Goal: Task Accomplishment & Management: Complete application form

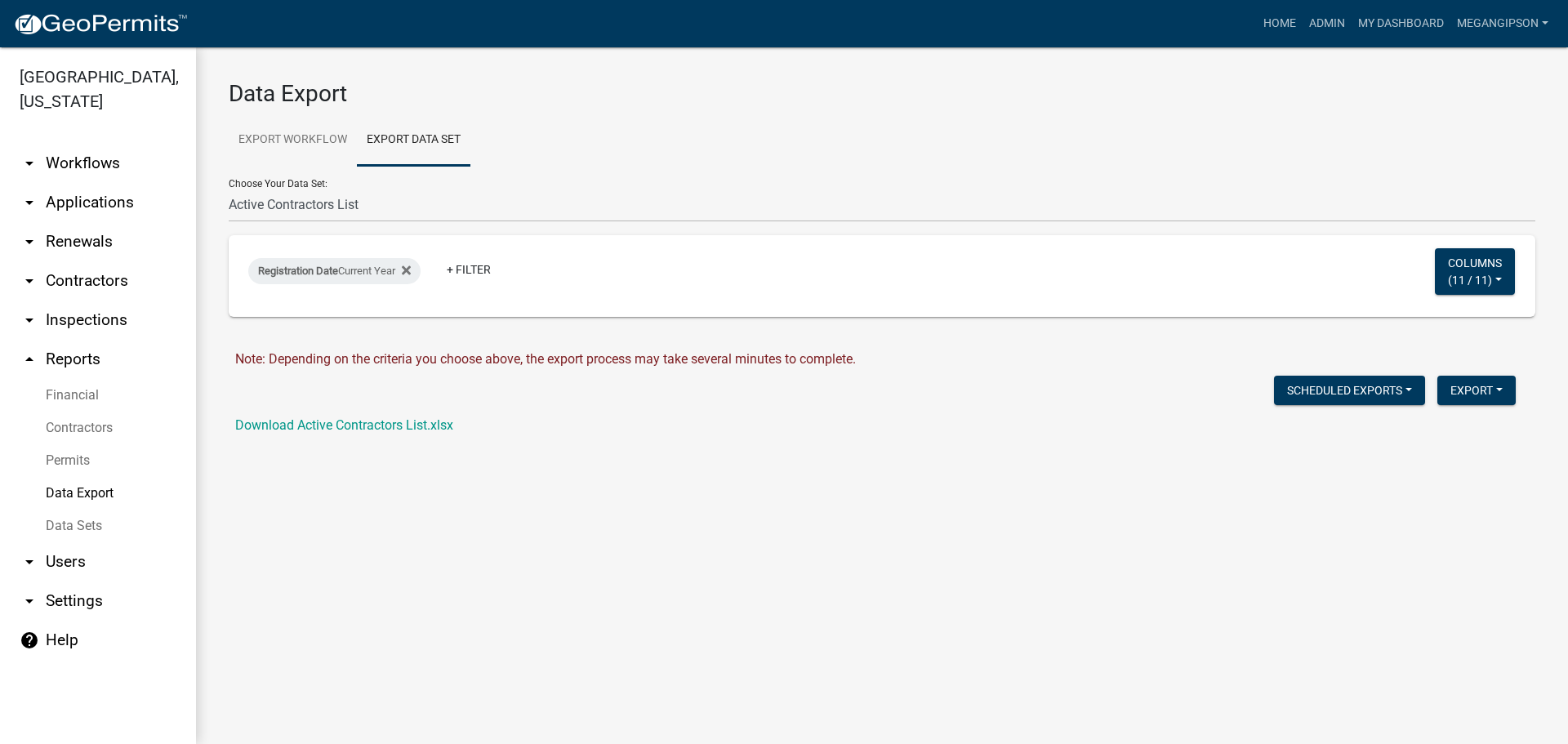
select select "1: 3e6e9283-d2c5-49df-bd05-660387007ff9"
click at [1380, 24] on link "My Dashboard" at bounding box center [1401, 23] width 99 height 31
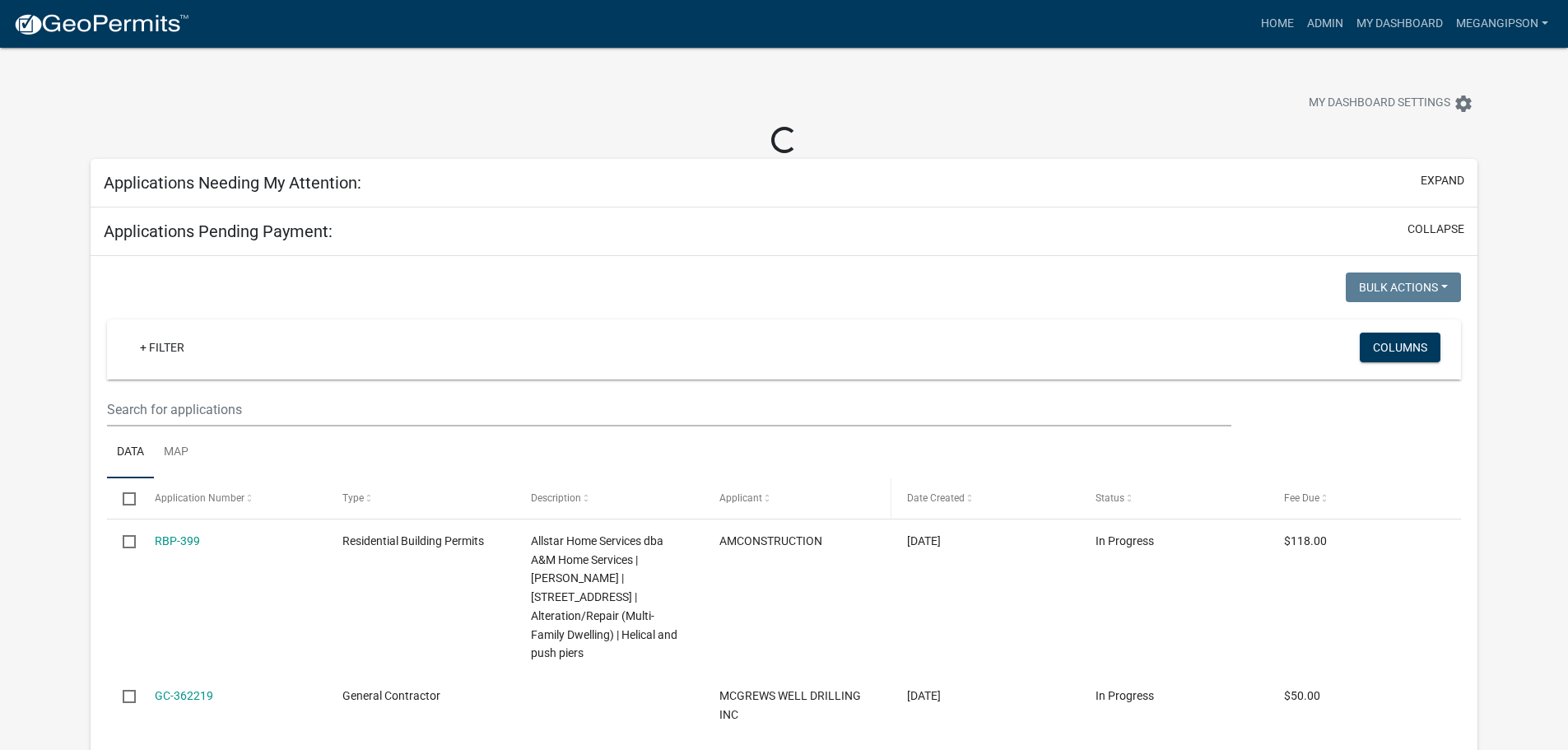
select select "3: 100"
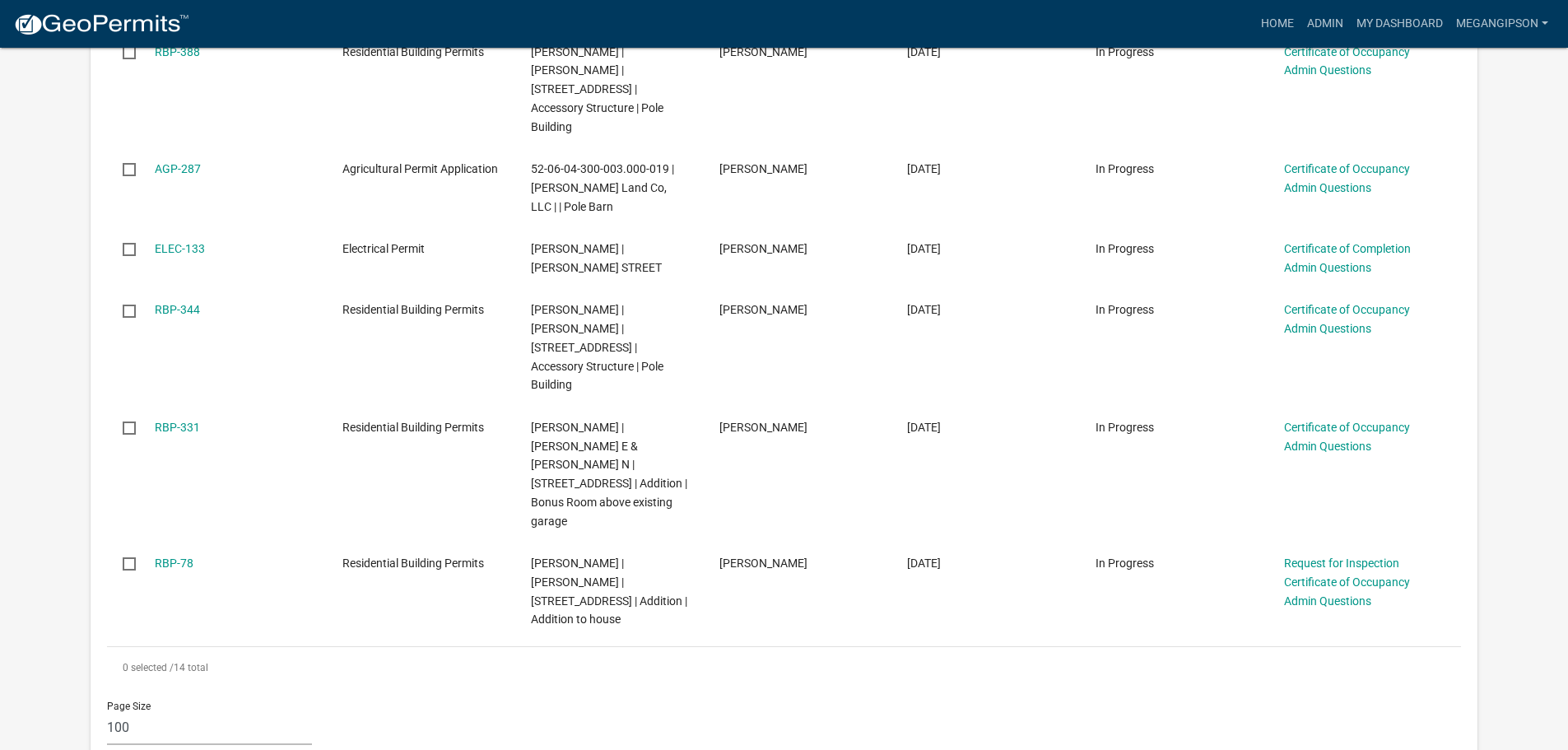
scroll to position [1071, 0]
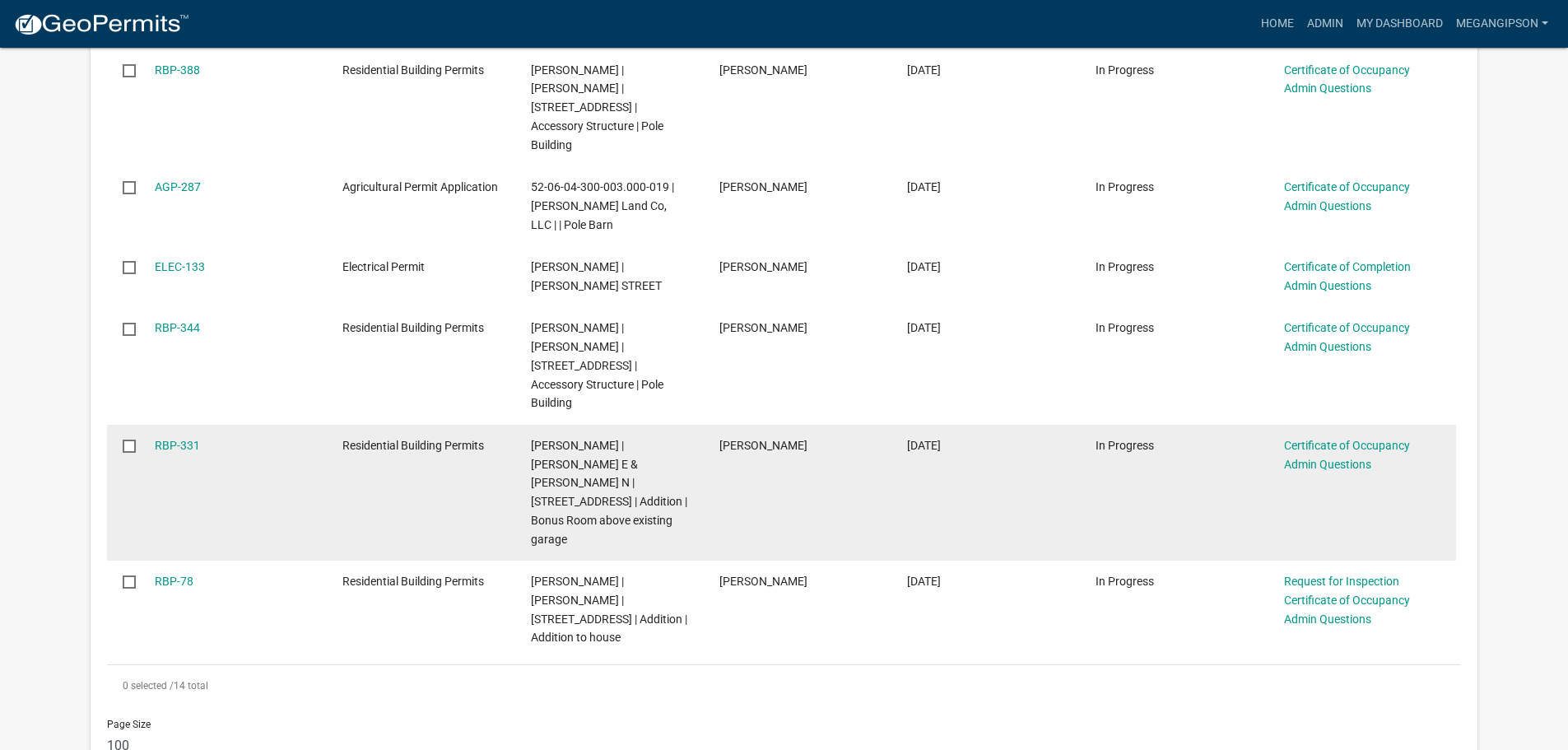
click at [1326, 457] on div "Certificate of Occupancy Admin Questions" at bounding box center [1362, 455] width 156 height 38
click at [1332, 446] on link "Certificate of Occupancy Admin Questions" at bounding box center [1347, 455] width 126 height 32
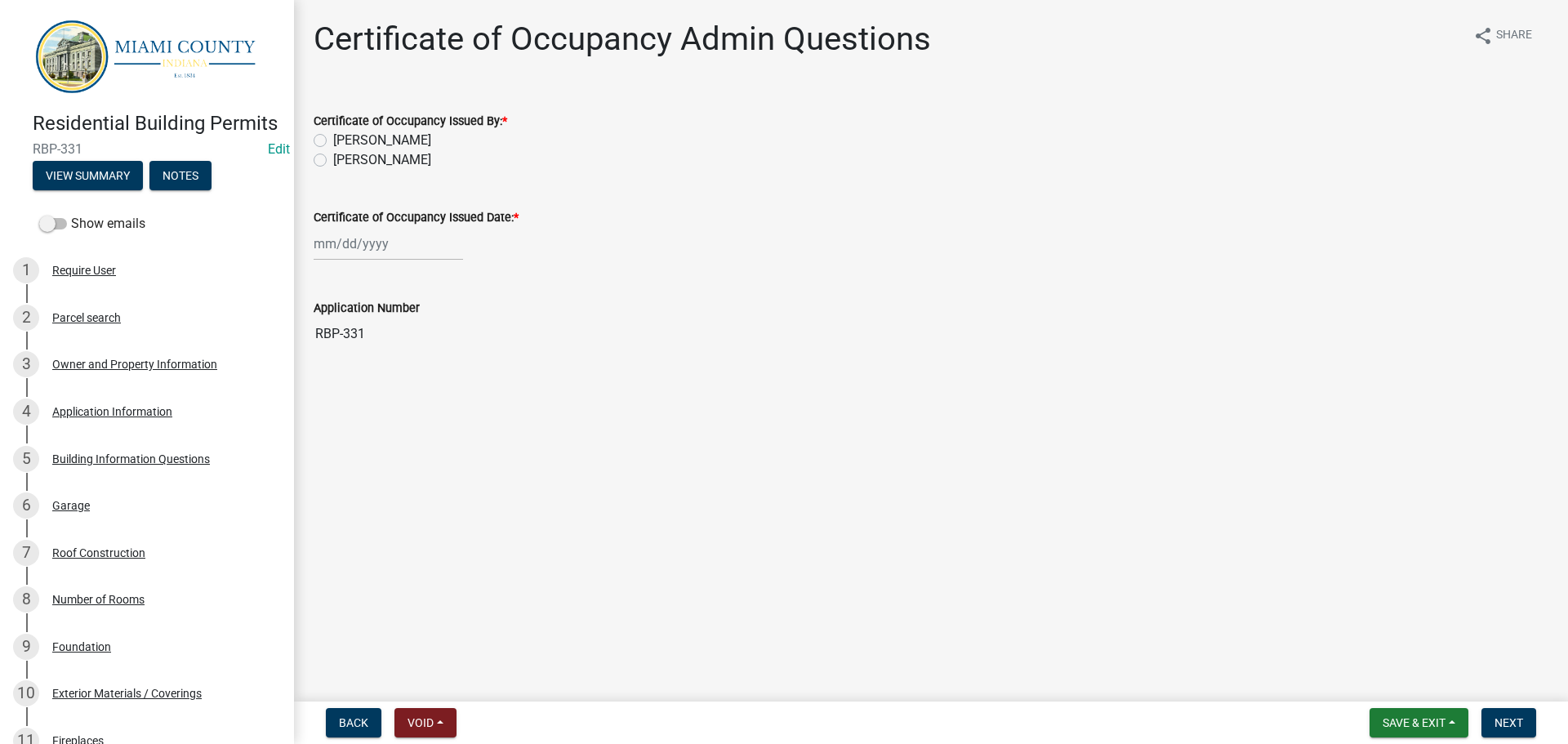
click at [431, 170] on label "[PERSON_NAME]" at bounding box center [382, 160] width 98 height 20
click at [344, 161] on input "[PERSON_NAME]" at bounding box center [339, 156] width 11 height 11
radio input "true"
click at [380, 260] on div at bounding box center [388, 244] width 150 height 34
select select "9"
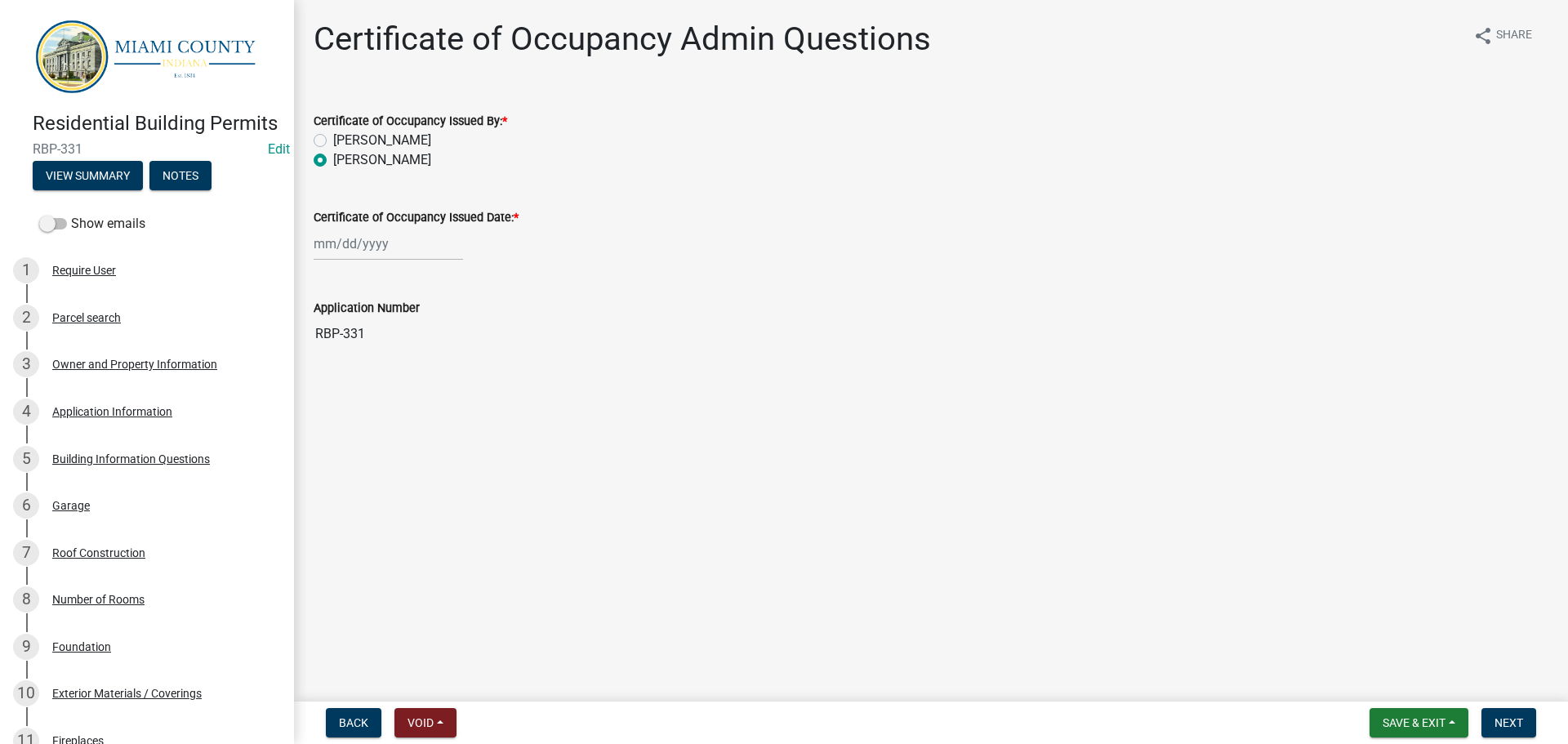
select select "2025"
click at [369, 379] on div "9" at bounding box center [355, 365] width 26 height 26
type input "[DATE]"
click at [1525, 731] on button "Next" at bounding box center [1508, 723] width 54 height 29
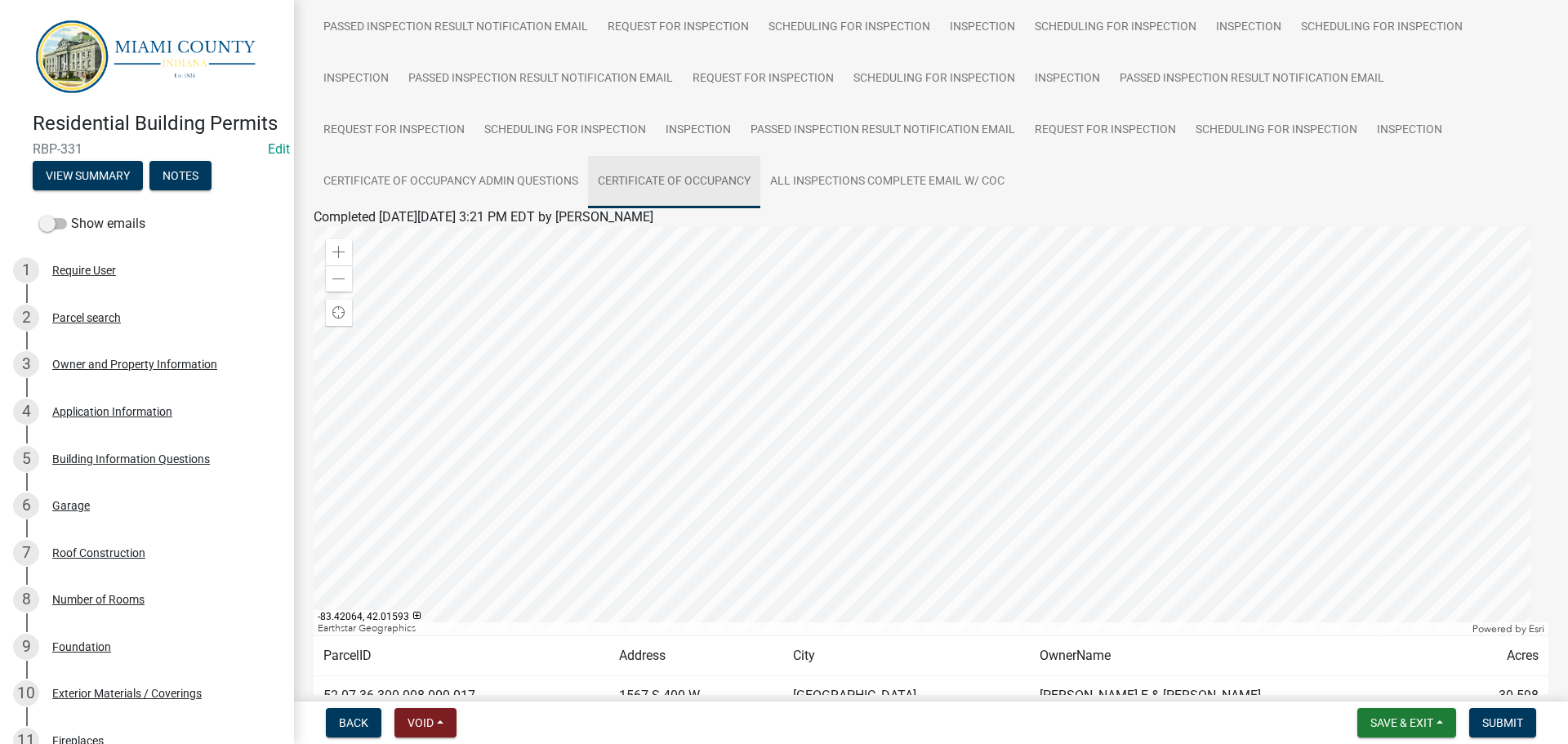
click at [760, 208] on link "Certificate of Occupancy" at bounding box center [674, 182] width 172 height 53
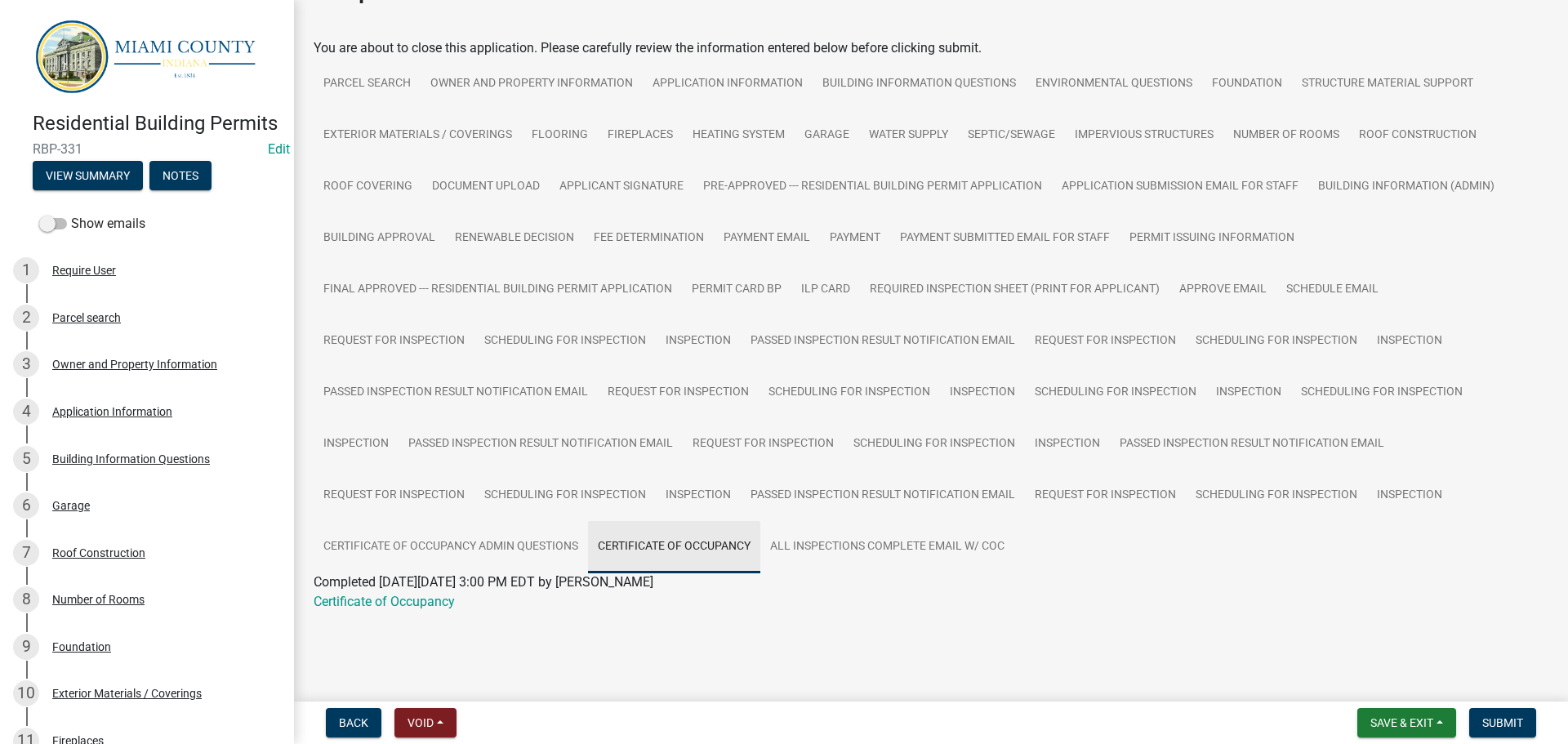
scroll to position [254, 0]
click at [402, 593] on link "Certificate of Occupancy" at bounding box center [384, 601] width 142 height 15
click at [199, 191] on button "Notes" at bounding box center [181, 176] width 62 height 29
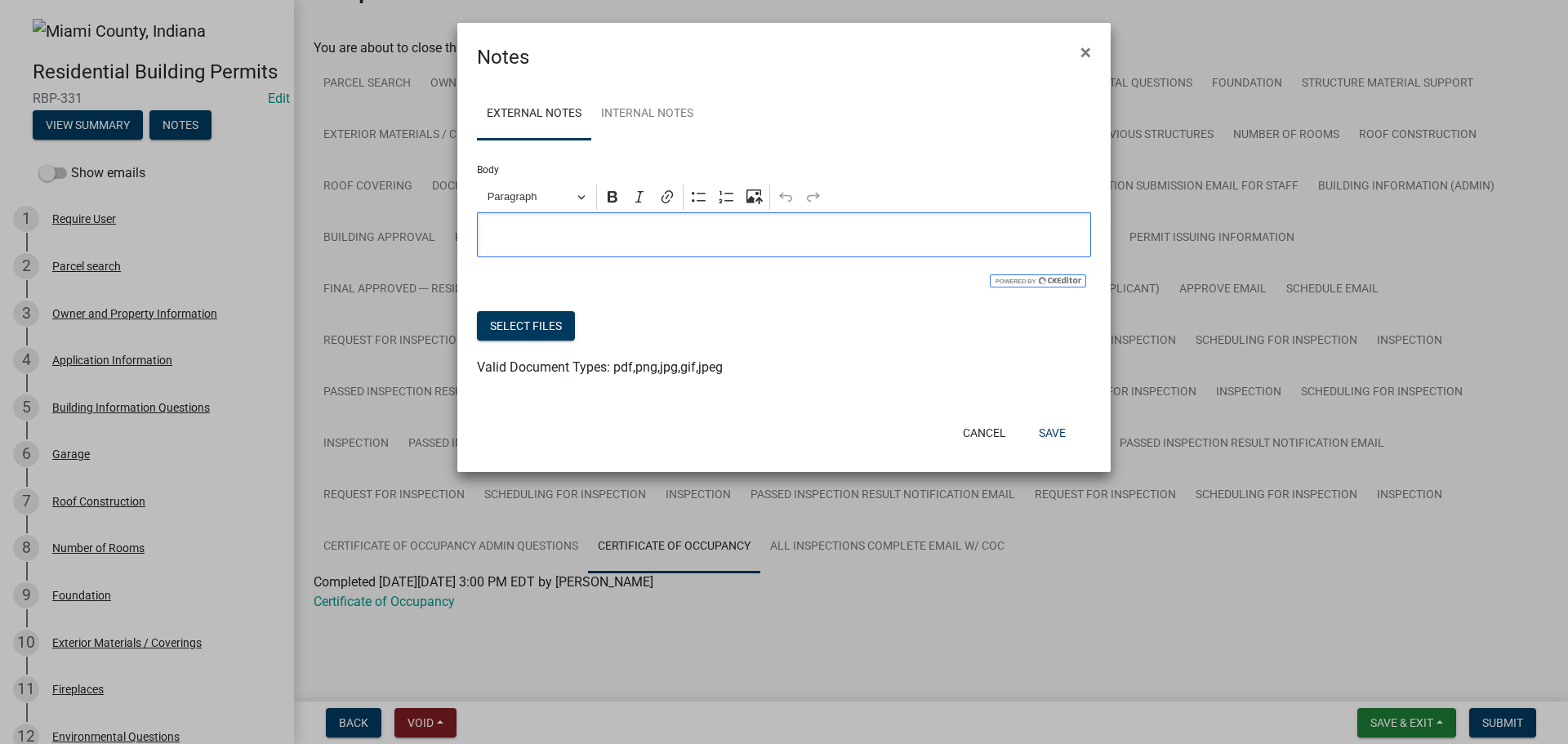
click at [625, 245] on p "Editor editing area: main. Press Alt+0 for help." at bounding box center [784, 235] width 597 height 20
click at [575, 340] on button "Select files" at bounding box center [526, 325] width 98 height 29
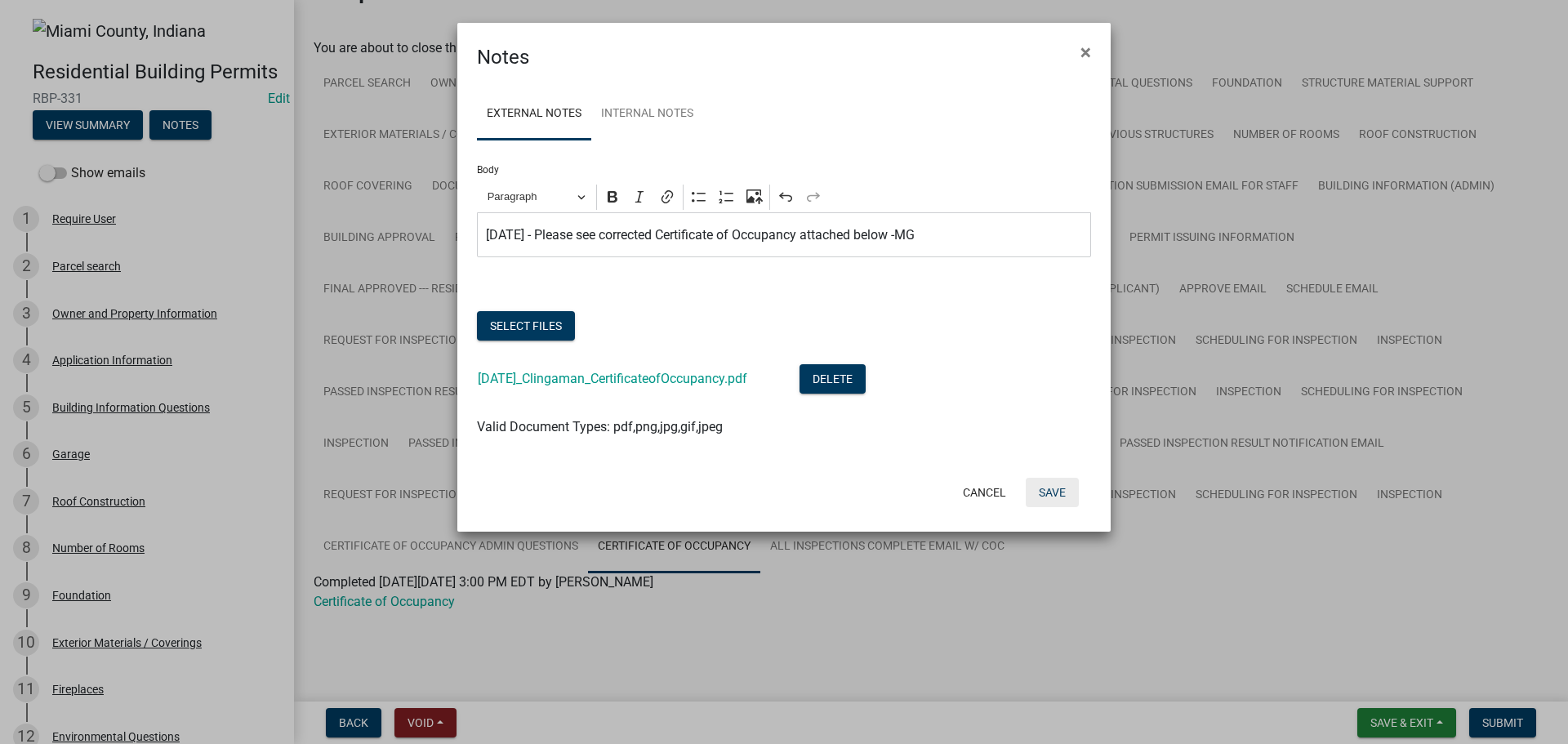
click at [1039, 507] on button "Save" at bounding box center [1052, 492] width 53 height 29
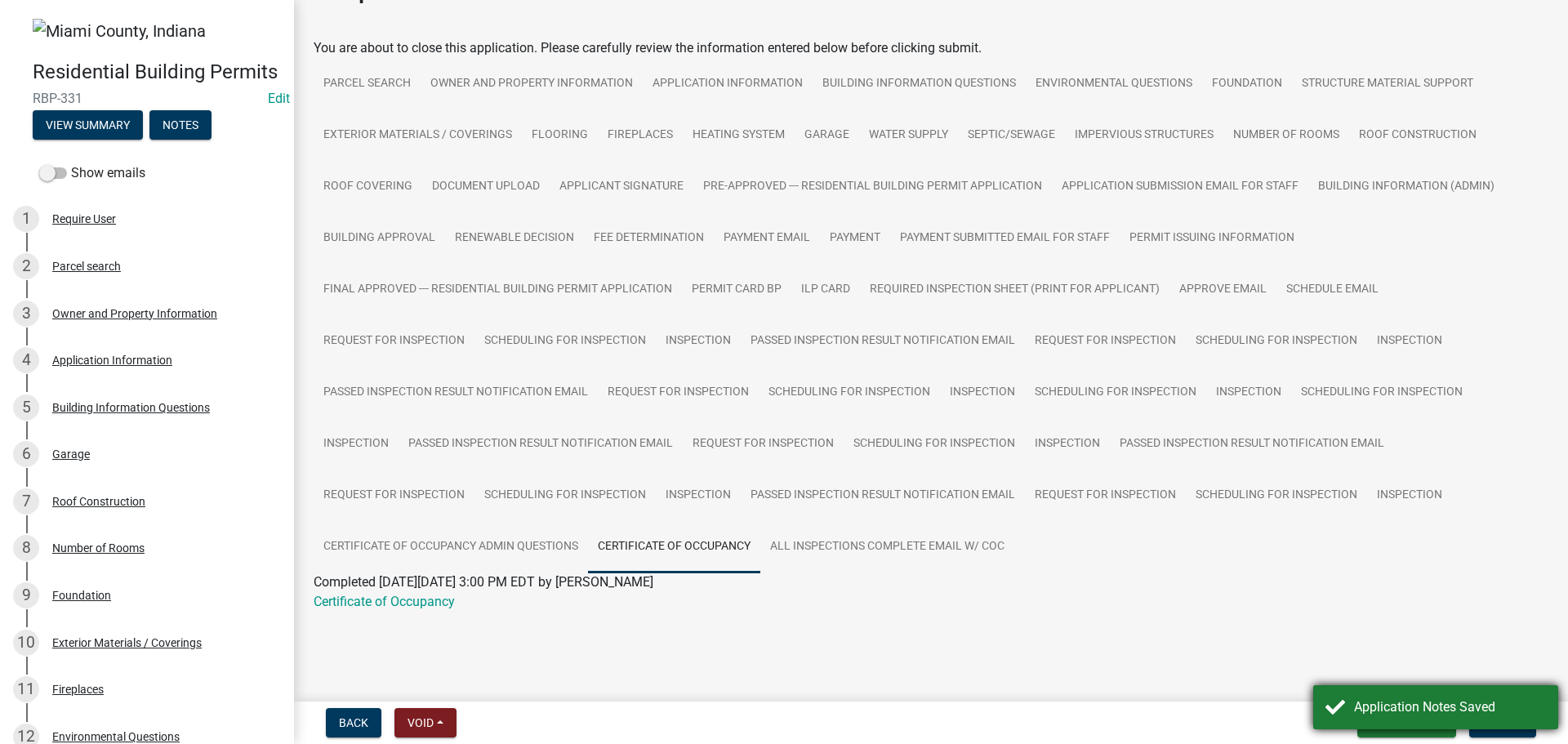
click at [1498, 715] on div "Application Notes Saved" at bounding box center [1450, 707] width 192 height 20
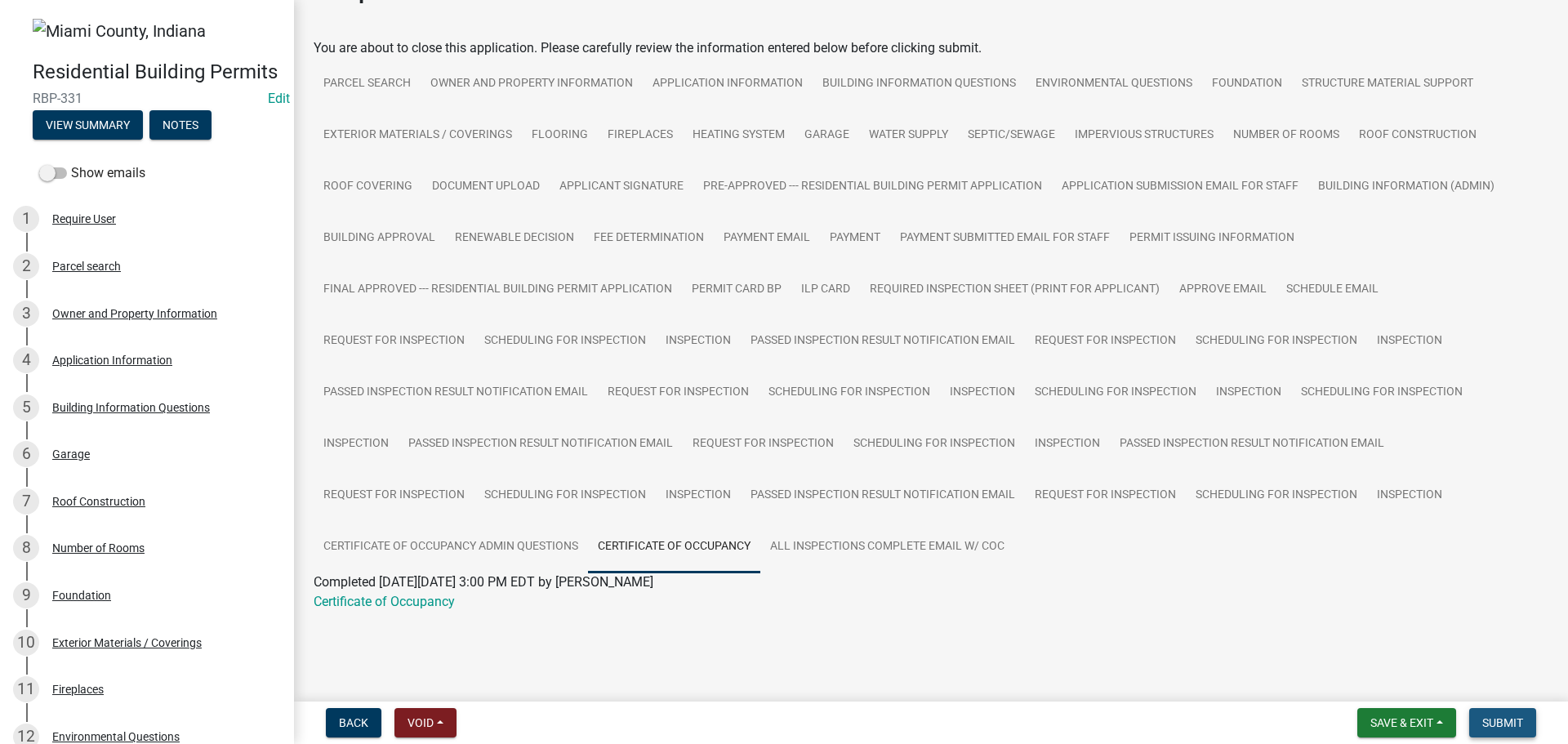
drag, startPoint x: 1492, startPoint y: 721, endPoint x: 1483, endPoint y: 715, distance: 10.8
click at [1492, 720] on span "Submit" at bounding box center [1503, 723] width 41 height 13
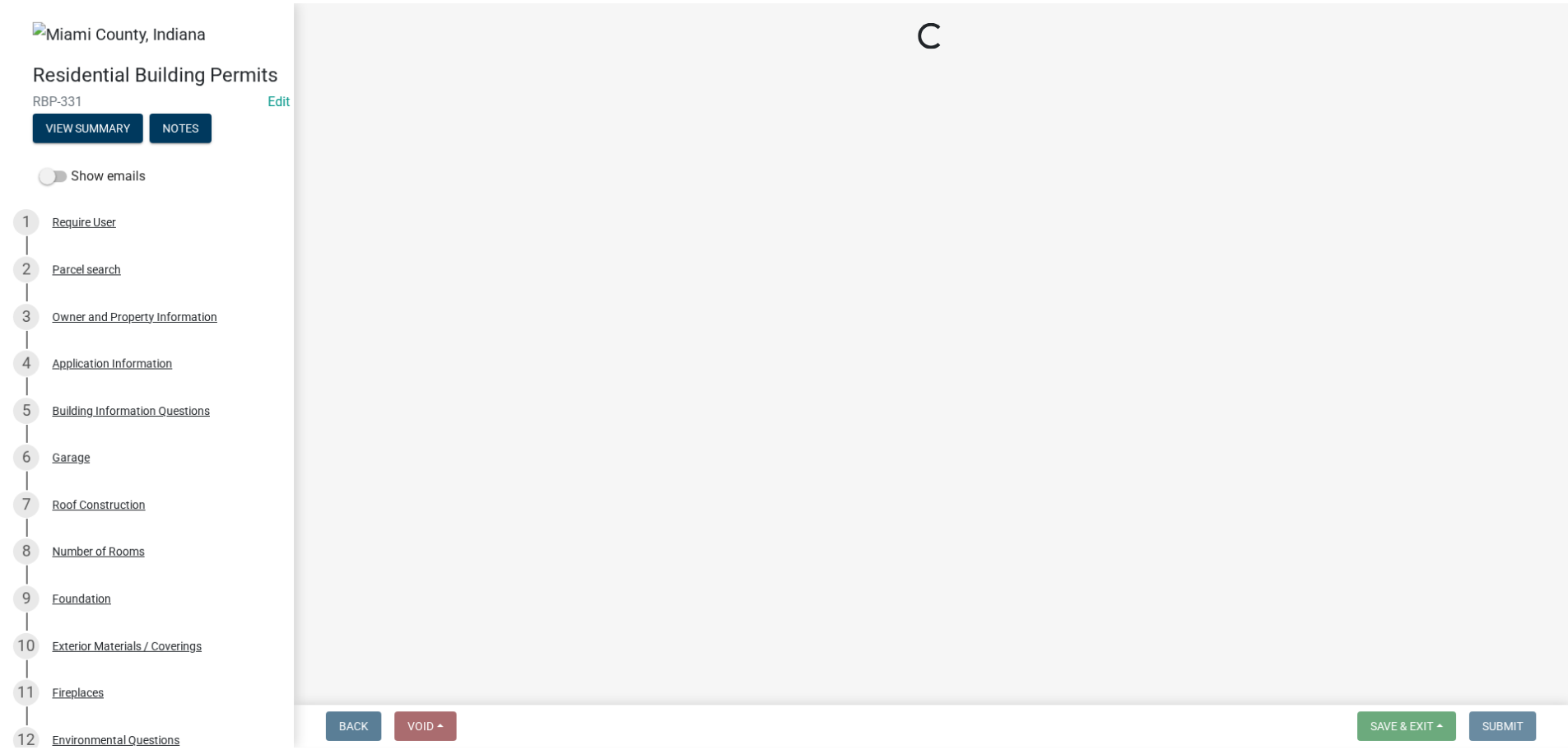
scroll to position [0, 0]
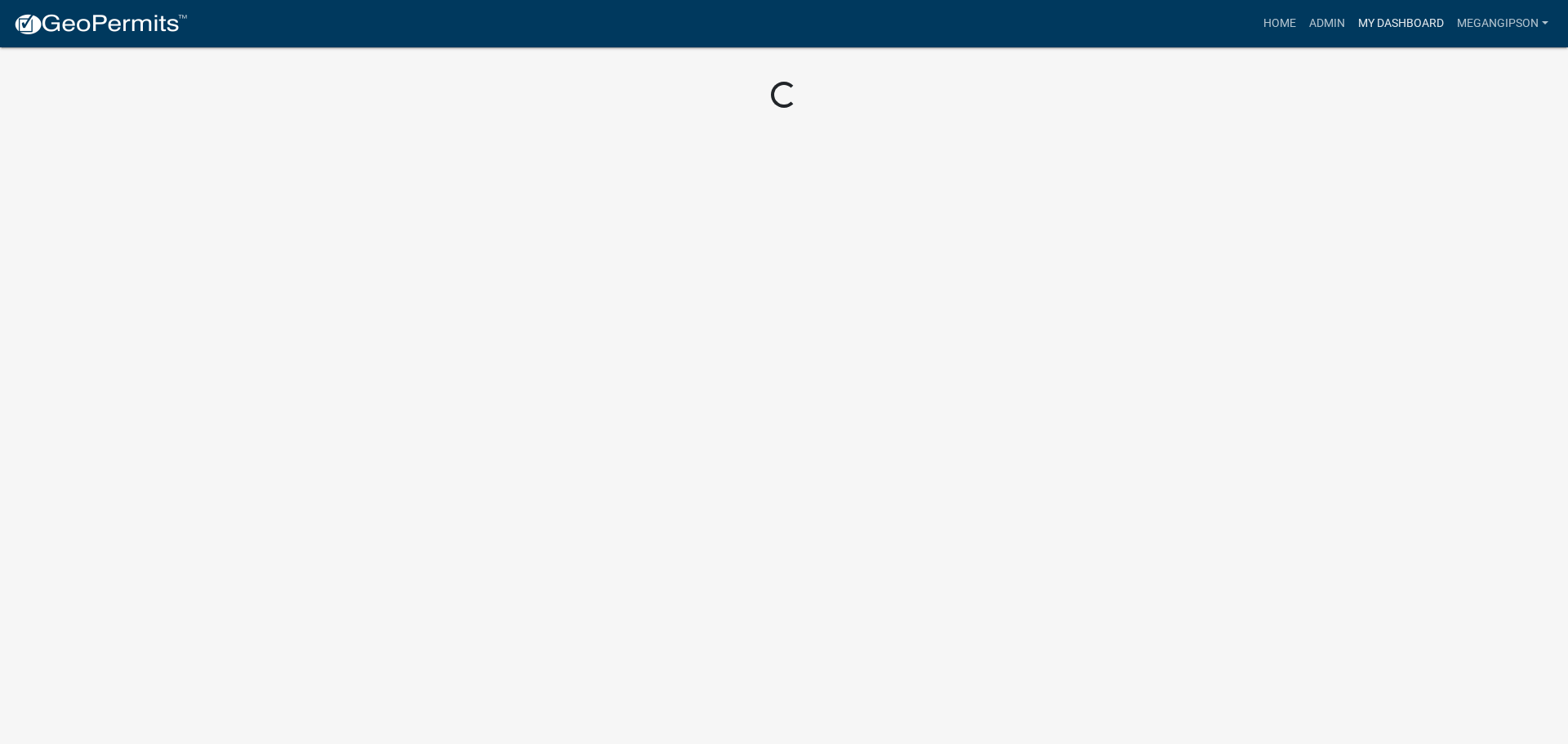
click at [1379, 15] on link "My Dashboard" at bounding box center [1401, 23] width 99 height 31
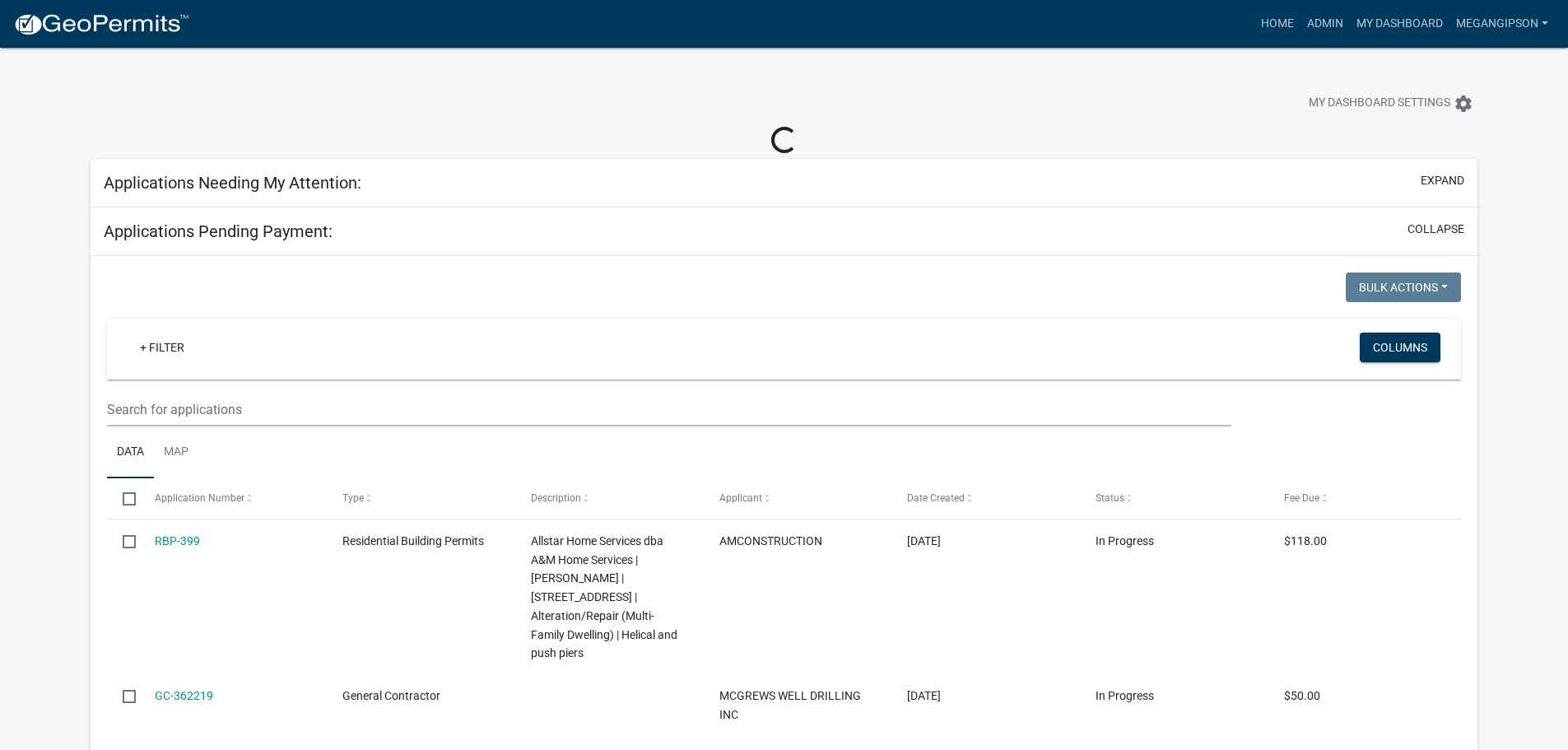
select select "3: 100"
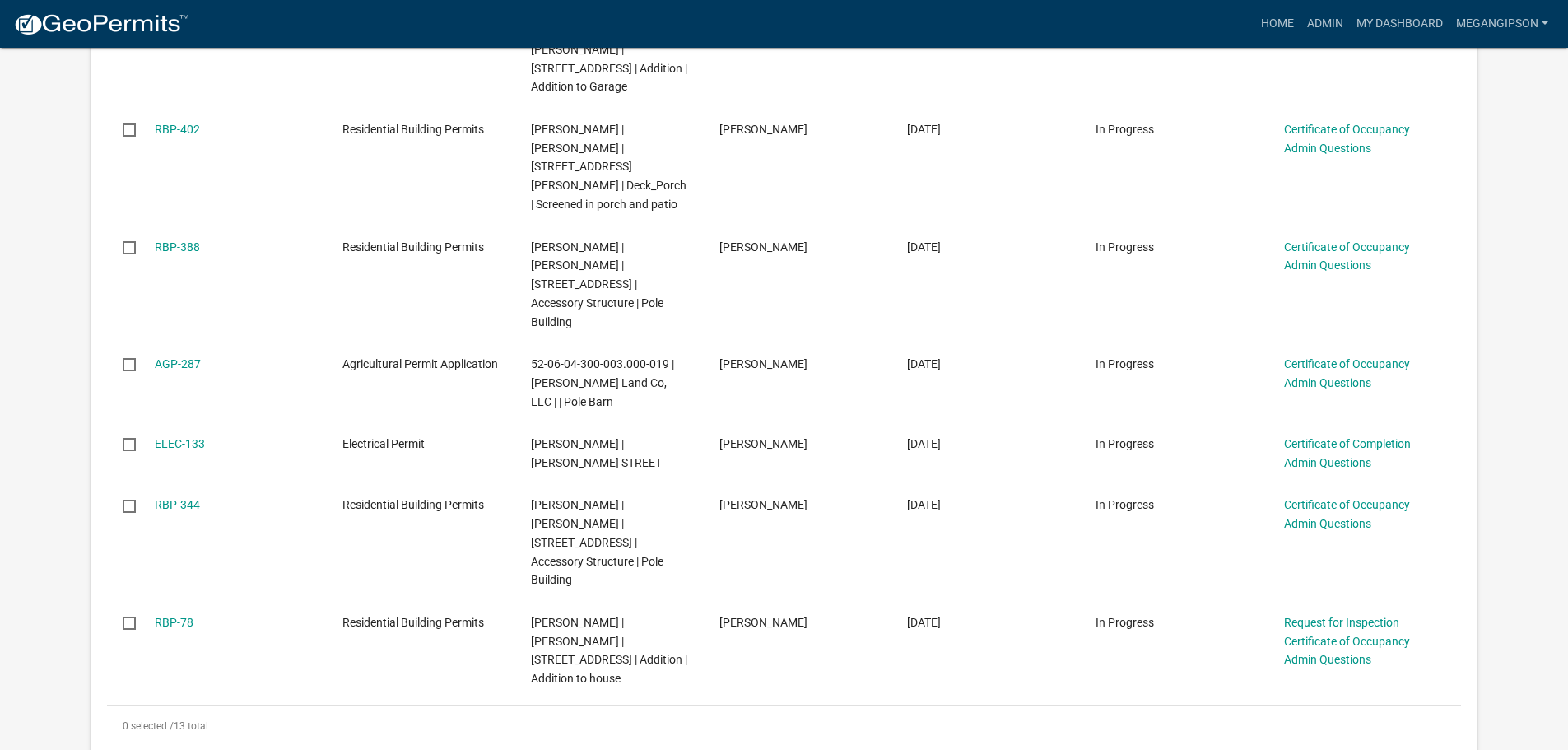
scroll to position [1071, 0]
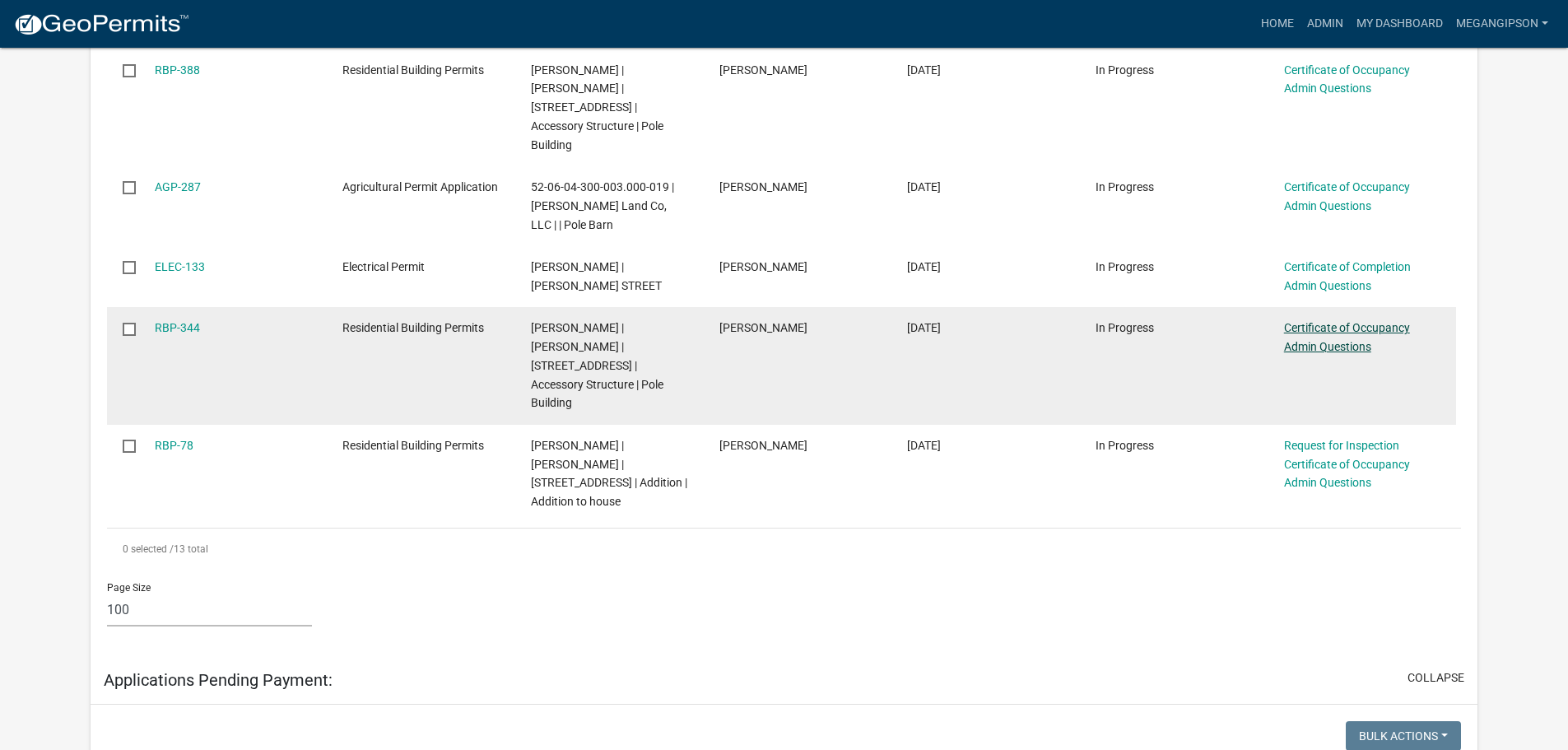
click at [1328, 331] on link "Certificate of Occupancy Admin Questions" at bounding box center [1347, 337] width 126 height 32
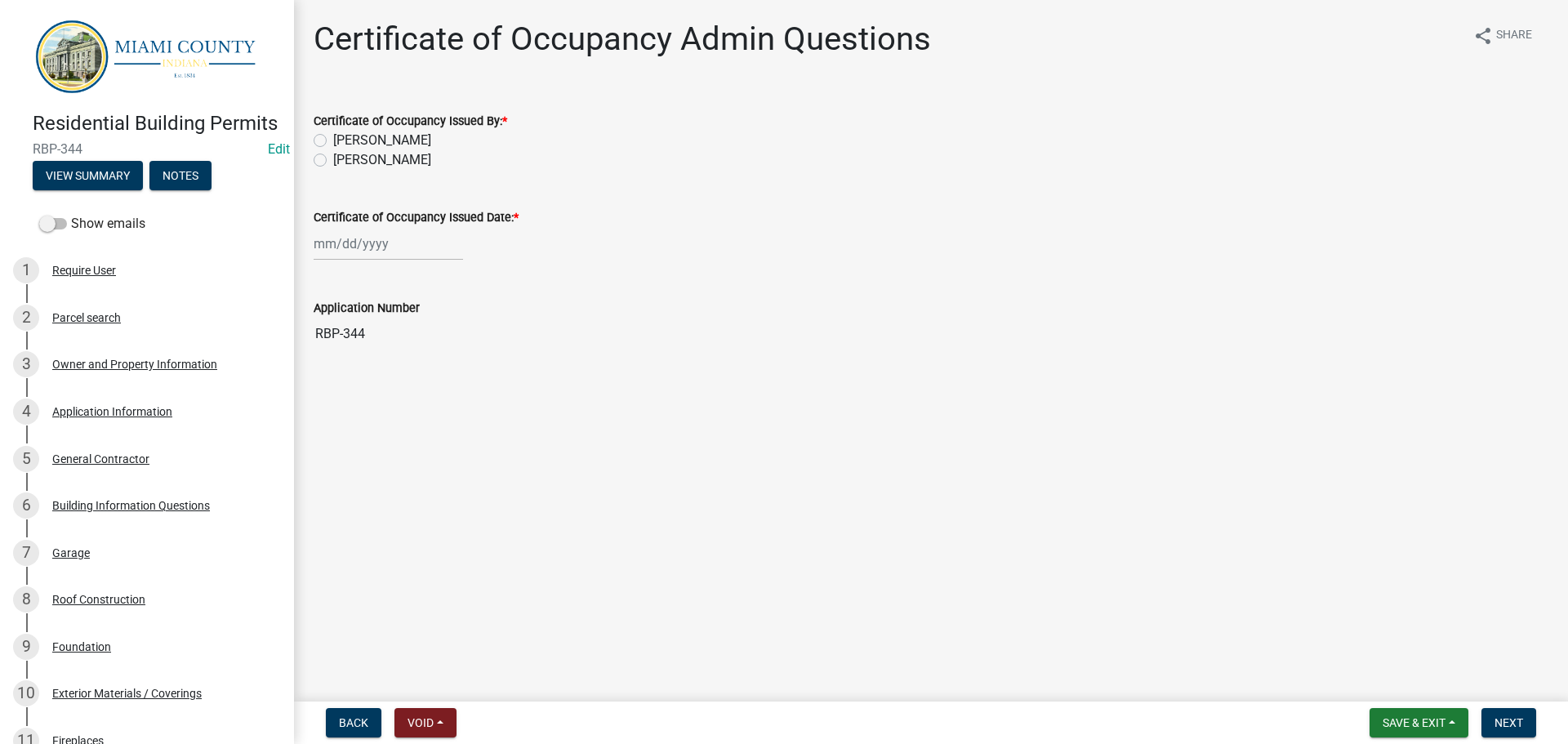
click at [429, 170] on label "[PERSON_NAME]" at bounding box center [382, 160] width 98 height 20
click at [344, 161] on input "[PERSON_NAME]" at bounding box center [339, 156] width 11 height 11
radio input "true"
click at [402, 275] on wm-data-entity-input "Certificate of Occupancy Issued Date: *" at bounding box center [931, 230] width 1235 height 91
click at [388, 260] on div at bounding box center [388, 244] width 150 height 34
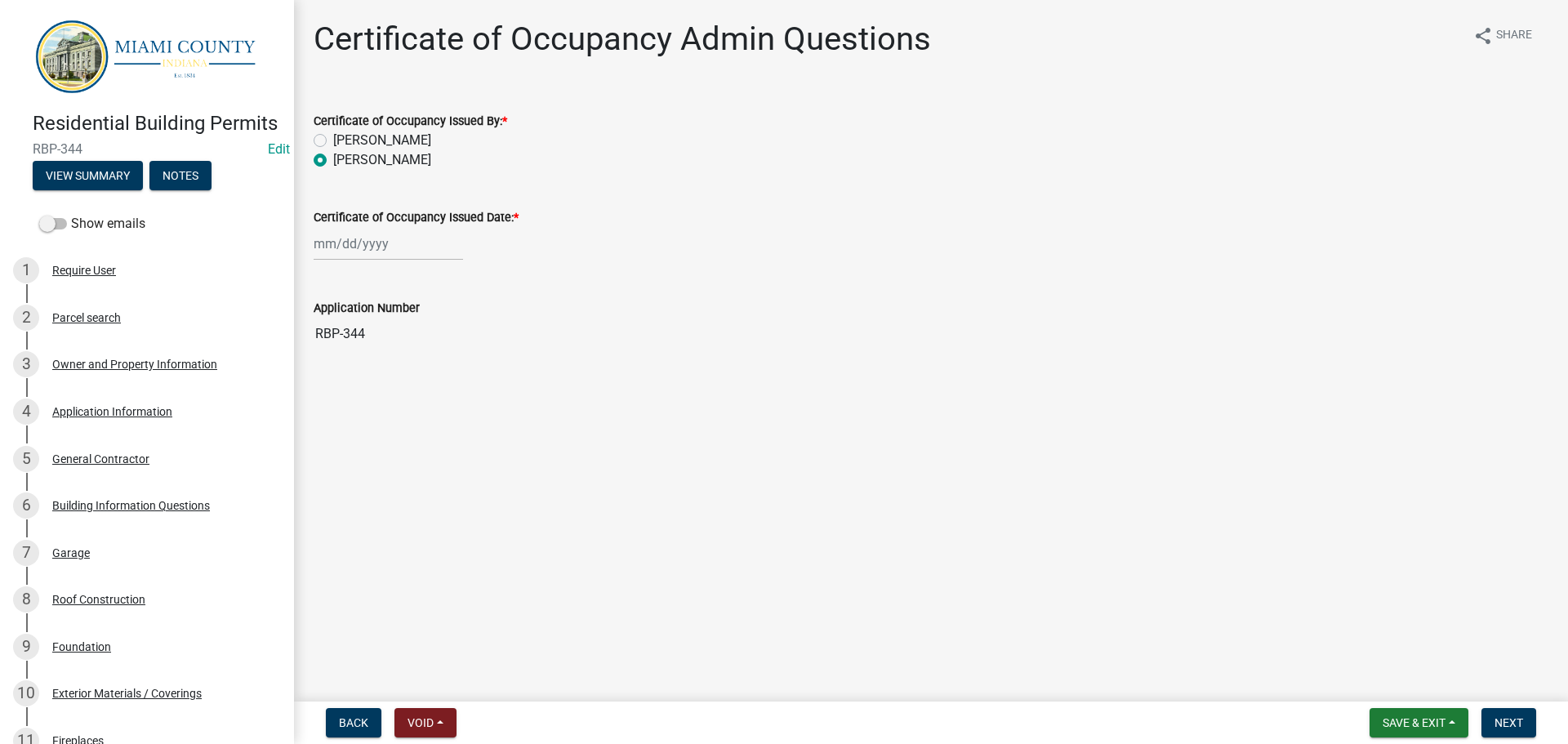
select select "9"
select select "2025"
click at [359, 379] on div "9" at bounding box center [355, 365] width 26 height 26
type input "[DATE]"
click at [1500, 723] on span "Next" at bounding box center [1508, 723] width 29 height 13
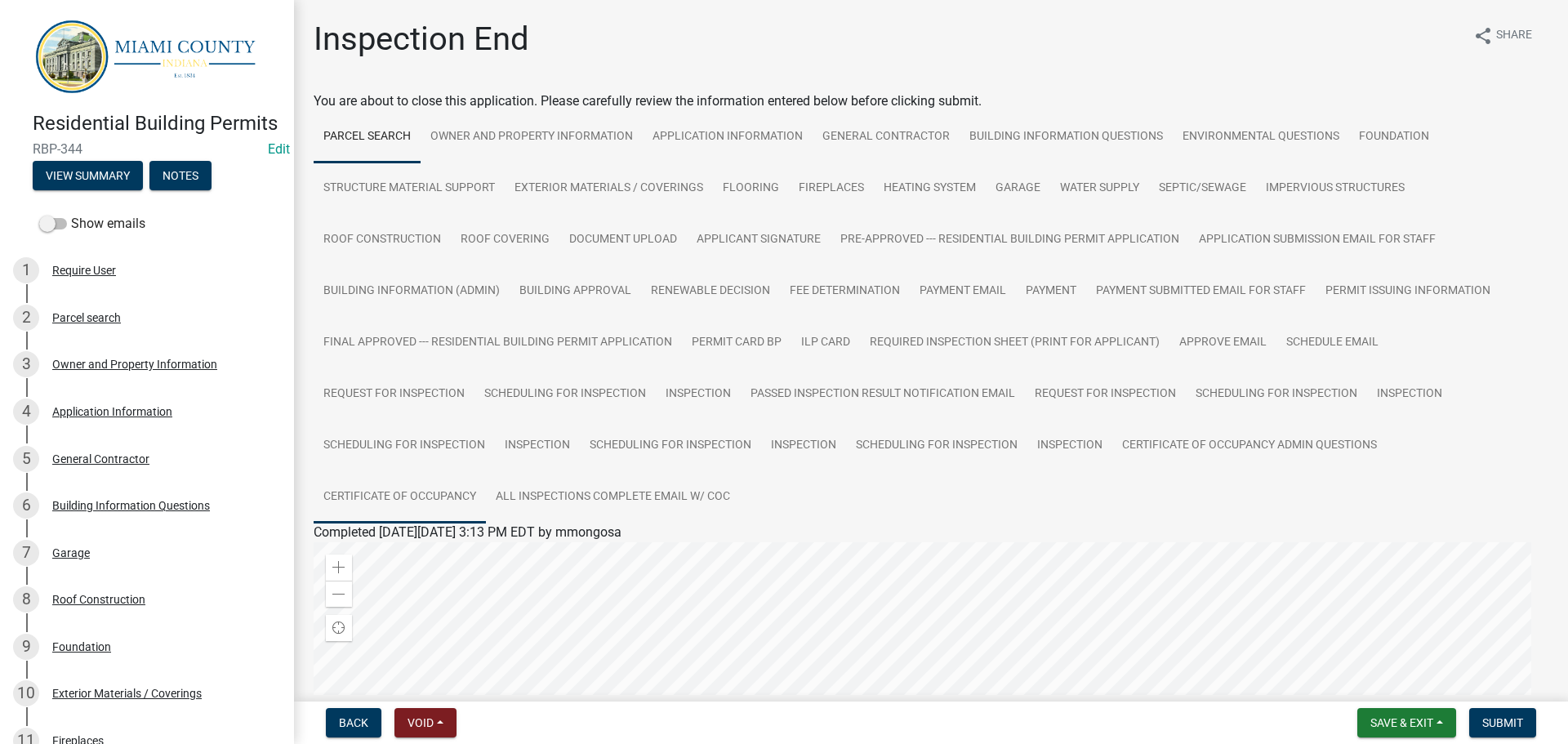
click at [486, 524] on link "Certificate of Occupancy" at bounding box center [399, 497] width 172 height 53
click at [416, 562] on div "Certificate of Occupancy" at bounding box center [930, 552] width 1259 height 20
click at [412, 560] on link "Certificate of Occupancy" at bounding box center [384, 551] width 142 height 15
click at [203, 191] on button "Notes" at bounding box center [181, 176] width 62 height 29
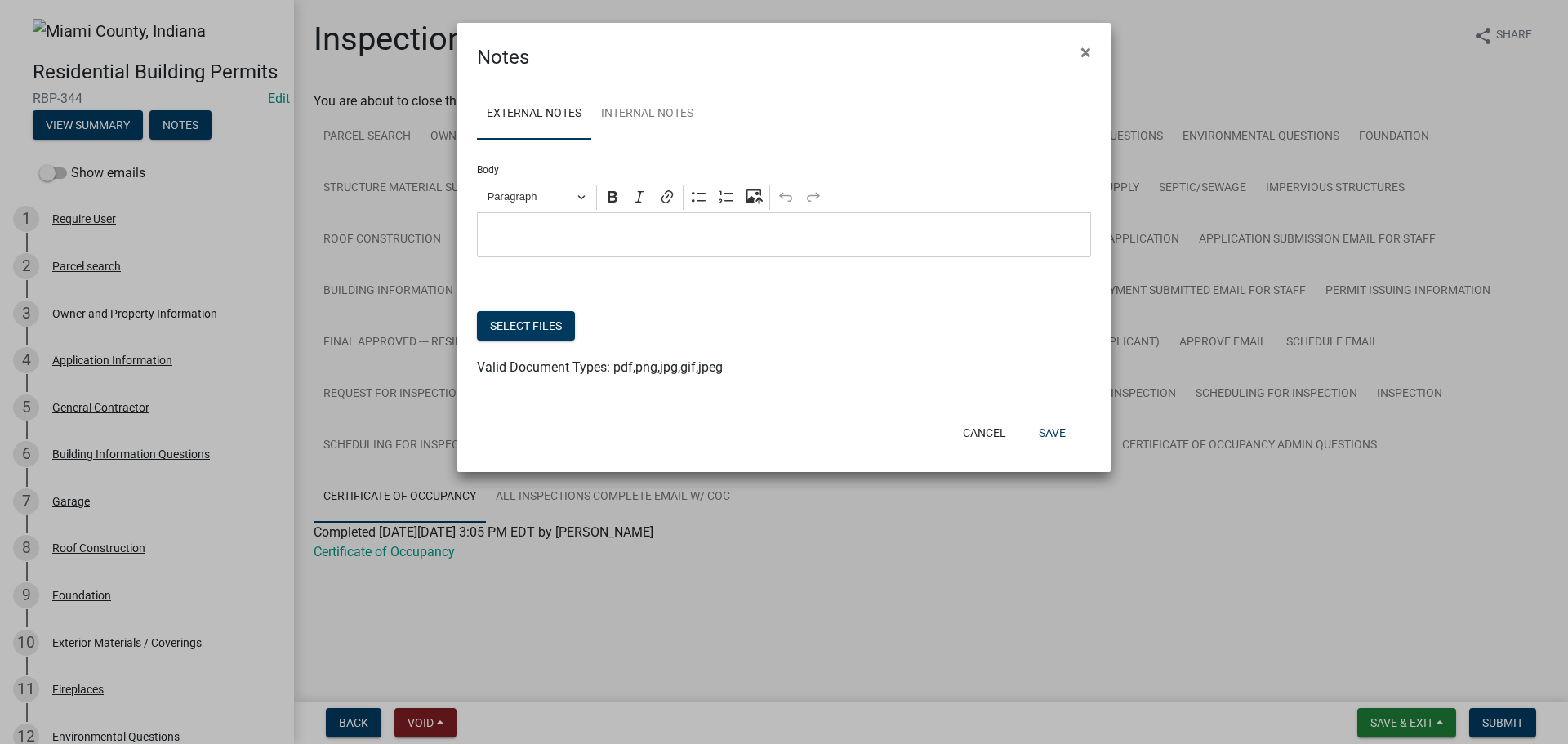
click at [598, 245] on p "Editor editing area: main. Press Alt+0 for help." at bounding box center [784, 235] width 597 height 20
click at [739, 245] on p "9.9.25 - Please see corrected er" at bounding box center [784, 235] width 597 height 20
click at [545, 340] on button "Select files" at bounding box center [526, 325] width 98 height 29
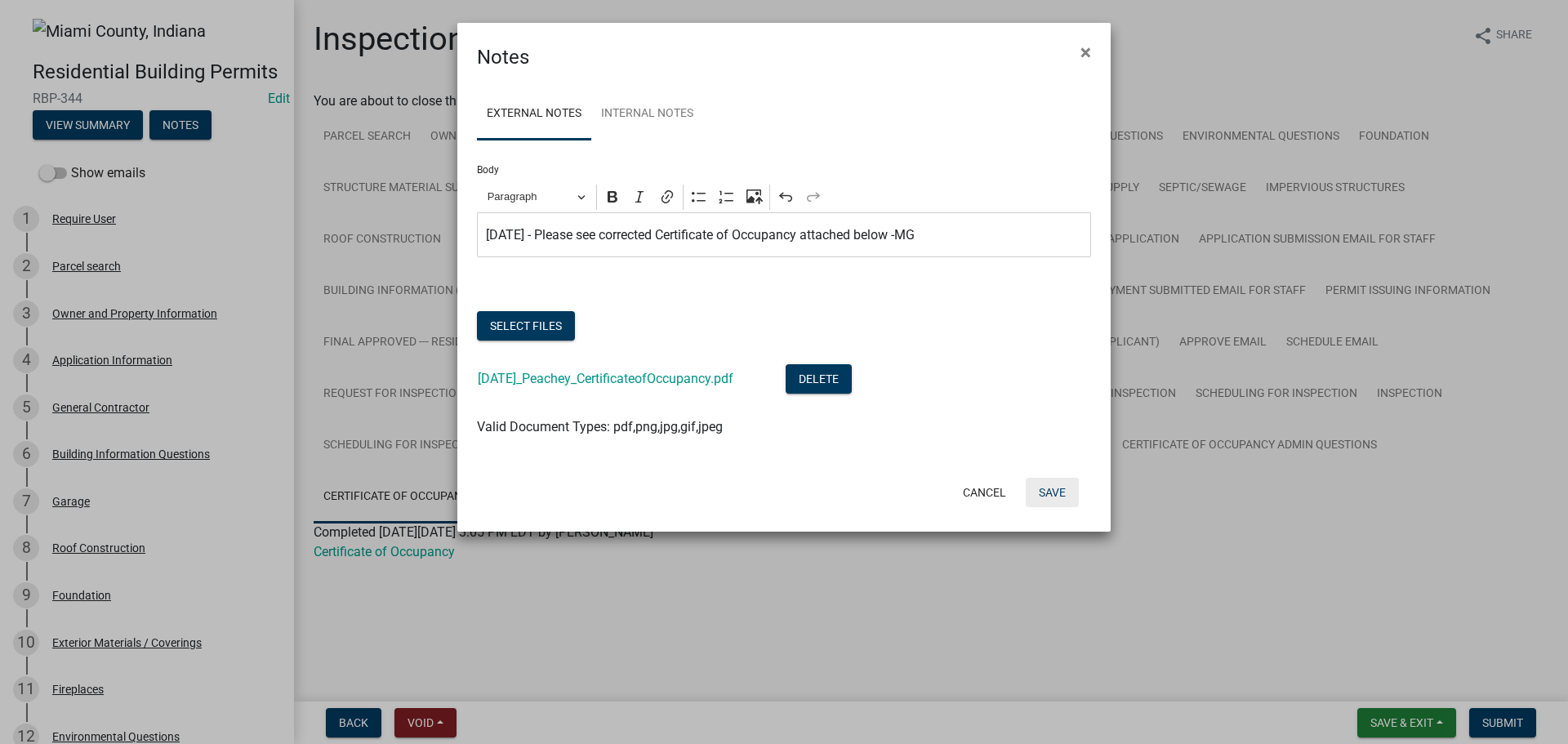
click at [1047, 507] on button "Save" at bounding box center [1052, 492] width 53 height 29
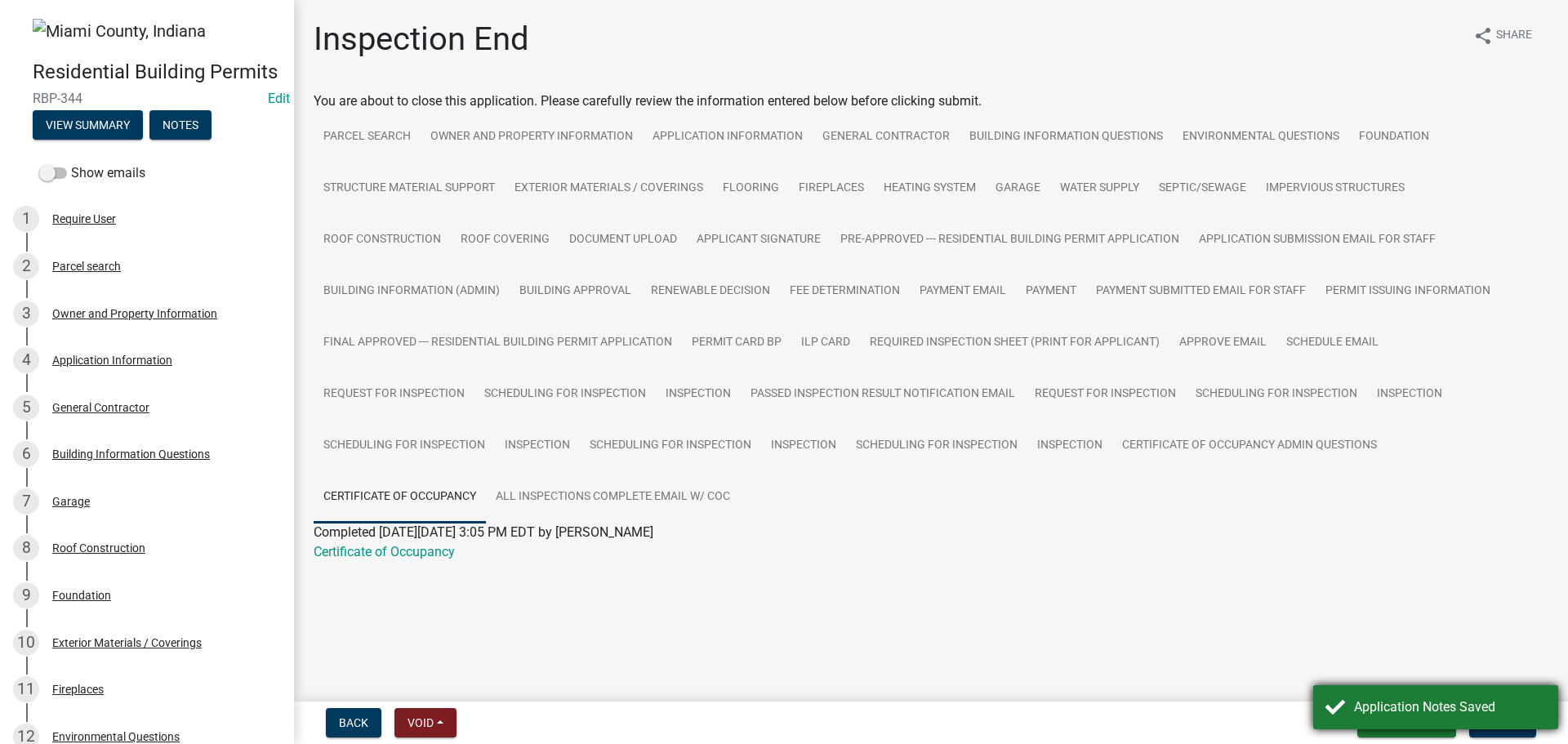
click at [1480, 709] on div "Application Notes Saved" at bounding box center [1450, 707] width 192 height 20
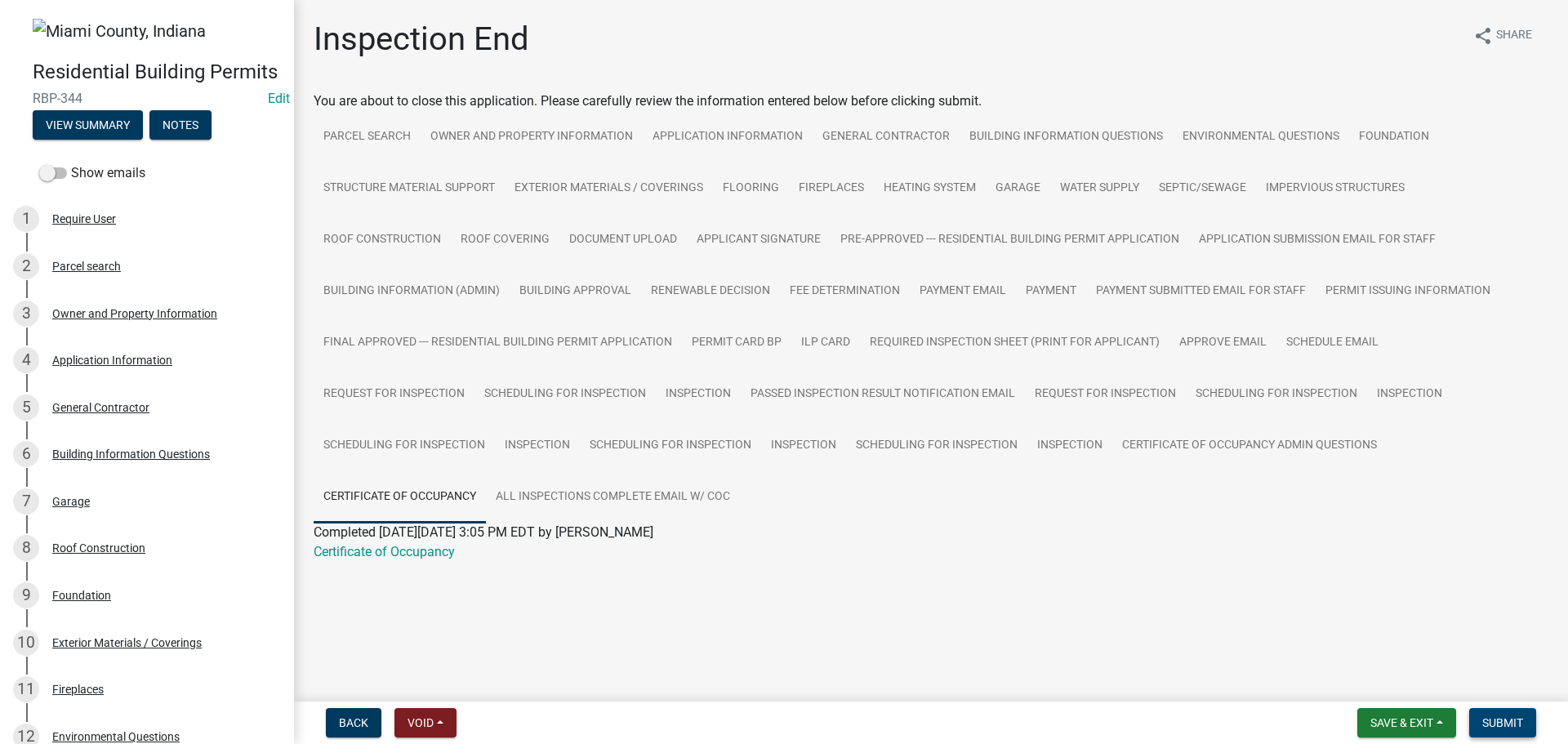
click at [1482, 717] on span "Submit" at bounding box center [1503, 723] width 41 height 13
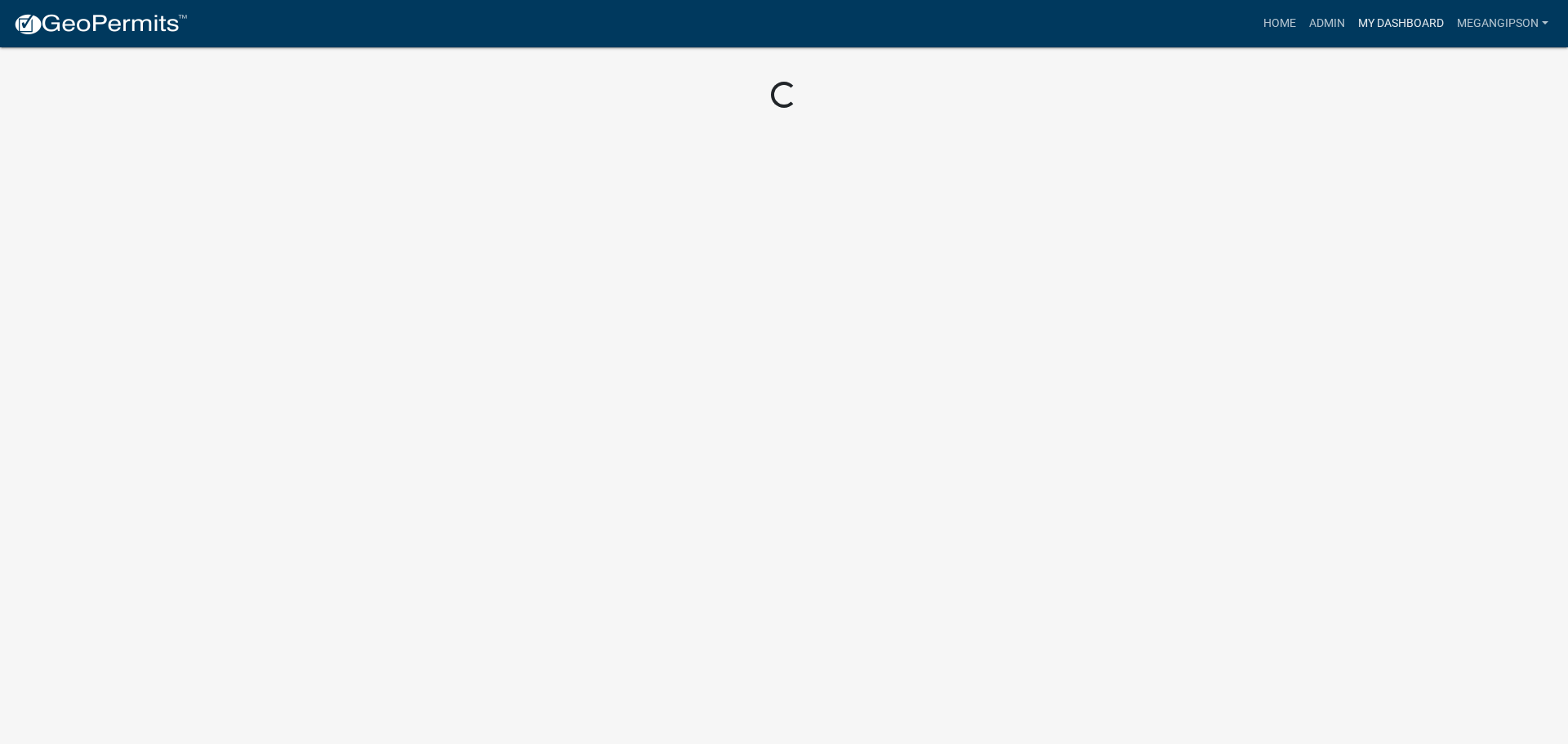
click at [1378, 31] on link "My Dashboard" at bounding box center [1401, 23] width 99 height 31
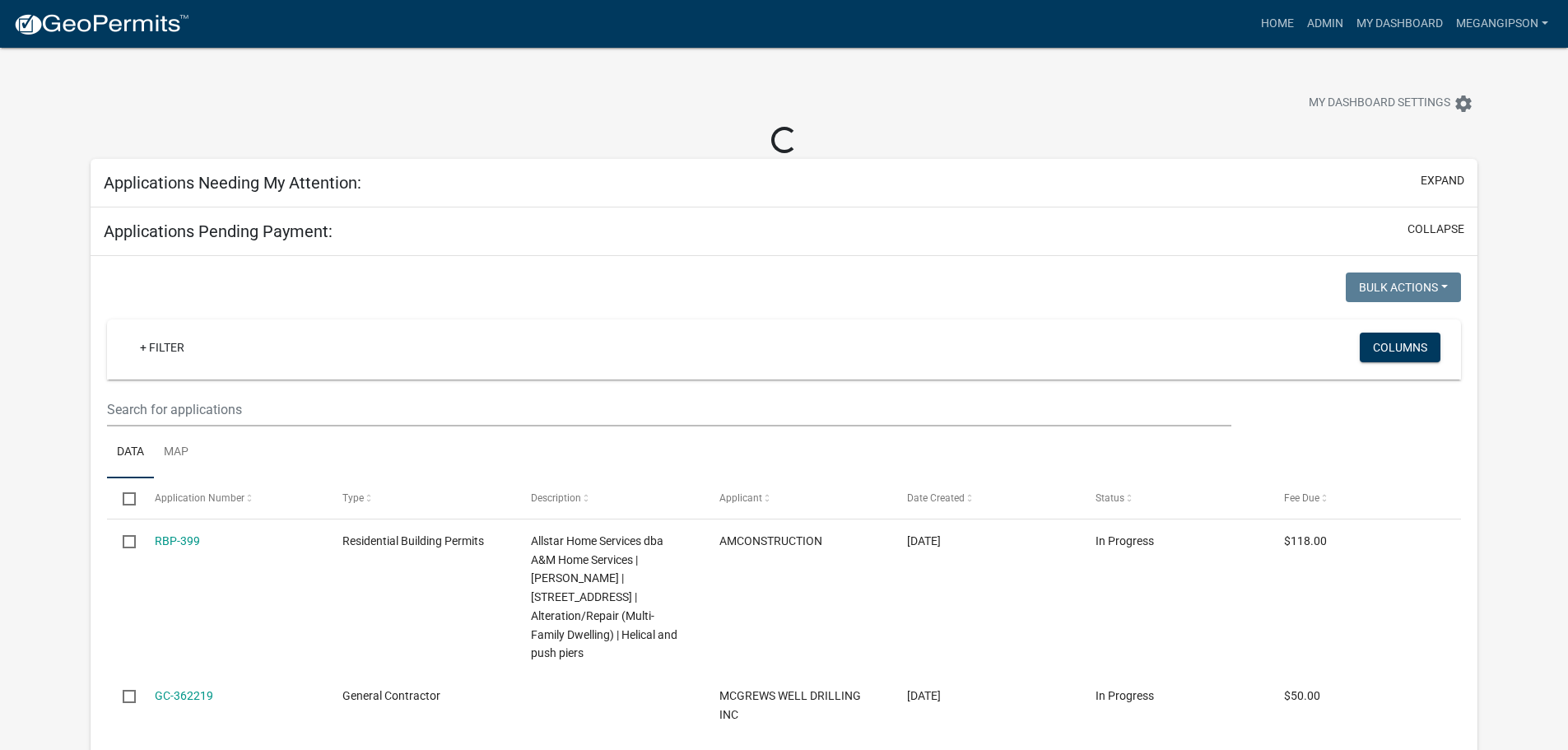
select select "3: 100"
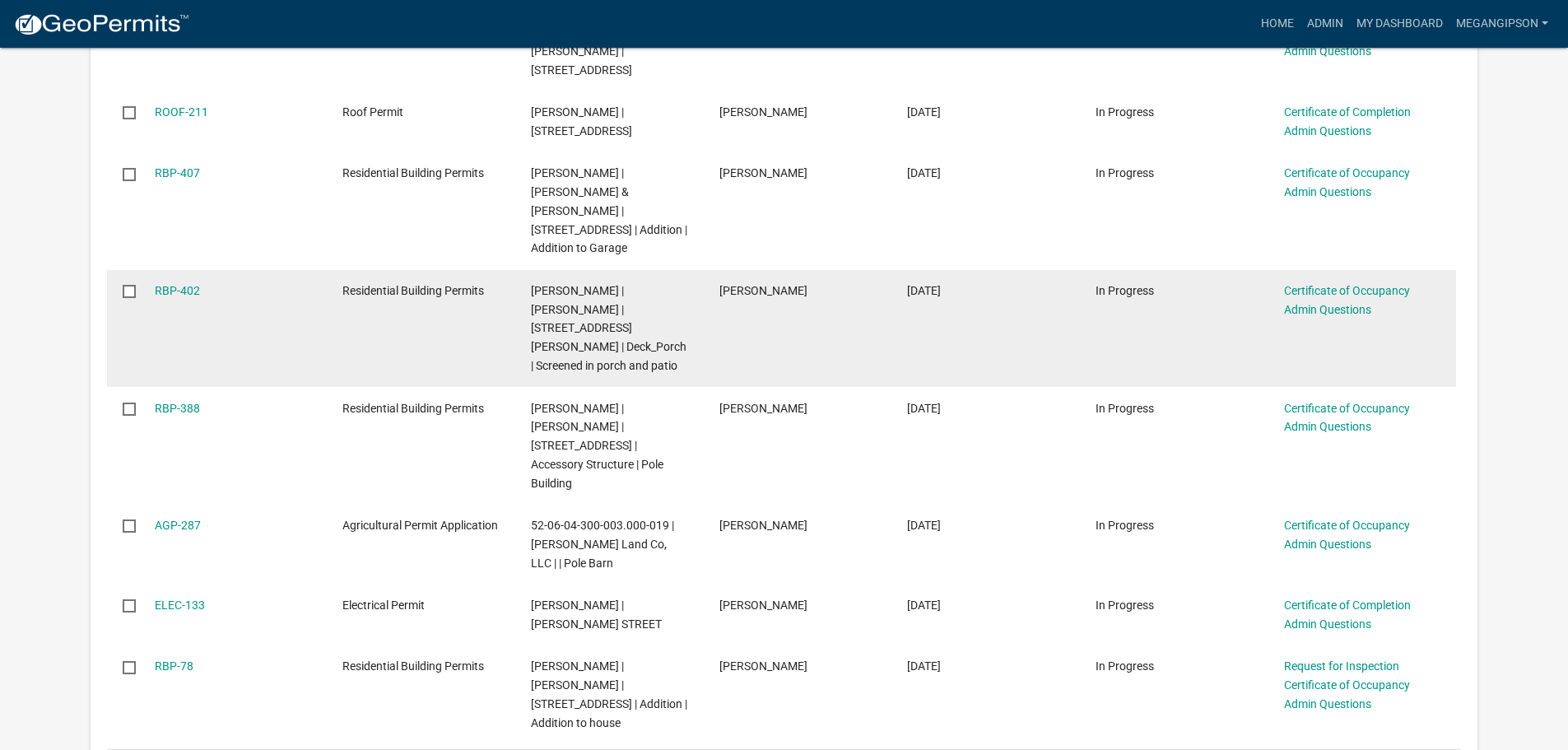
scroll to position [824, 0]
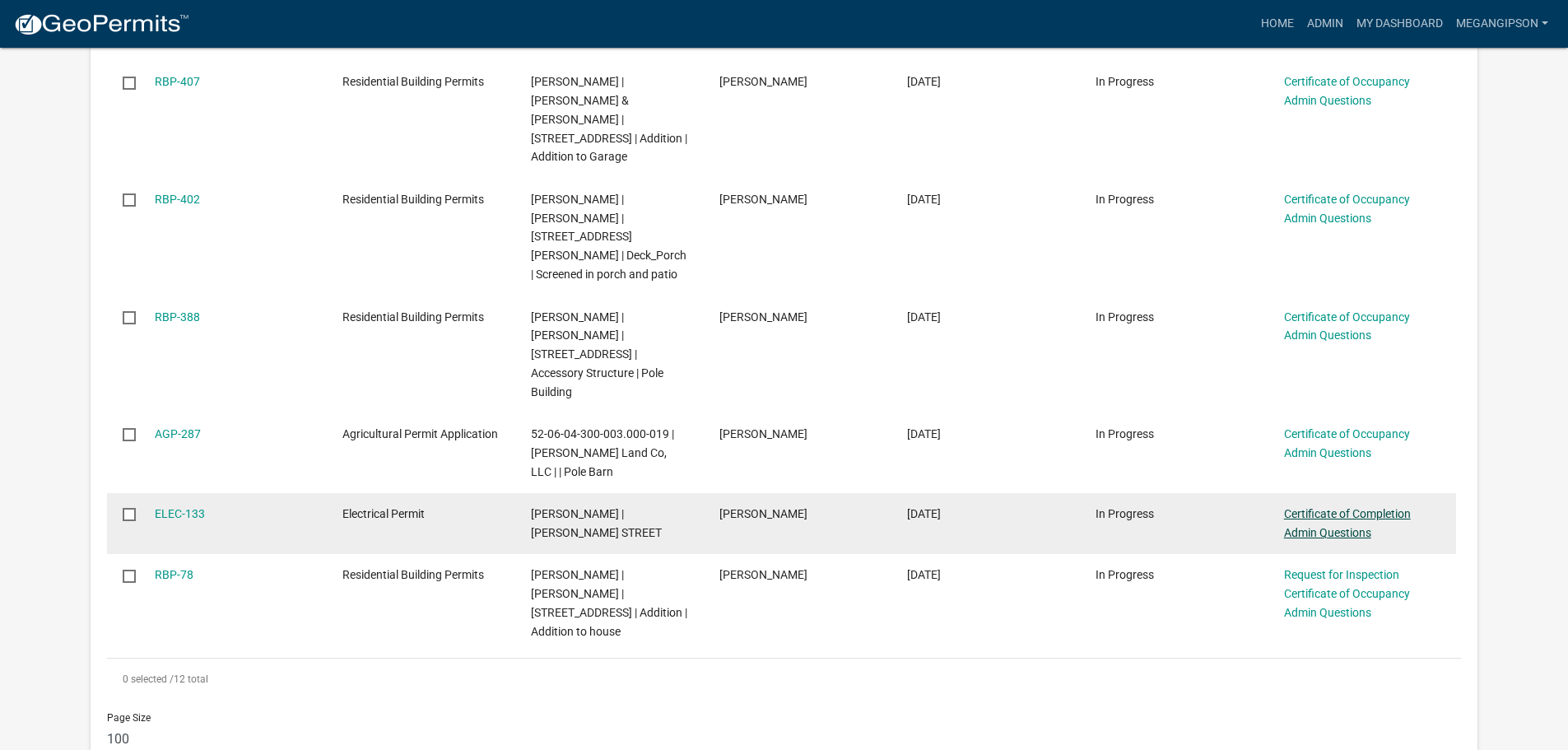
click at [1323, 507] on link "Certificate of Completion Admin Questions" at bounding box center [1347, 524] width 127 height 32
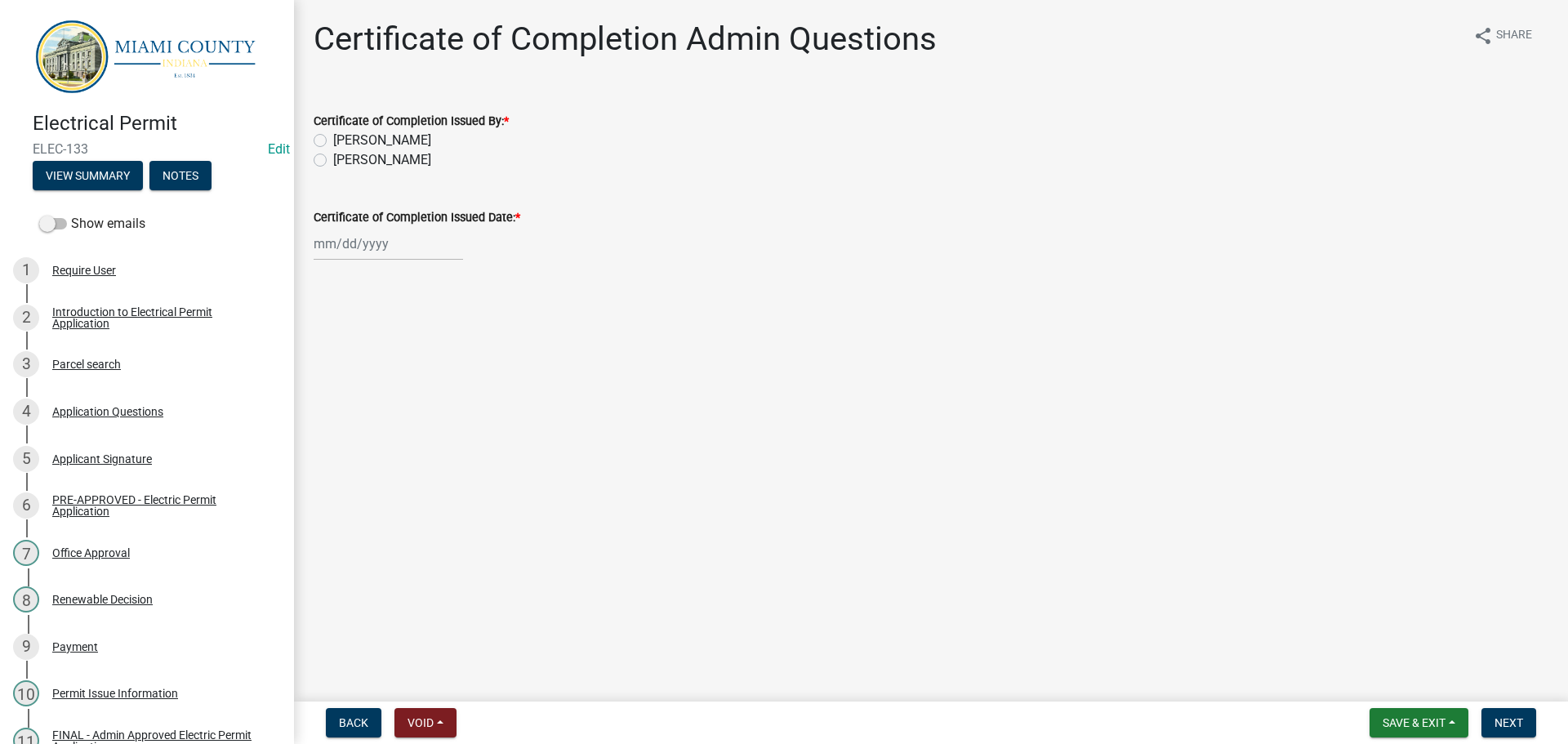
click at [407, 169] on label "[PERSON_NAME]" at bounding box center [382, 160] width 98 height 20
click at [344, 161] on input "[PERSON_NAME]" at bounding box center [339, 156] width 11 height 11
radio input "true"
click at [397, 260] on div at bounding box center [388, 244] width 150 height 34
select select "9"
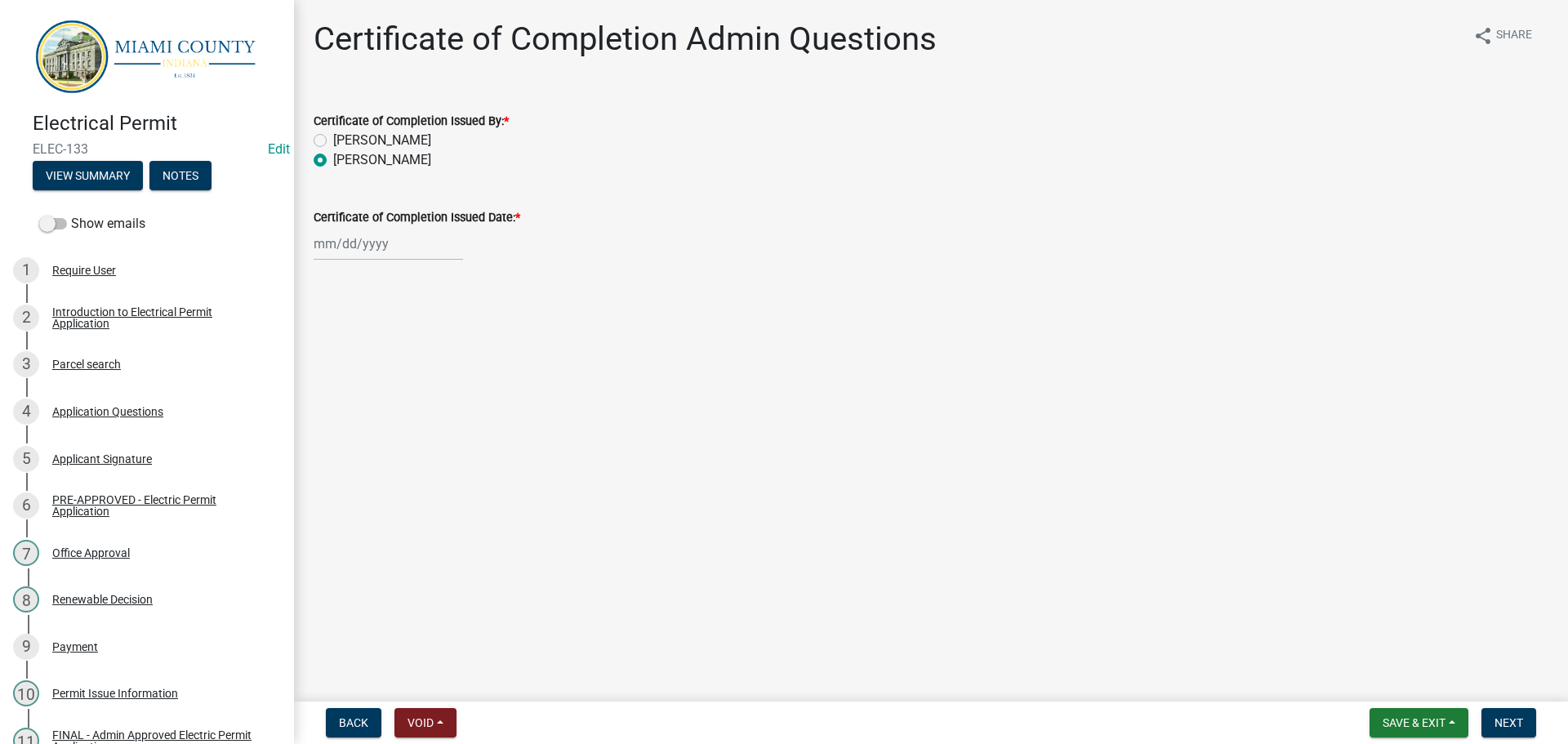
select select "2025"
click at [361, 379] on div "9" at bounding box center [355, 365] width 26 height 26
type input "[DATE]"
click at [1510, 721] on span "Next" at bounding box center [1508, 723] width 29 height 13
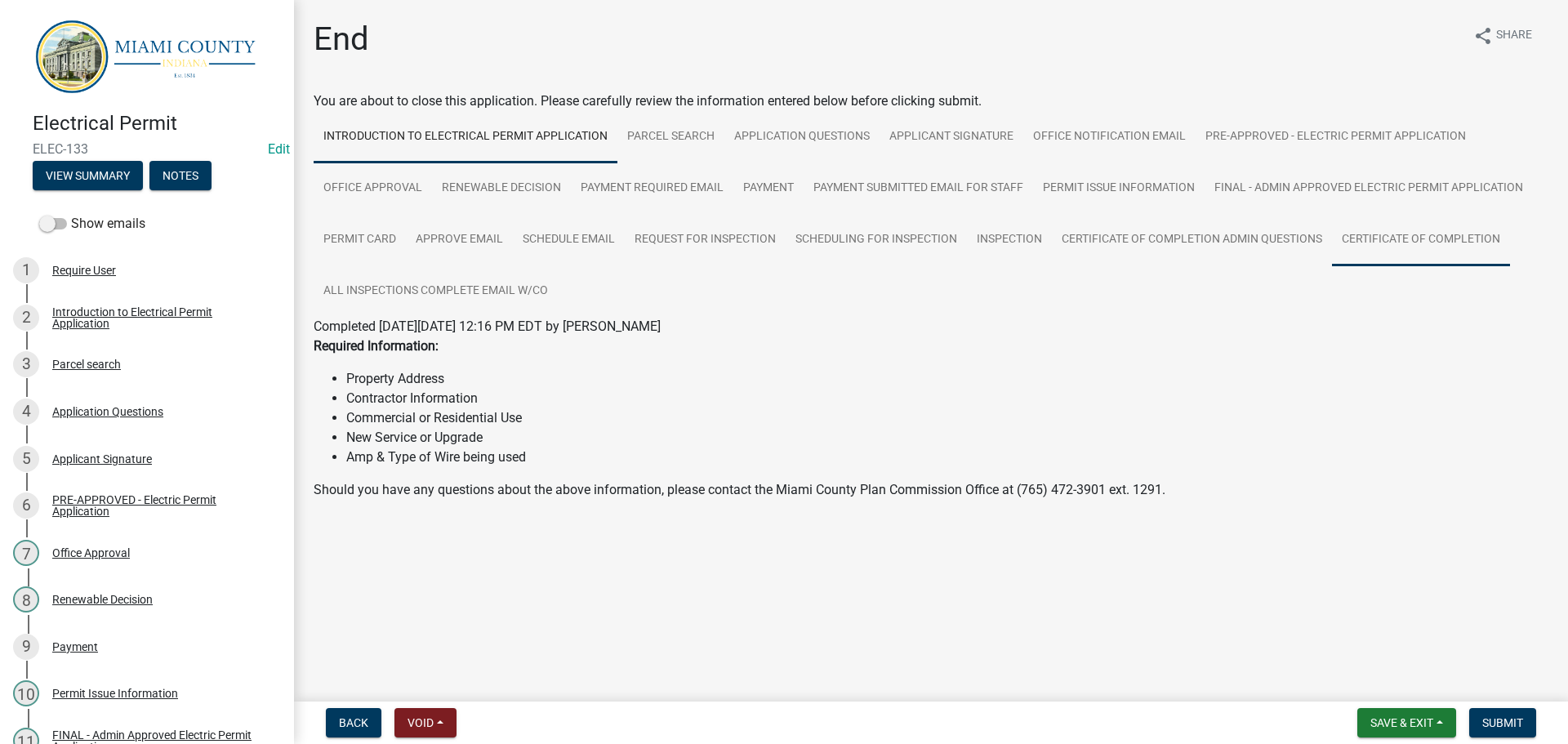
drag, startPoint x: 1047, startPoint y: 323, endPoint x: 979, endPoint y: 391, distance: 96.2
click at [1332, 266] on link "Certificate of Completion" at bounding box center [1421, 240] width 178 height 53
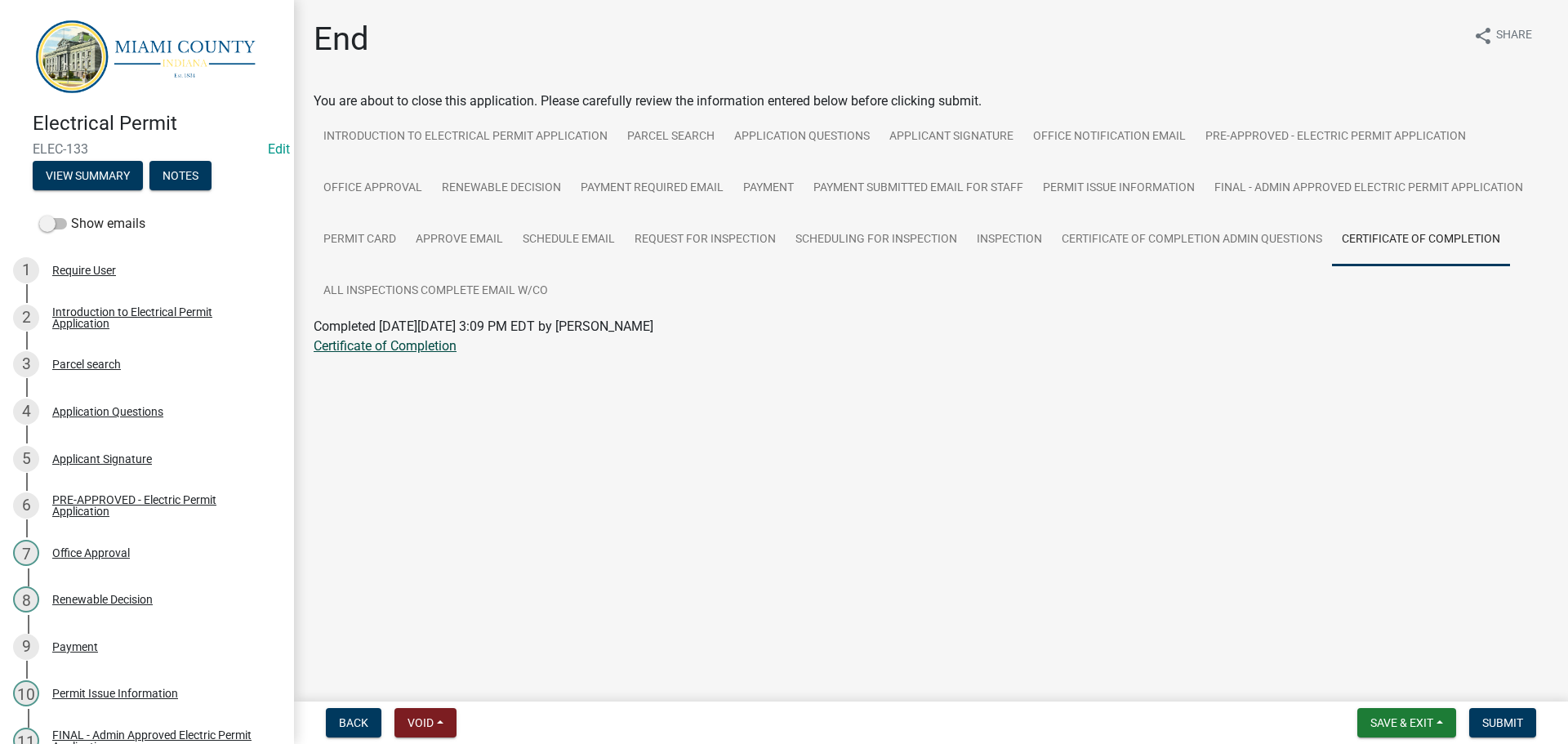
click at [375, 354] on link "Certificate of Completion" at bounding box center [385, 345] width 143 height 15
click at [979, 163] on link "Applicant Signature" at bounding box center [951, 137] width 143 height 53
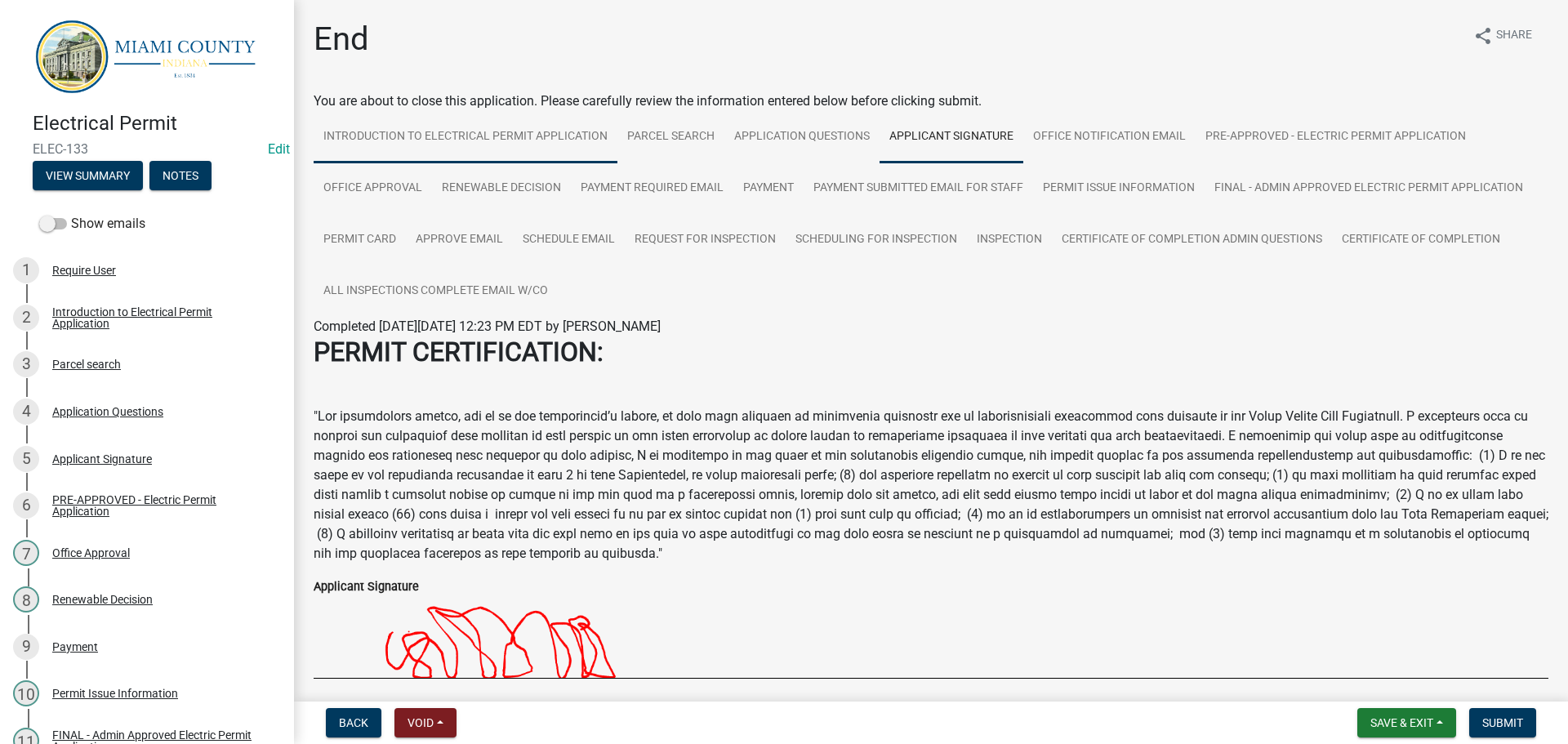
click at [544, 161] on link "Introduction to Electrical Permit Application" at bounding box center [465, 137] width 304 height 53
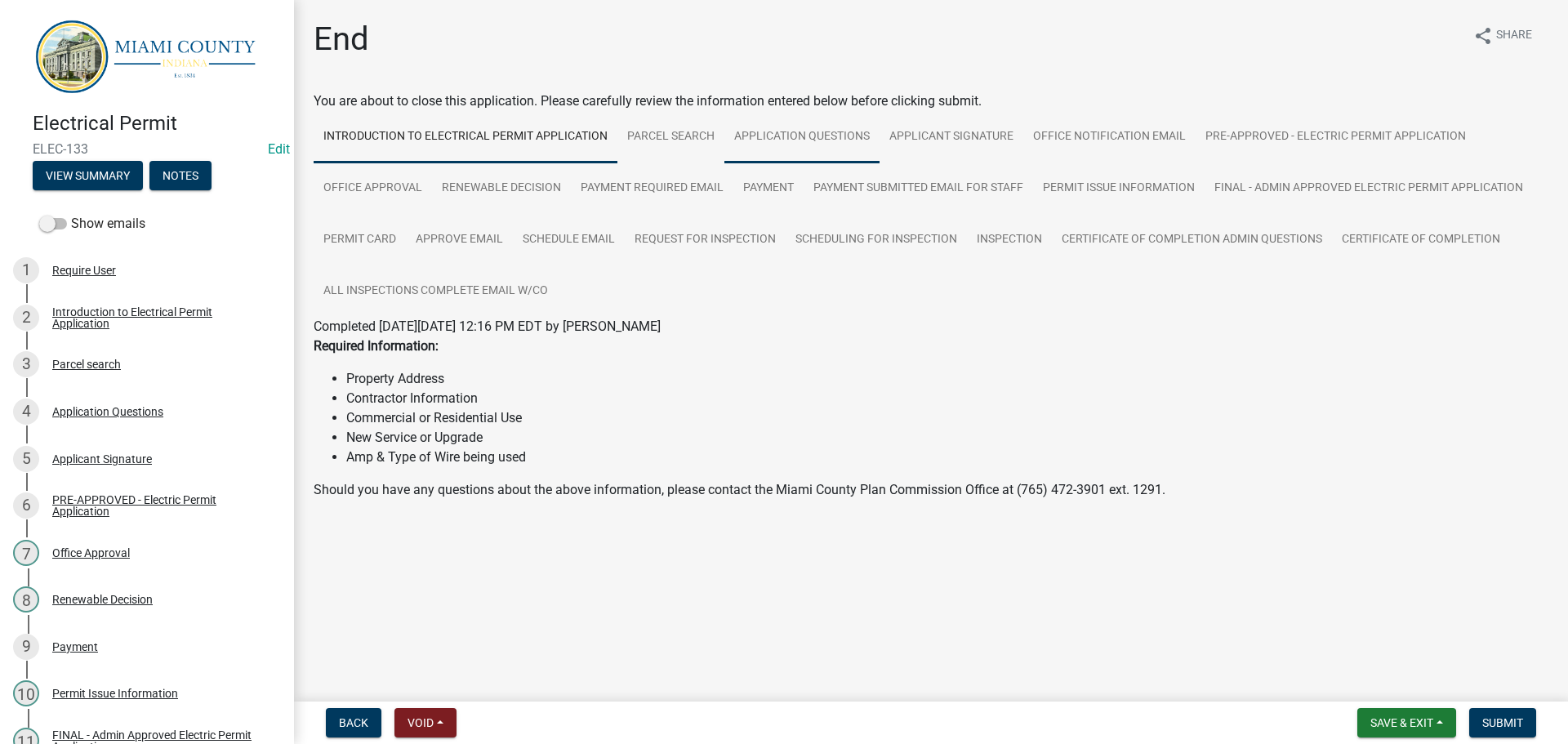
click at [846, 150] on link "Application Questions" at bounding box center [802, 137] width 155 height 53
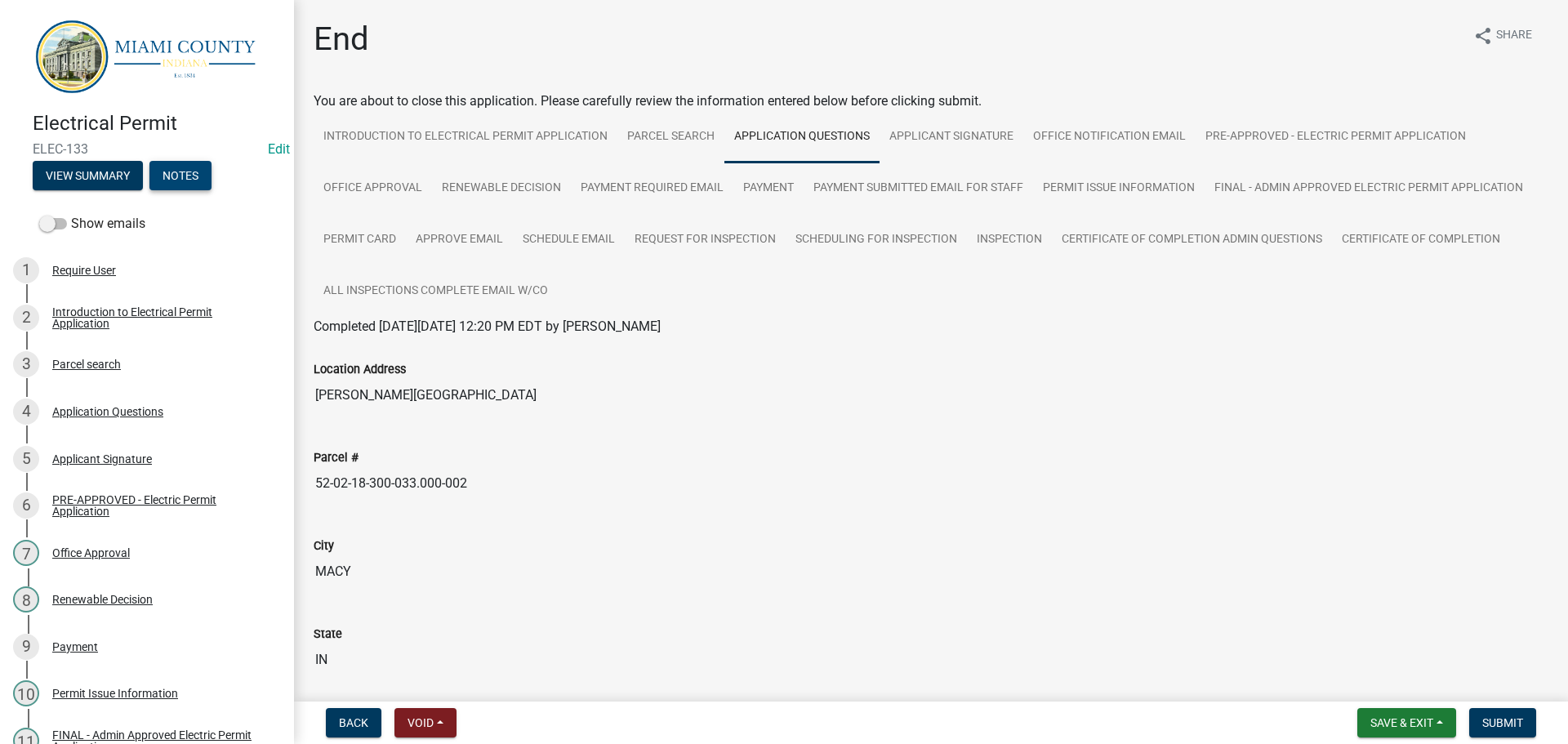
click at [204, 178] on button "Notes" at bounding box center [181, 176] width 62 height 29
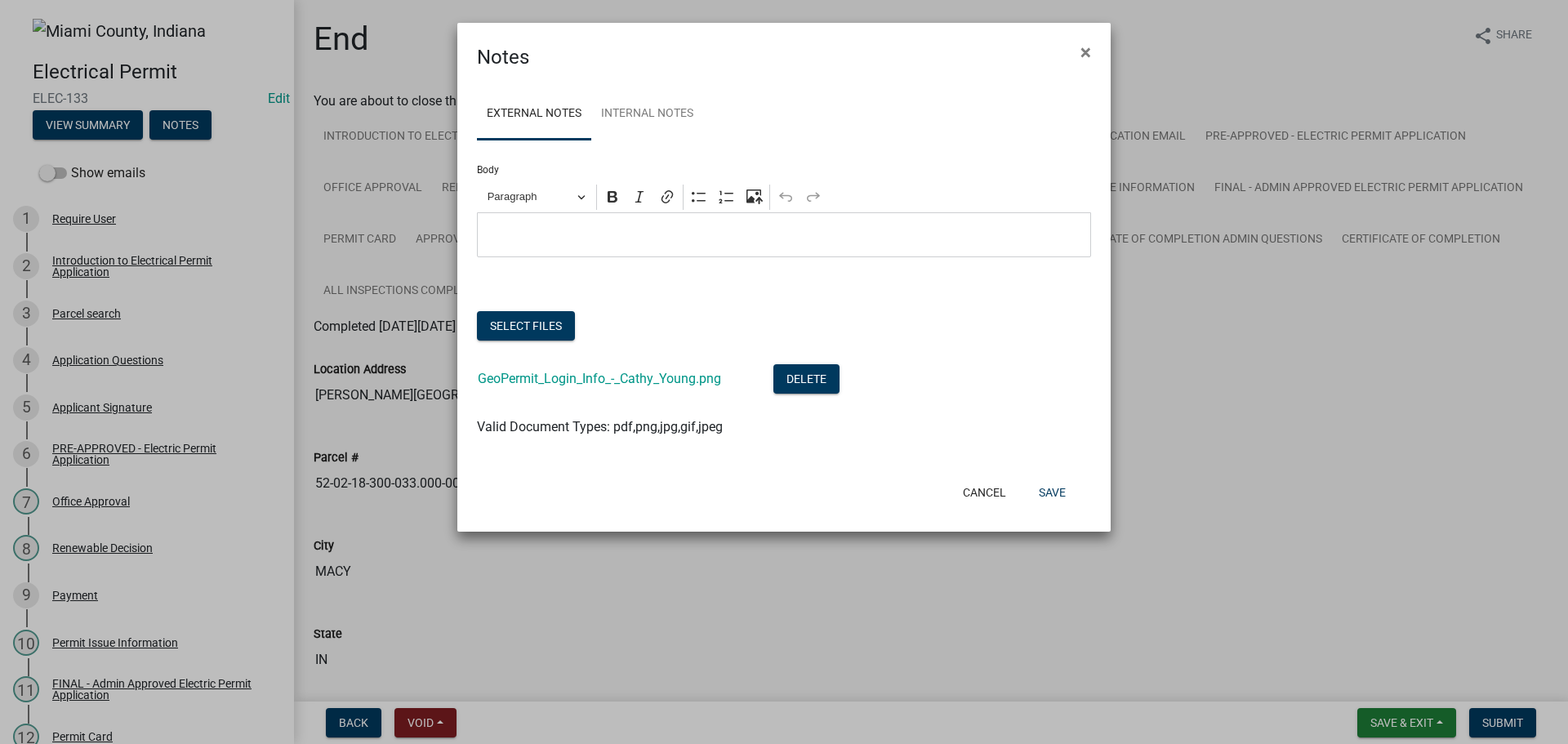
click at [628, 245] on p "Editor editing area: main. Press Alt+0 for help." at bounding box center [784, 235] width 597 height 20
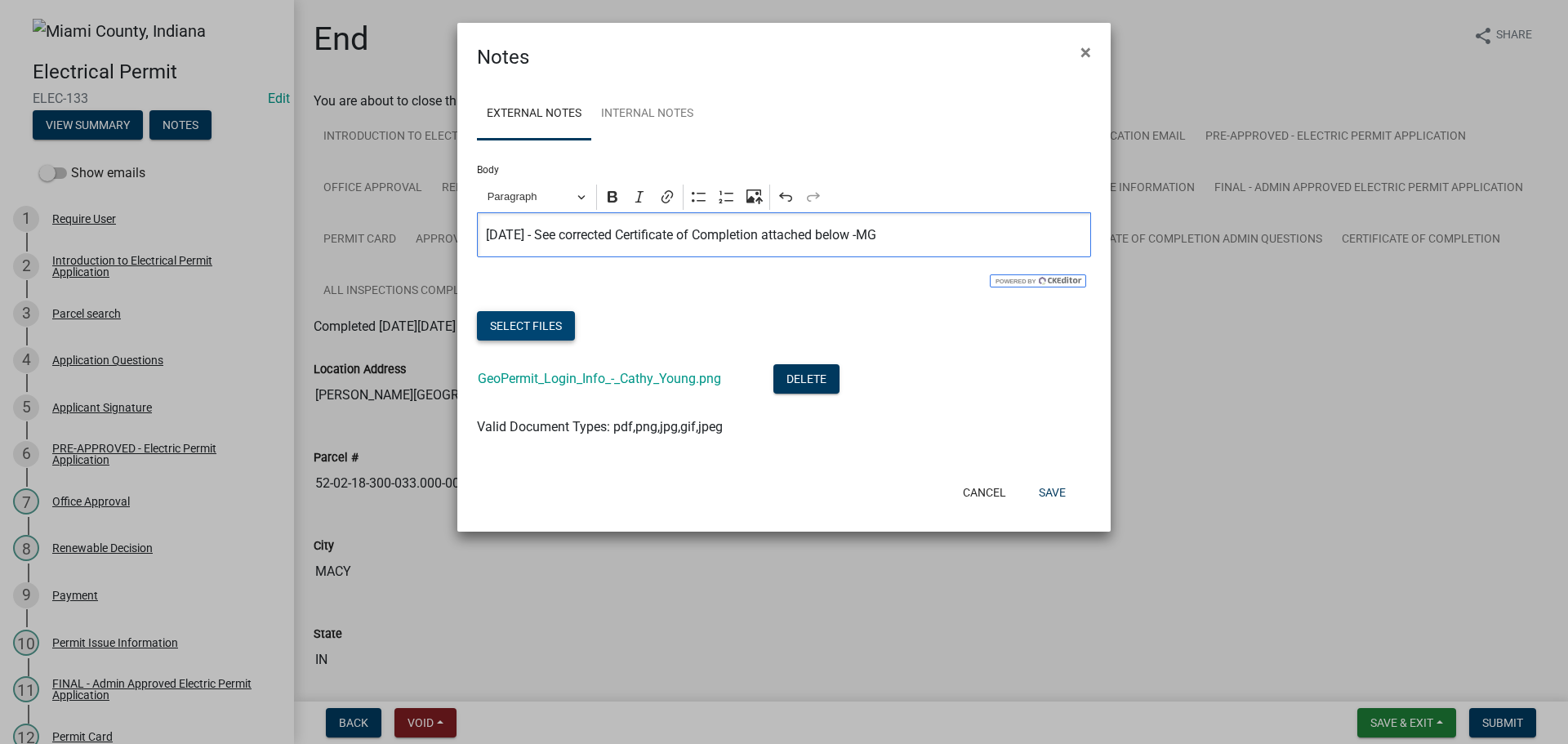
click at [532, 340] on button "Select files" at bounding box center [526, 325] width 98 height 29
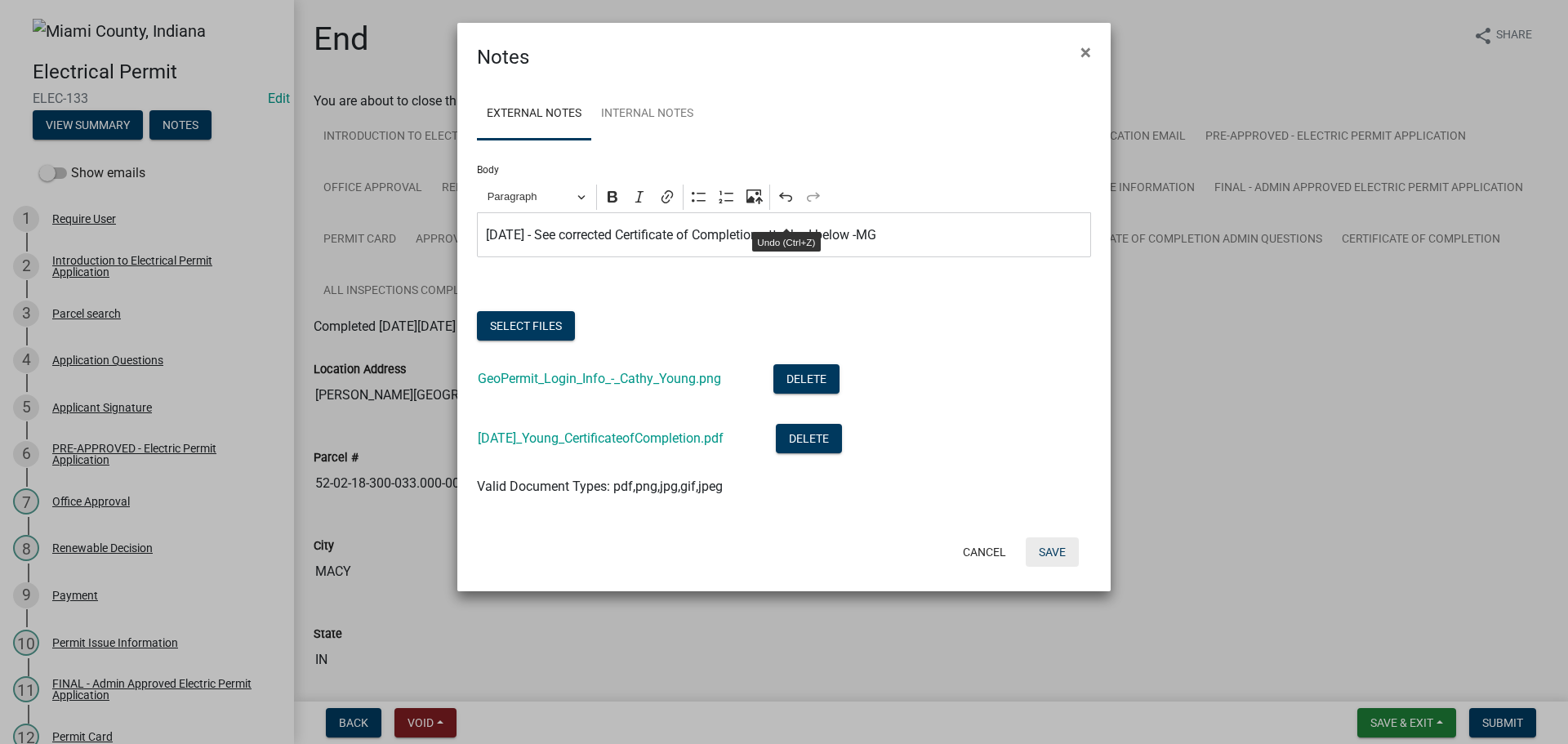
click at [1049, 567] on button "Save" at bounding box center [1052, 552] width 53 height 29
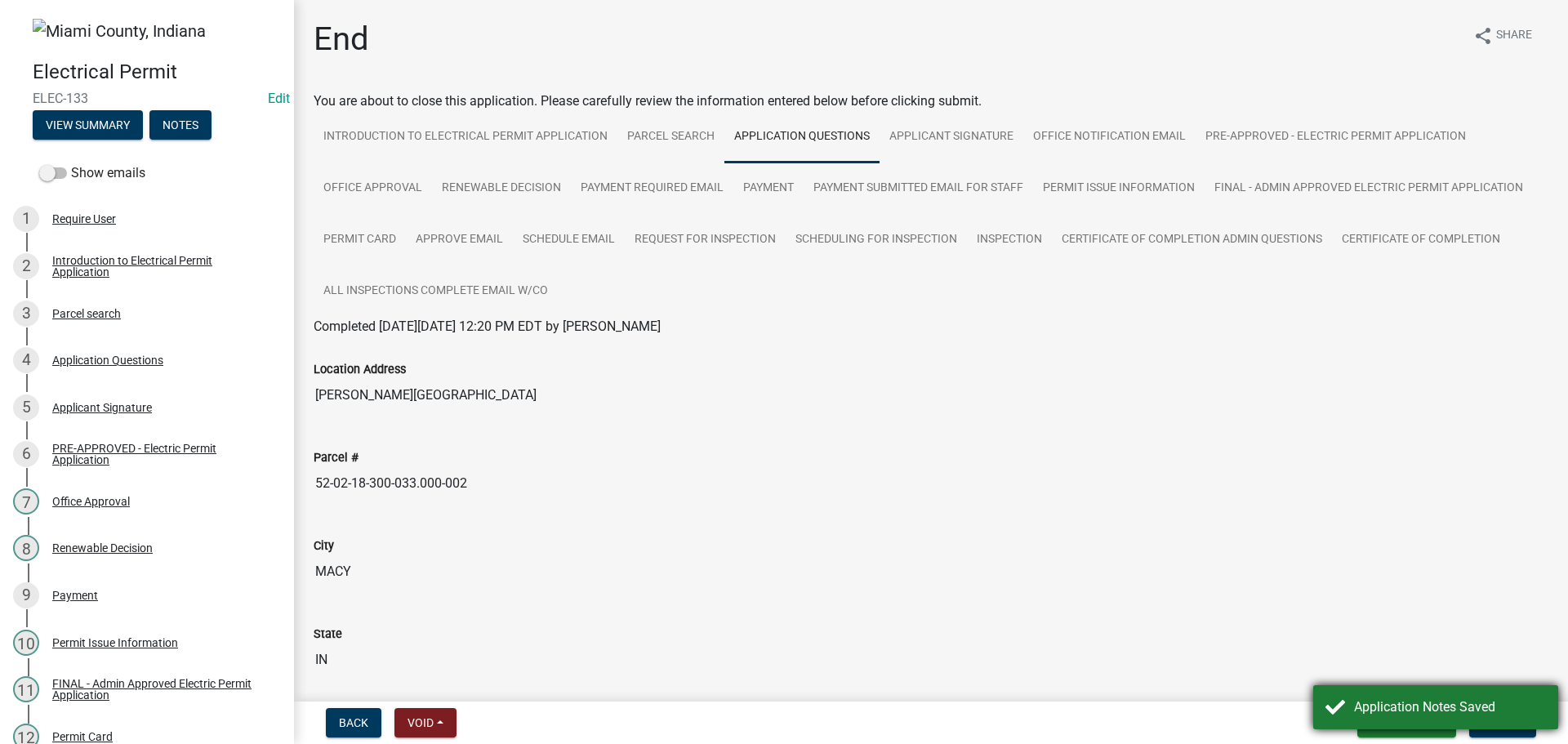
click at [1373, 705] on div "Application Notes Saved" at bounding box center [1450, 707] width 192 height 20
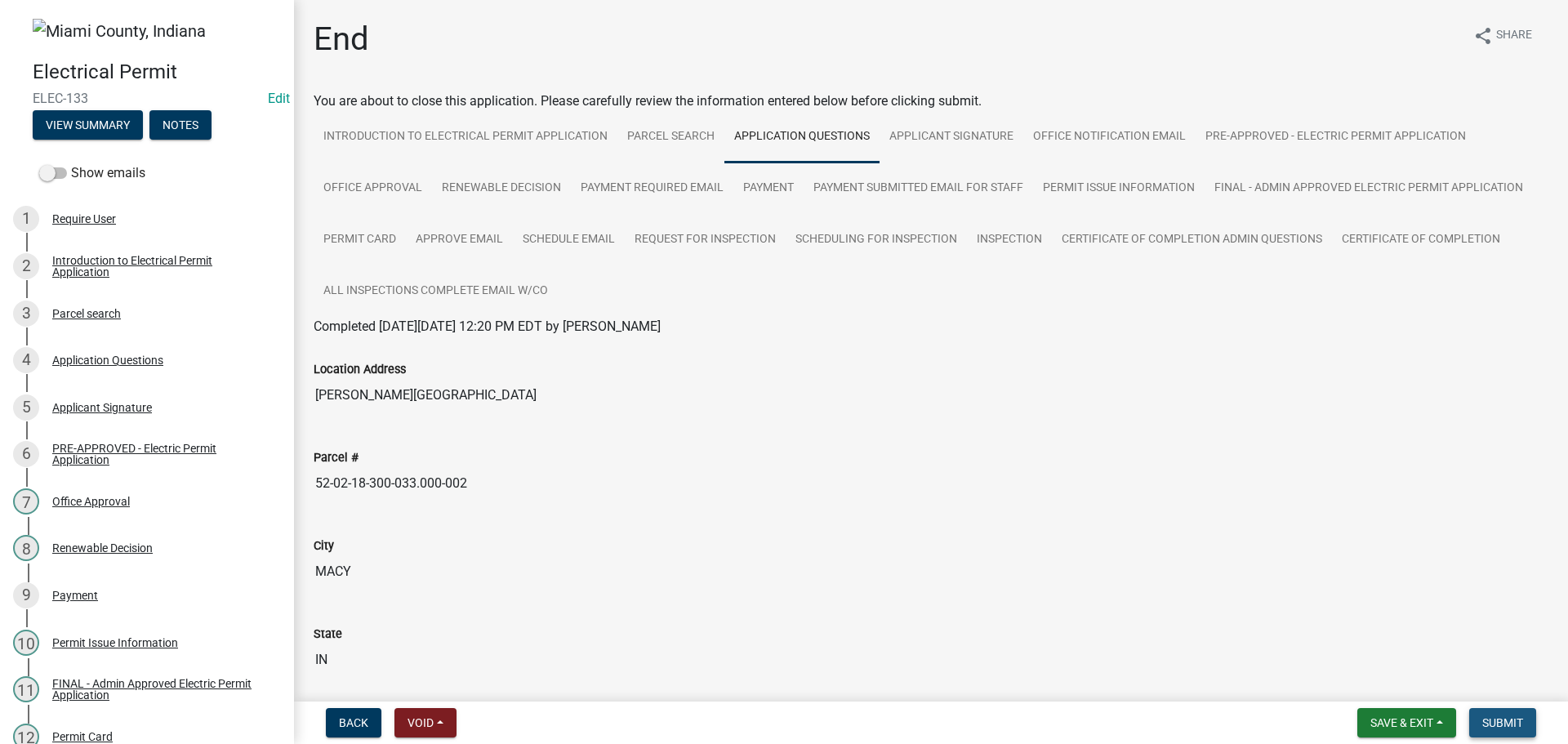
click at [1491, 716] on span "Submit" at bounding box center [1503, 723] width 41 height 13
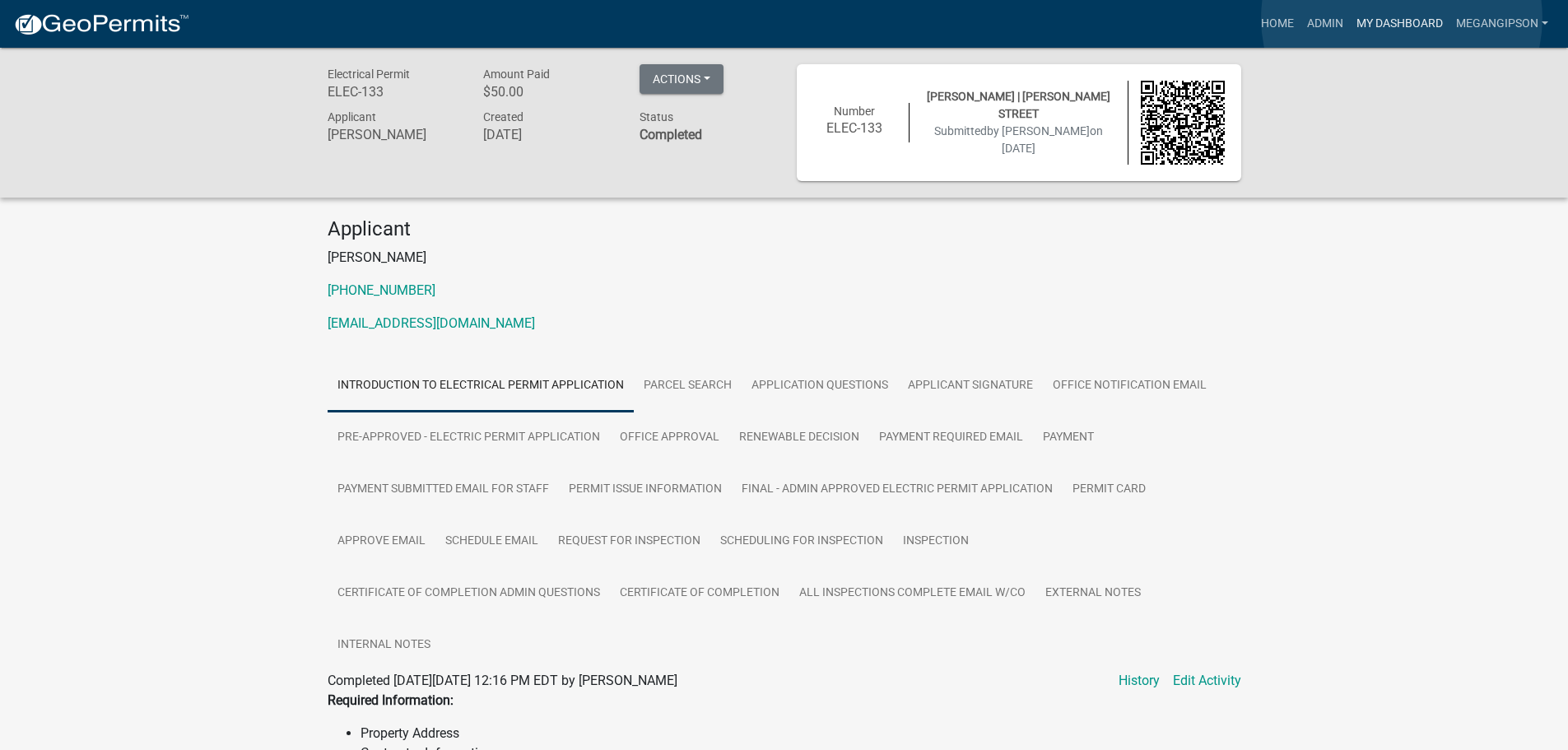
click at [1402, 18] on link "My Dashboard" at bounding box center [1399, 23] width 100 height 31
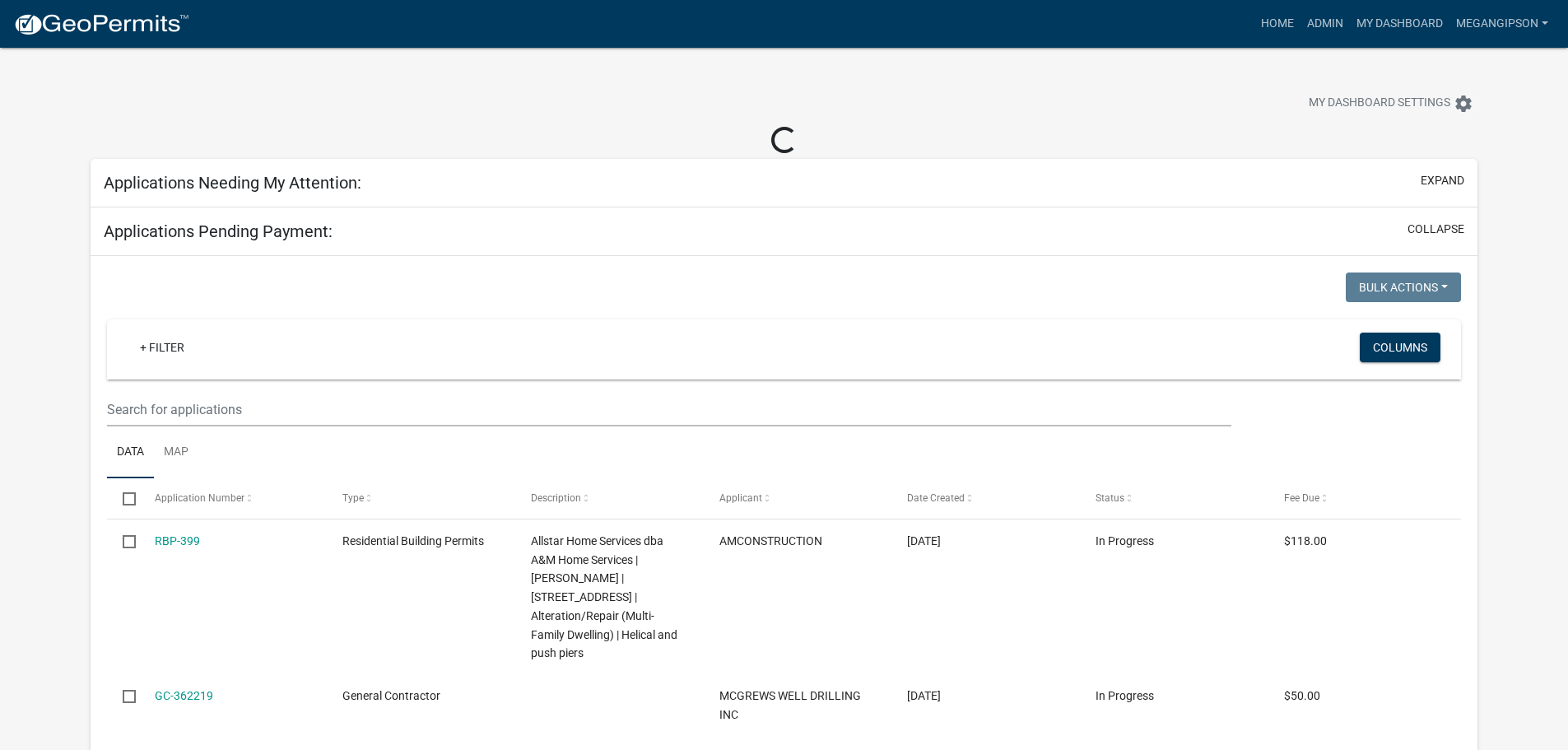
select select "3: 100"
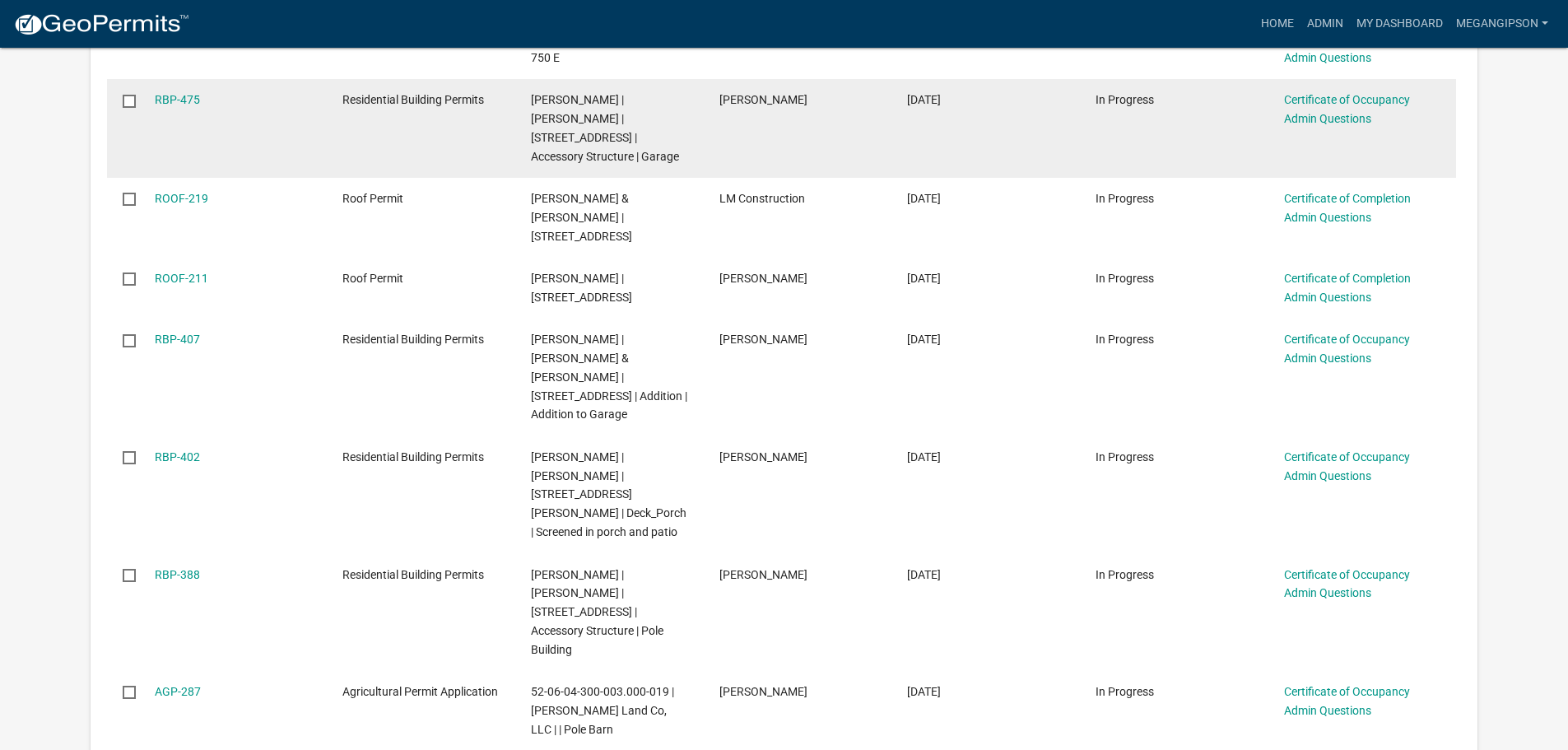
scroll to position [741, 0]
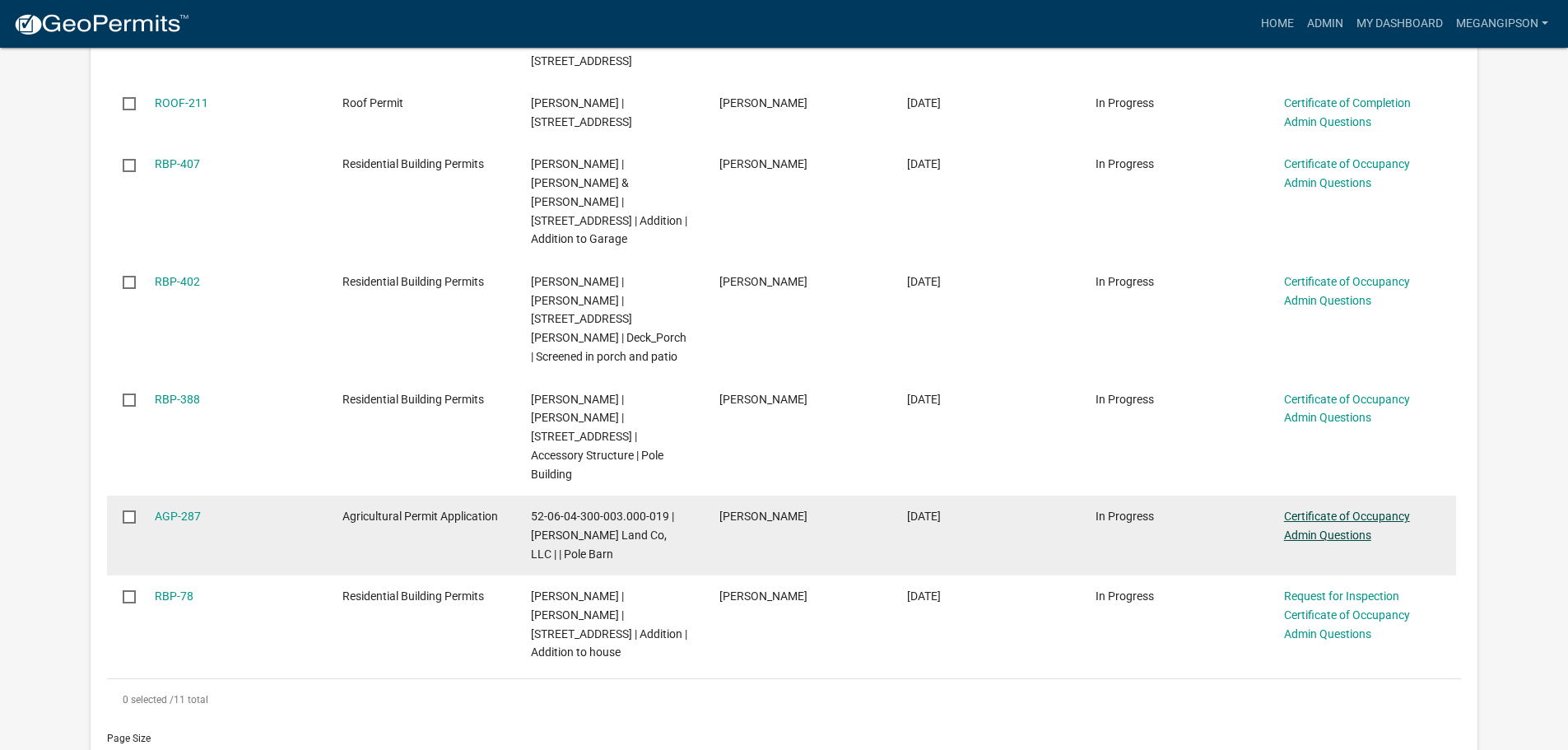
click at [1345, 515] on link "Certificate of Occupancy Admin Questions" at bounding box center [1347, 525] width 126 height 32
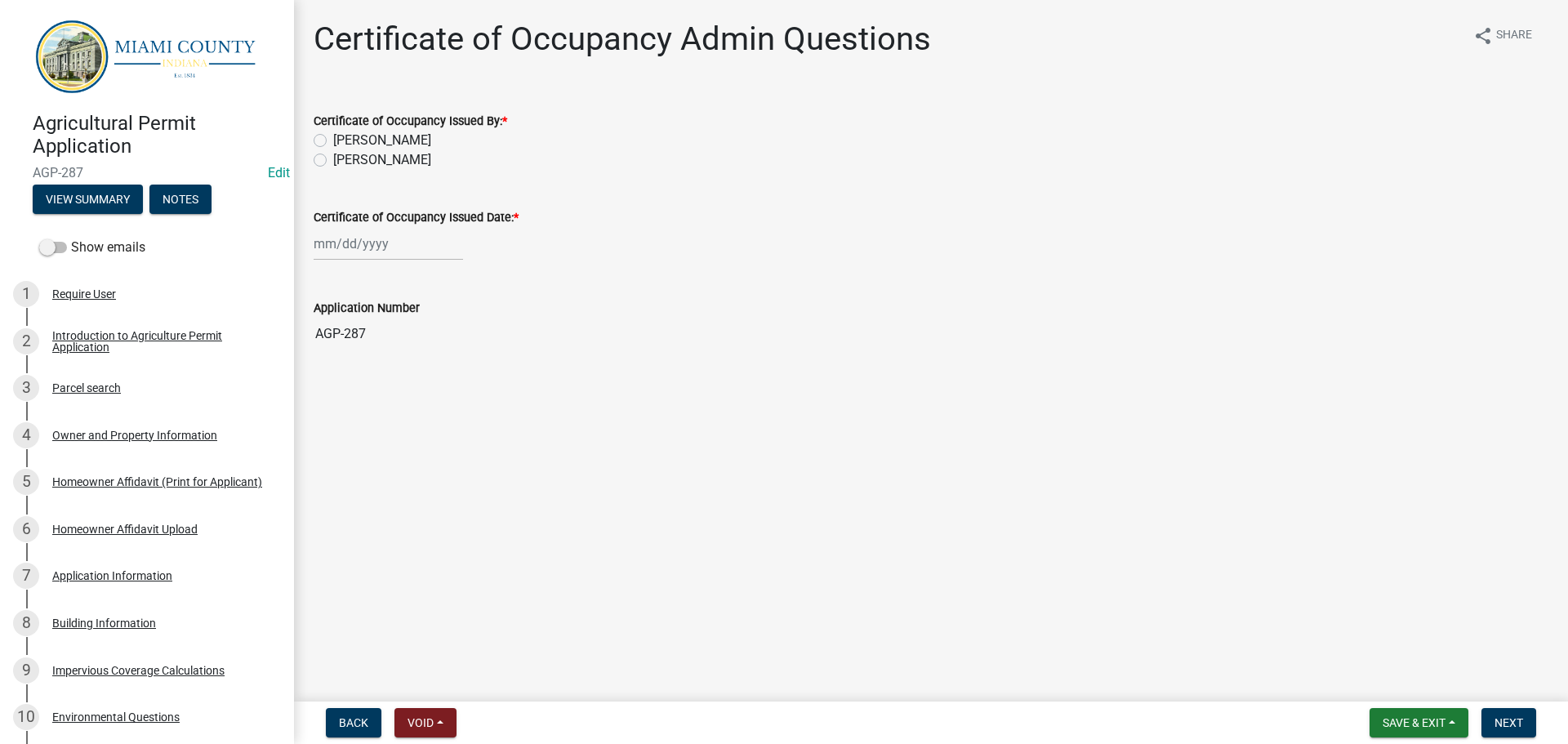
click at [370, 170] on label "[PERSON_NAME]" at bounding box center [382, 160] width 98 height 20
click at [344, 161] on input "[PERSON_NAME]" at bounding box center [339, 156] width 11 height 11
radio input "true"
click at [375, 260] on div at bounding box center [388, 244] width 150 height 34
select select "9"
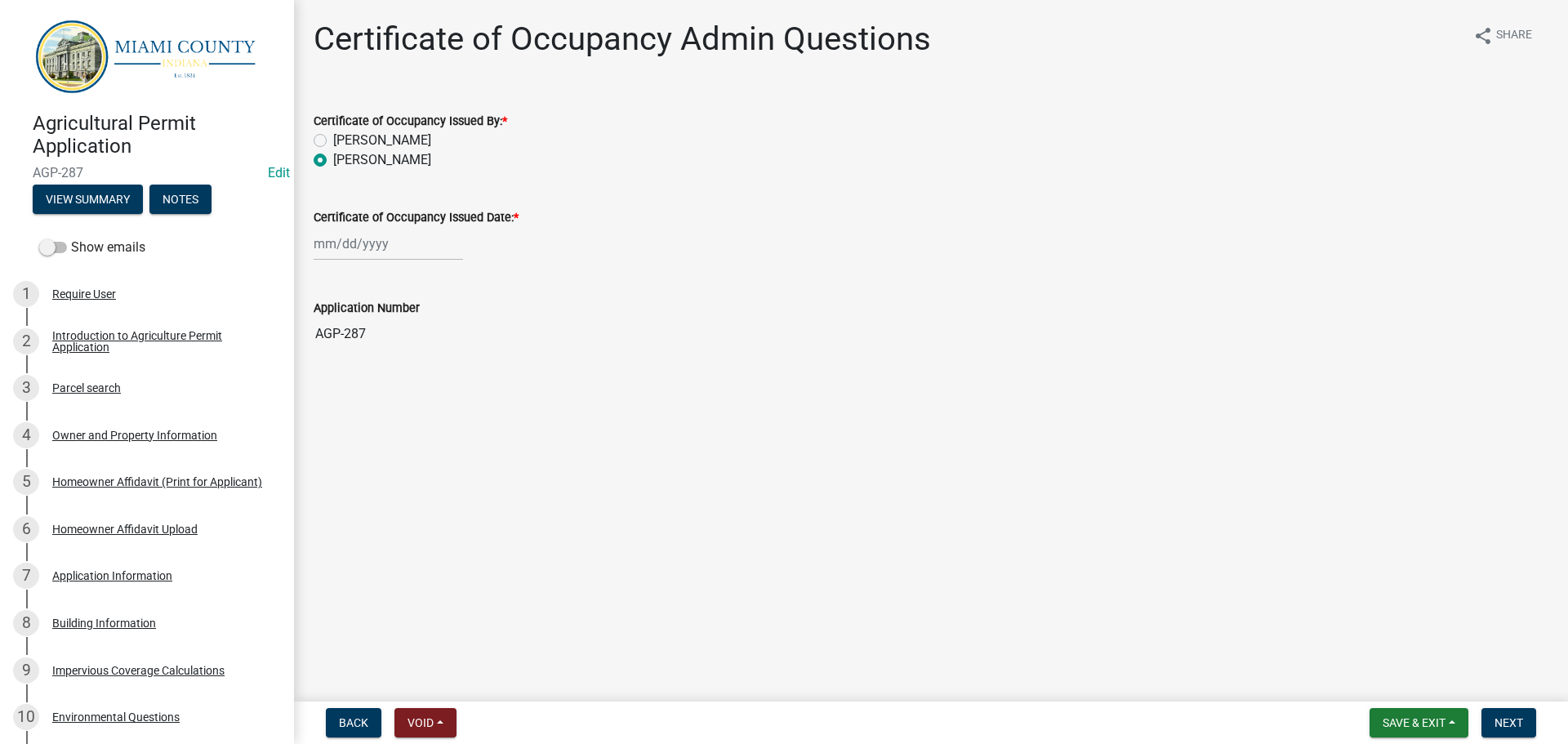
select select "2025"
click at [364, 379] on div "9" at bounding box center [355, 365] width 26 height 26
type input "[DATE]"
click at [1505, 724] on span "Next" at bounding box center [1508, 723] width 29 height 13
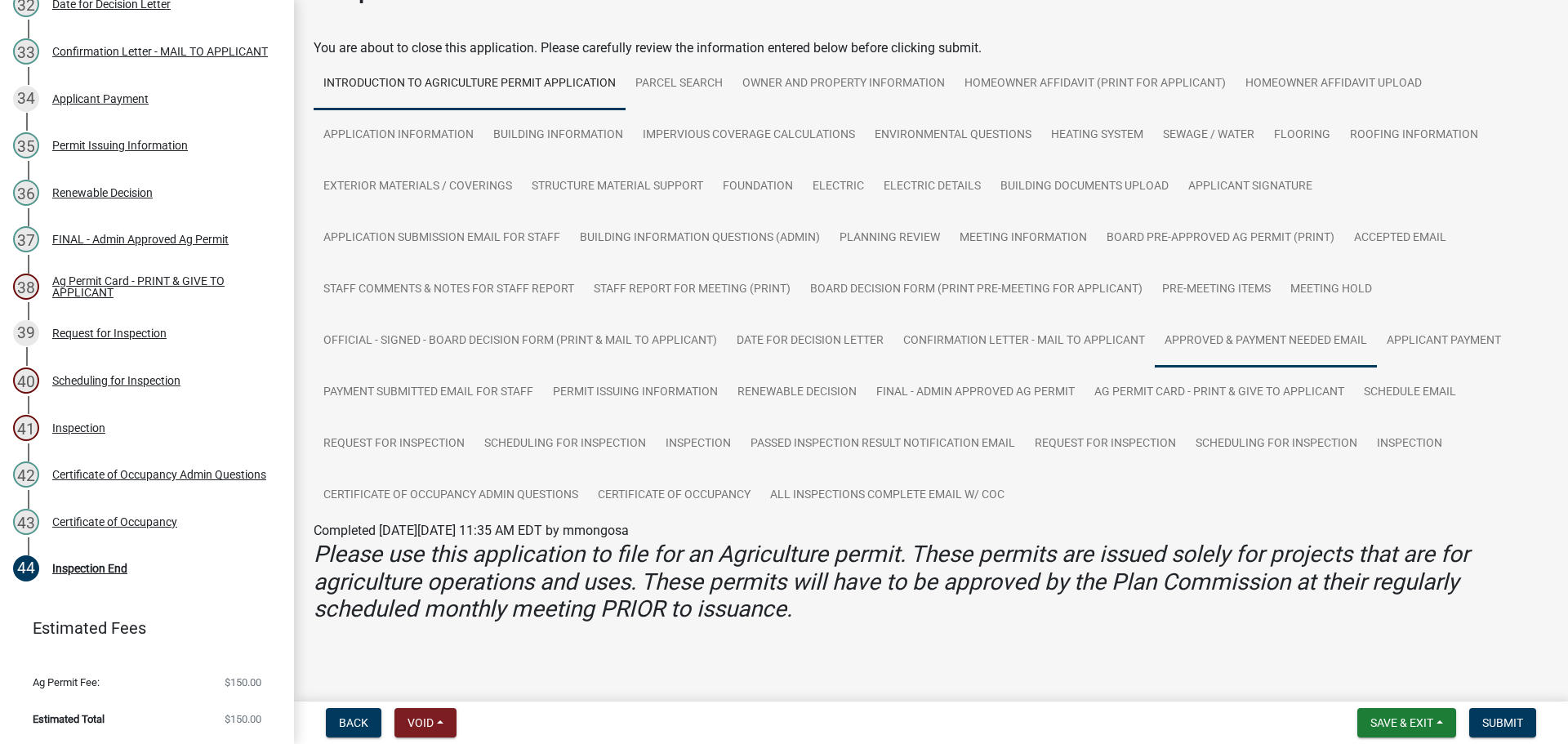
scroll to position [82, 0]
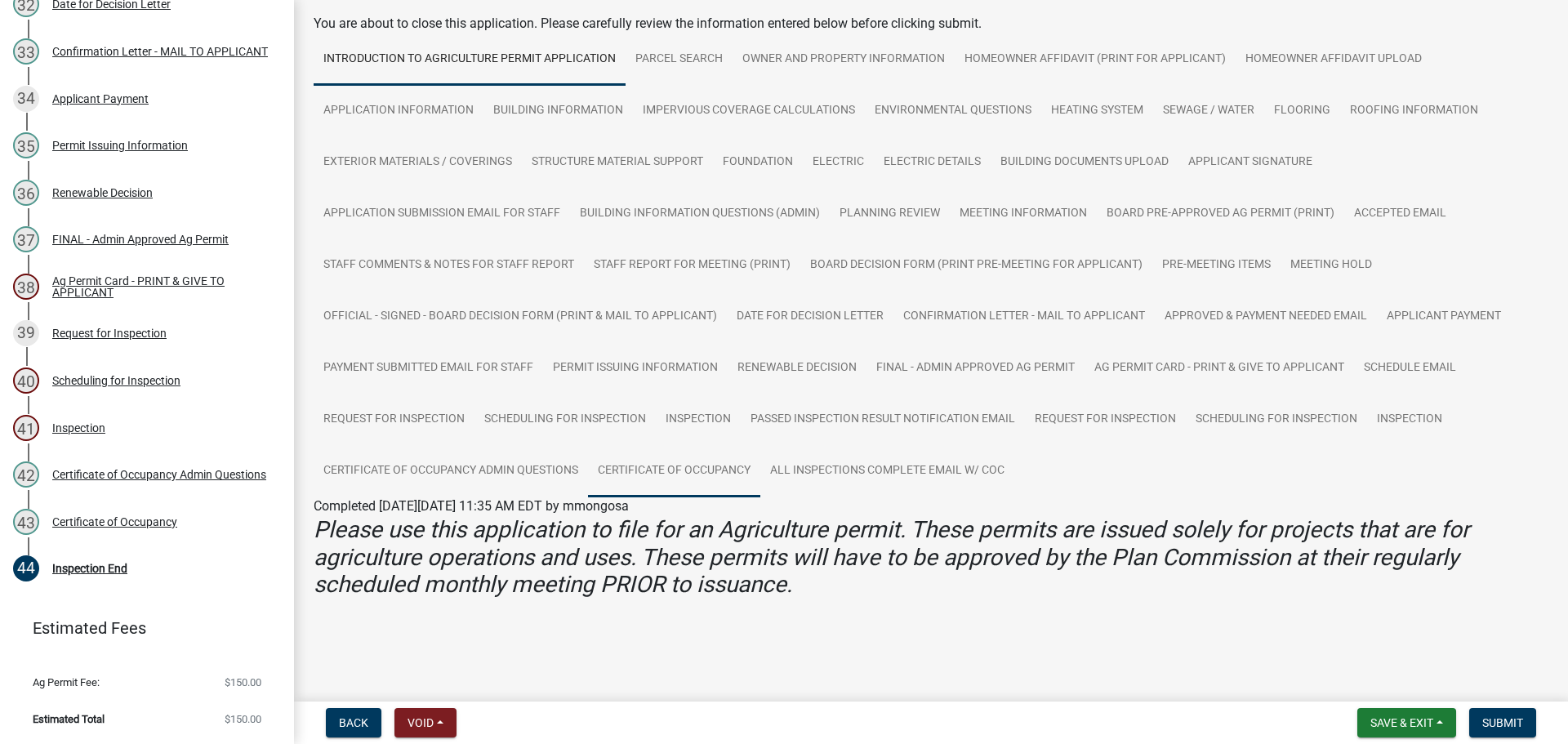
click at [724, 497] on link "Certificate of Occupancy" at bounding box center [674, 471] width 172 height 53
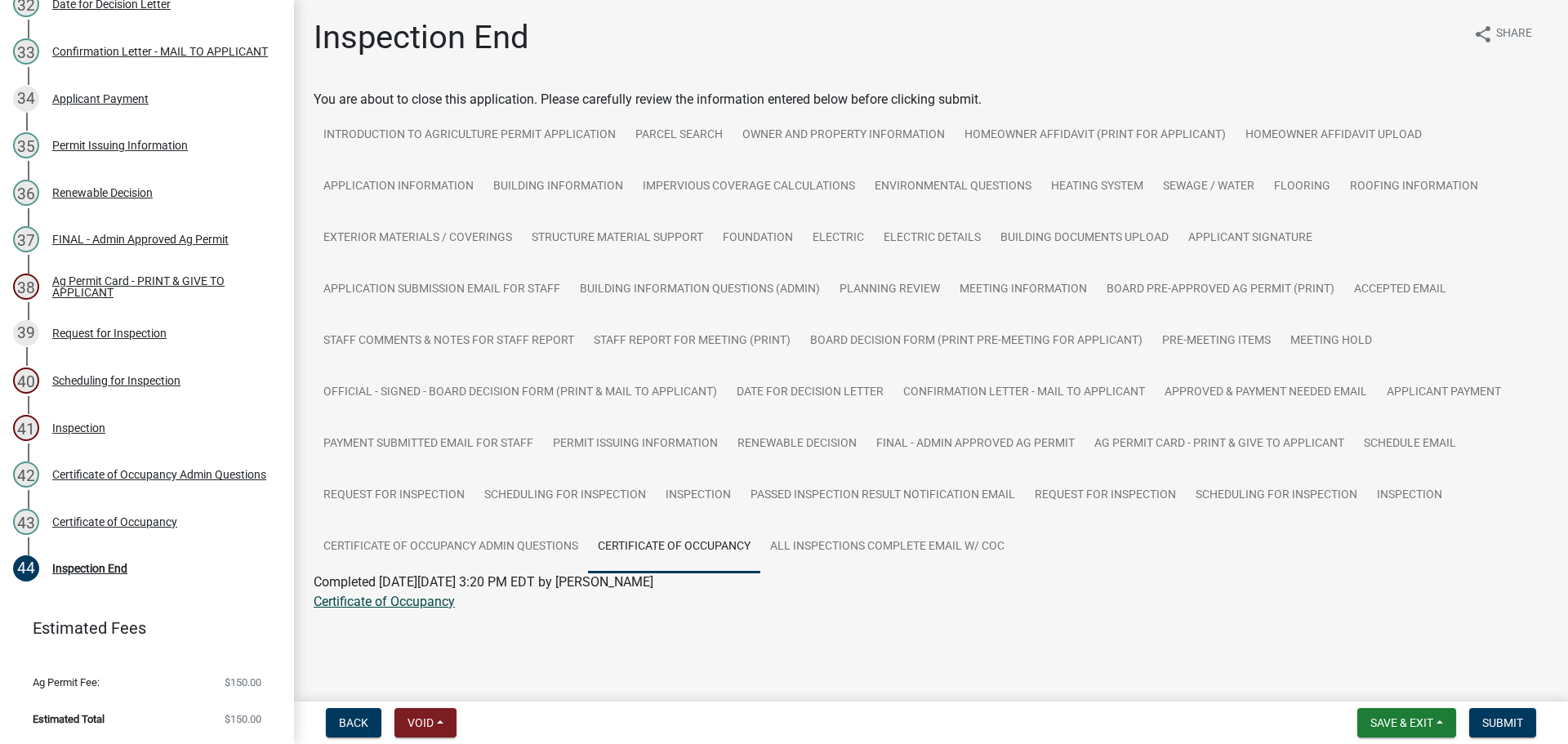
click at [429, 609] on link "Certificate of Occupancy" at bounding box center [384, 601] width 142 height 15
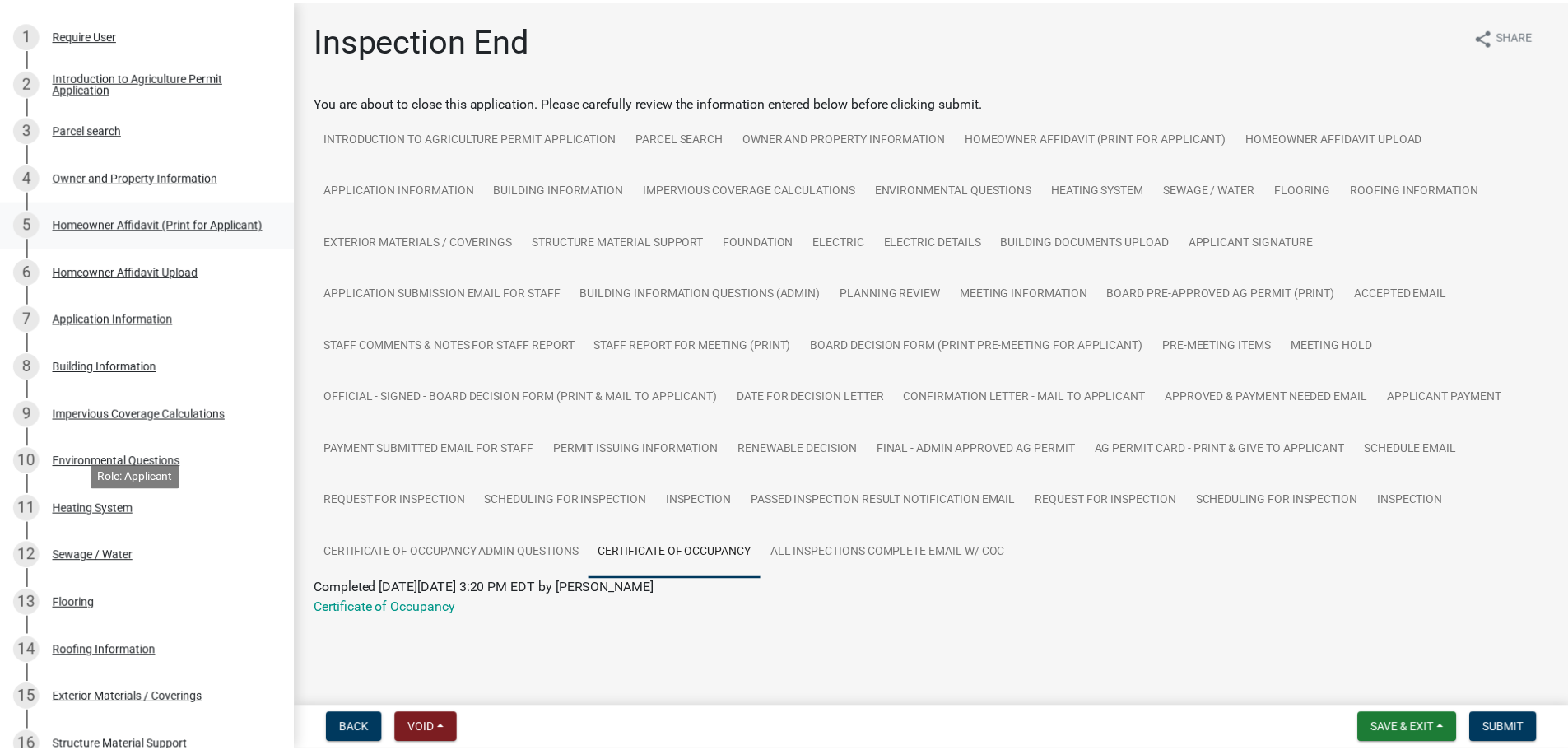
scroll to position [0, 0]
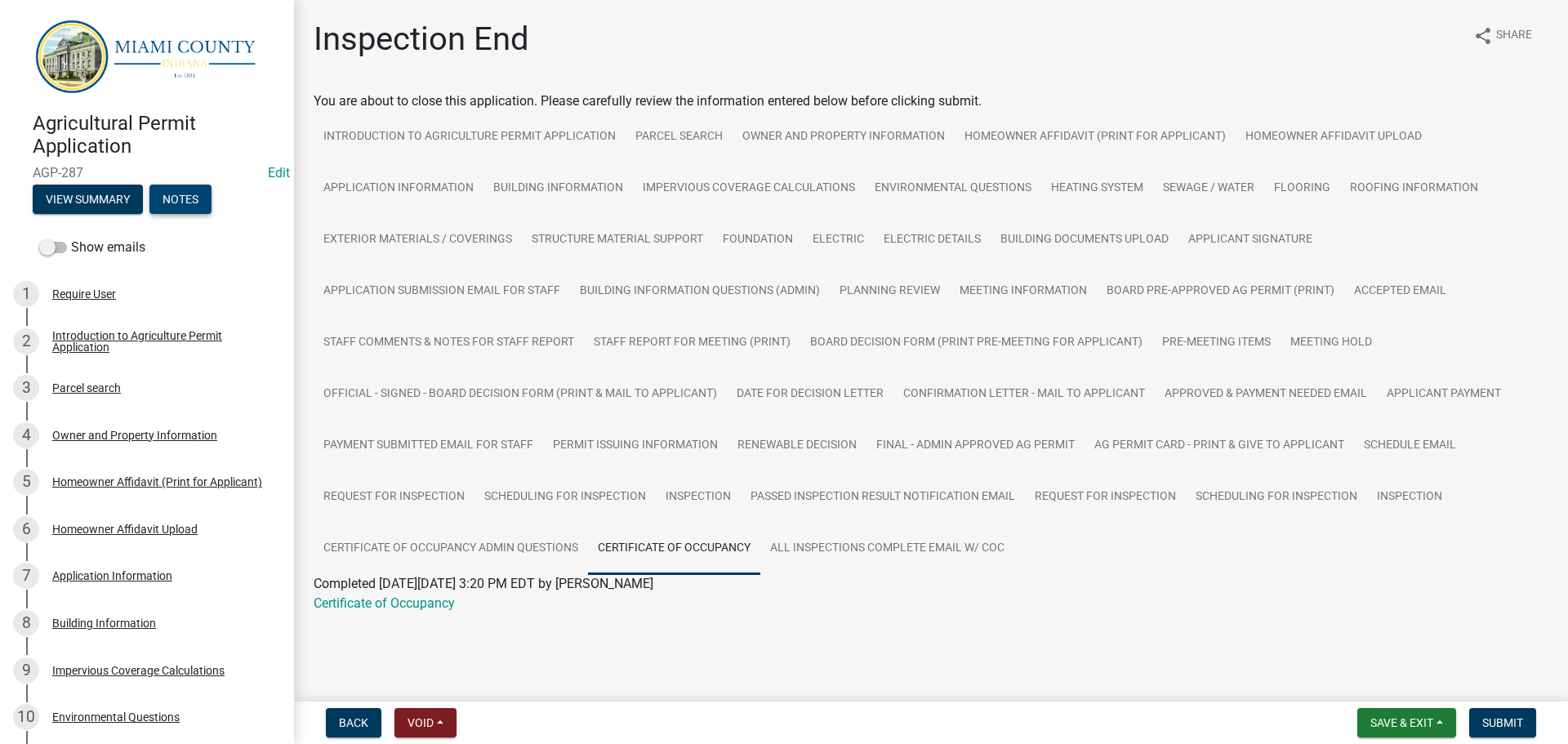
click at [192, 201] on button "Notes" at bounding box center [181, 199] width 62 height 29
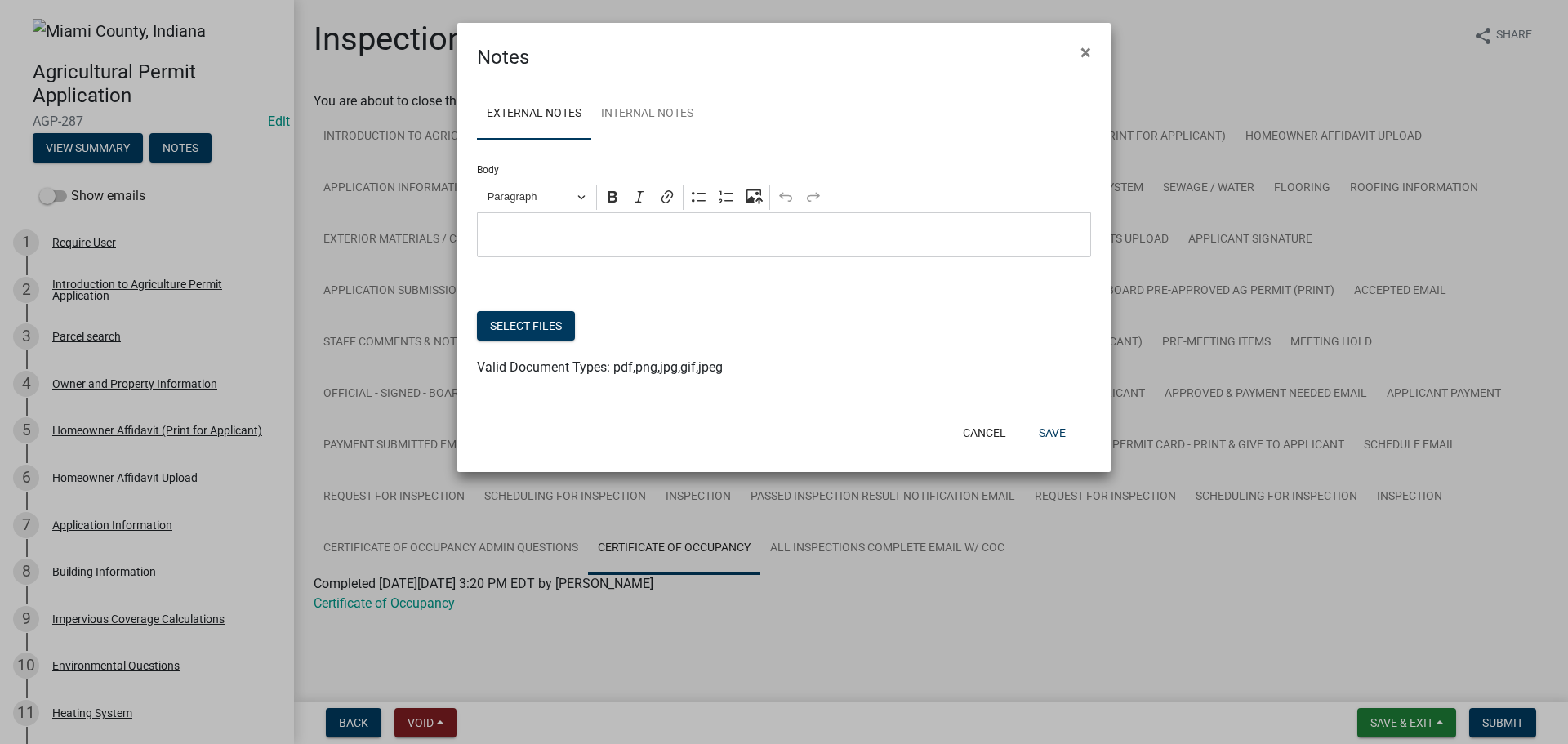
click at [576, 245] on p "Editor editing area: main. Press Alt+0 for help." at bounding box center [784, 235] width 597 height 20
click at [715, 245] on p "9.9.25 - See corrected er" at bounding box center [784, 235] width 597 height 20
click at [543, 340] on button "Select files" at bounding box center [526, 325] width 98 height 29
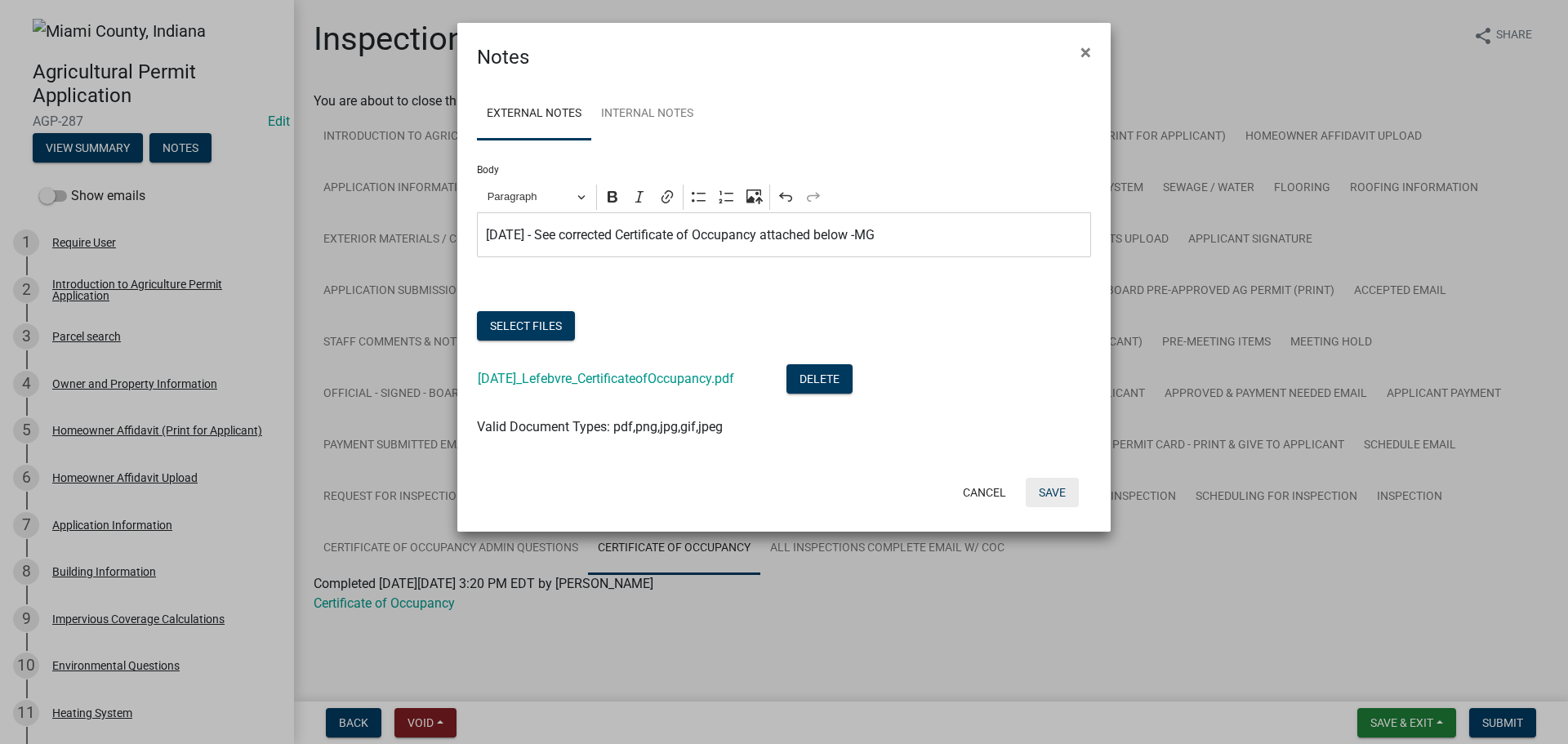
click at [1053, 507] on button "Save" at bounding box center [1052, 492] width 53 height 29
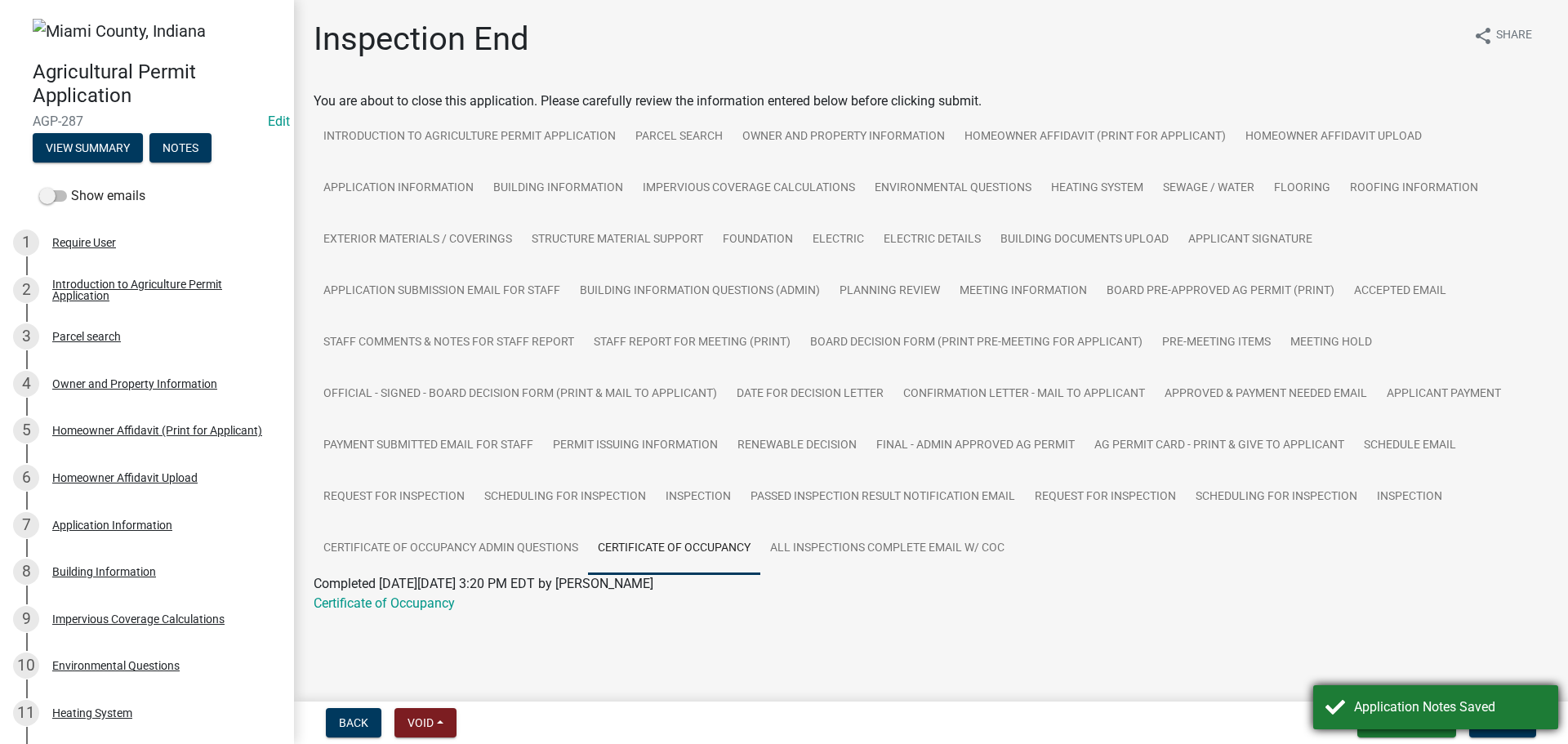
click at [1493, 715] on div "Application Notes Saved" at bounding box center [1450, 707] width 192 height 20
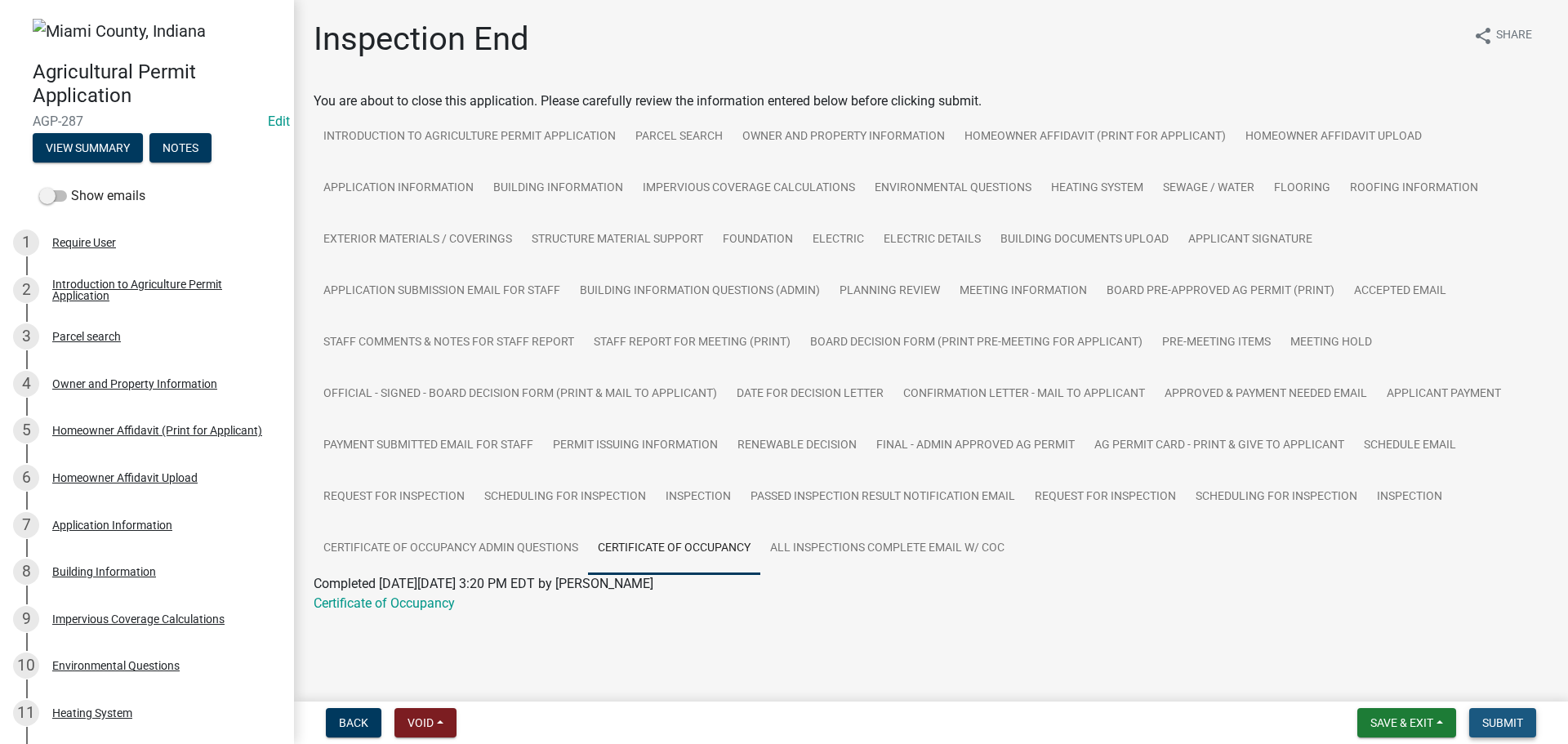
click at [1505, 720] on span "Submit" at bounding box center [1503, 723] width 41 height 13
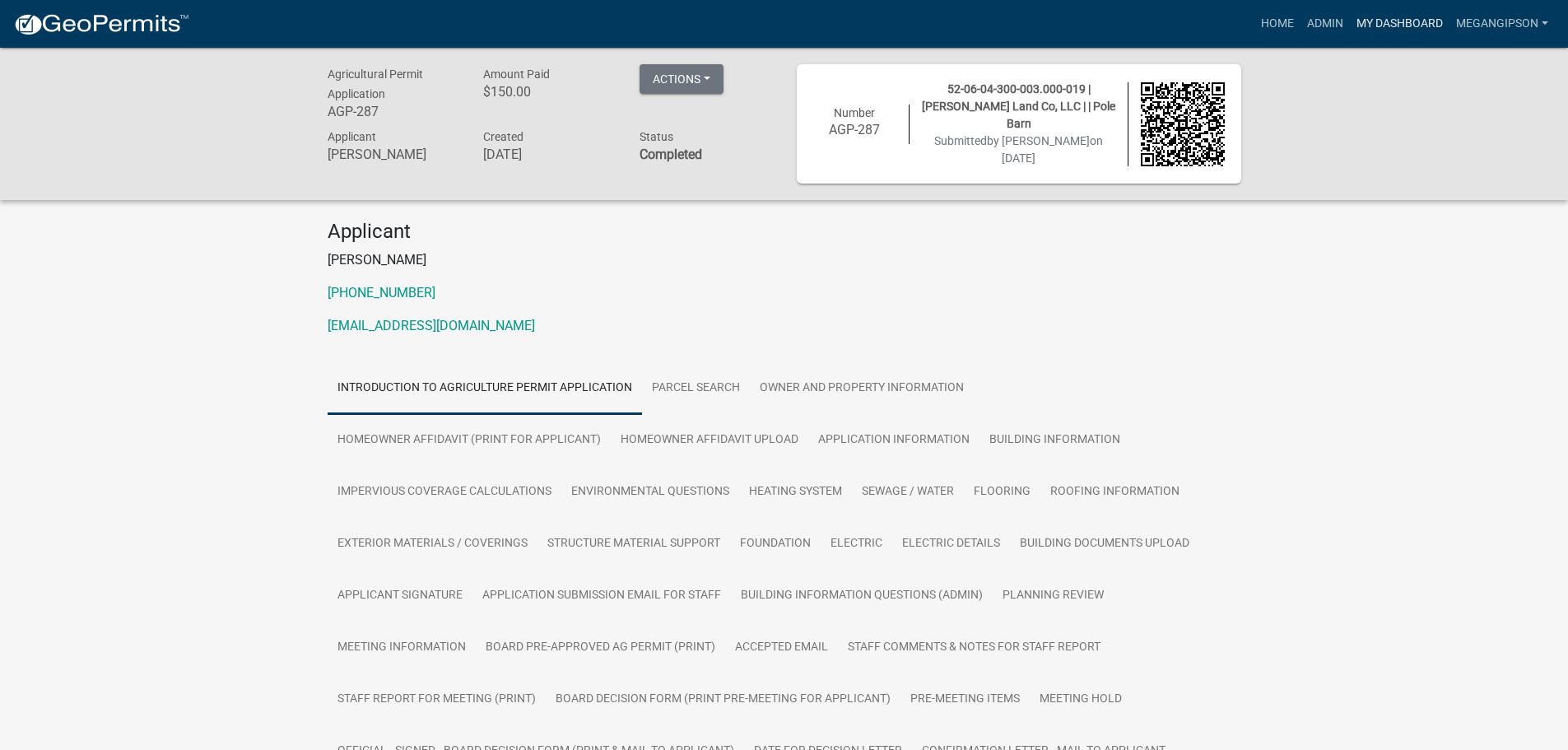
click at [1366, 17] on link "My Dashboard" at bounding box center [1399, 23] width 100 height 31
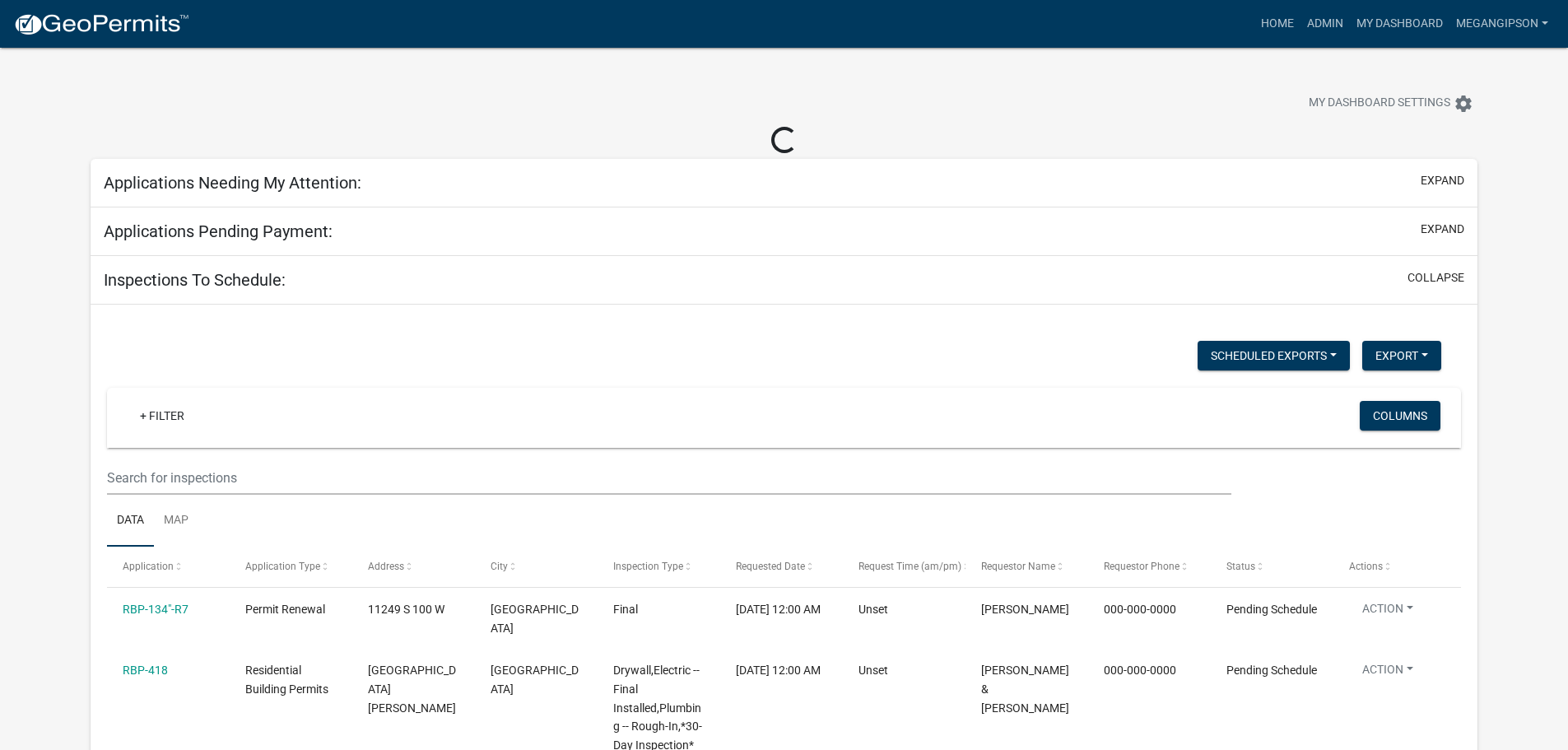
select select "3: 100"
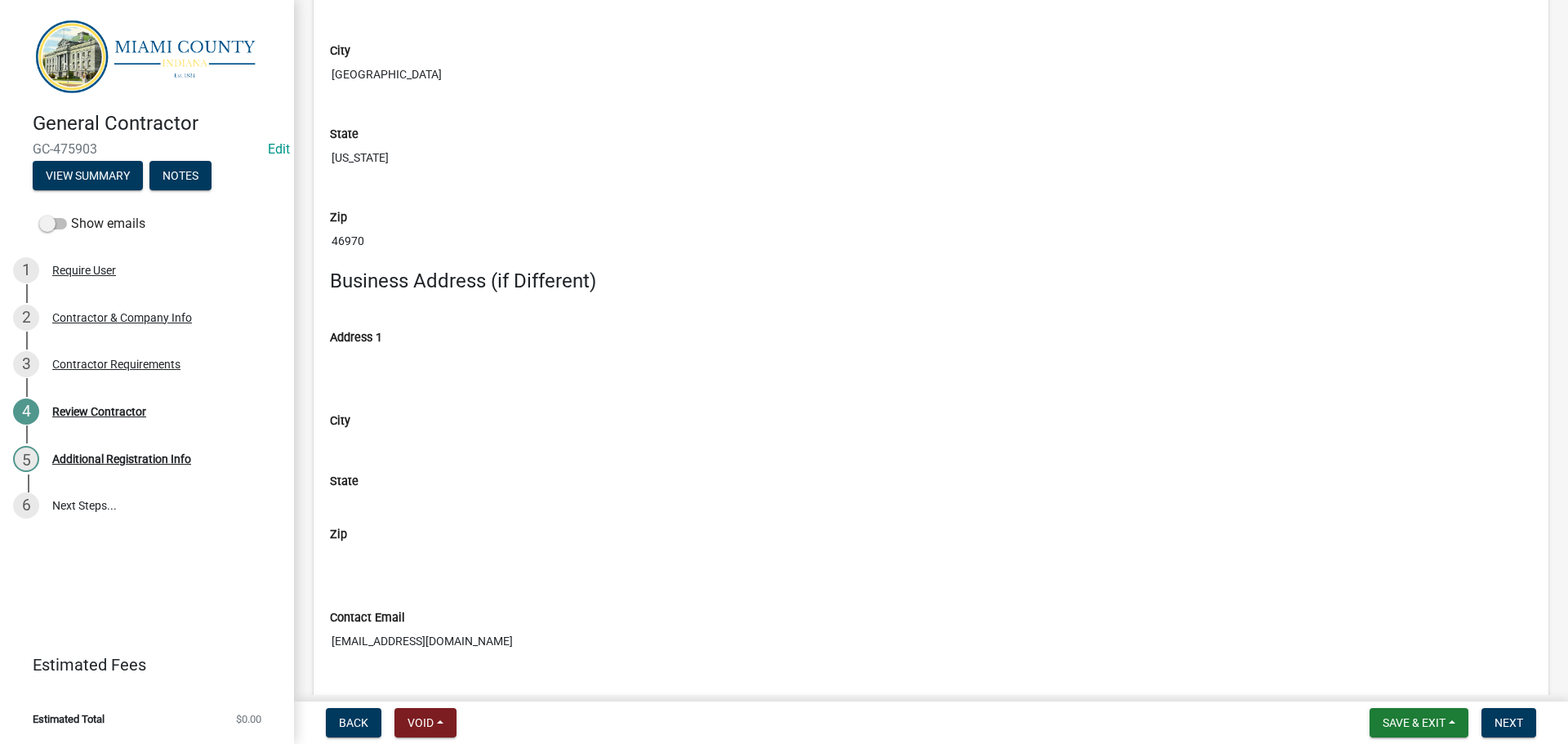
scroll to position [490, 0]
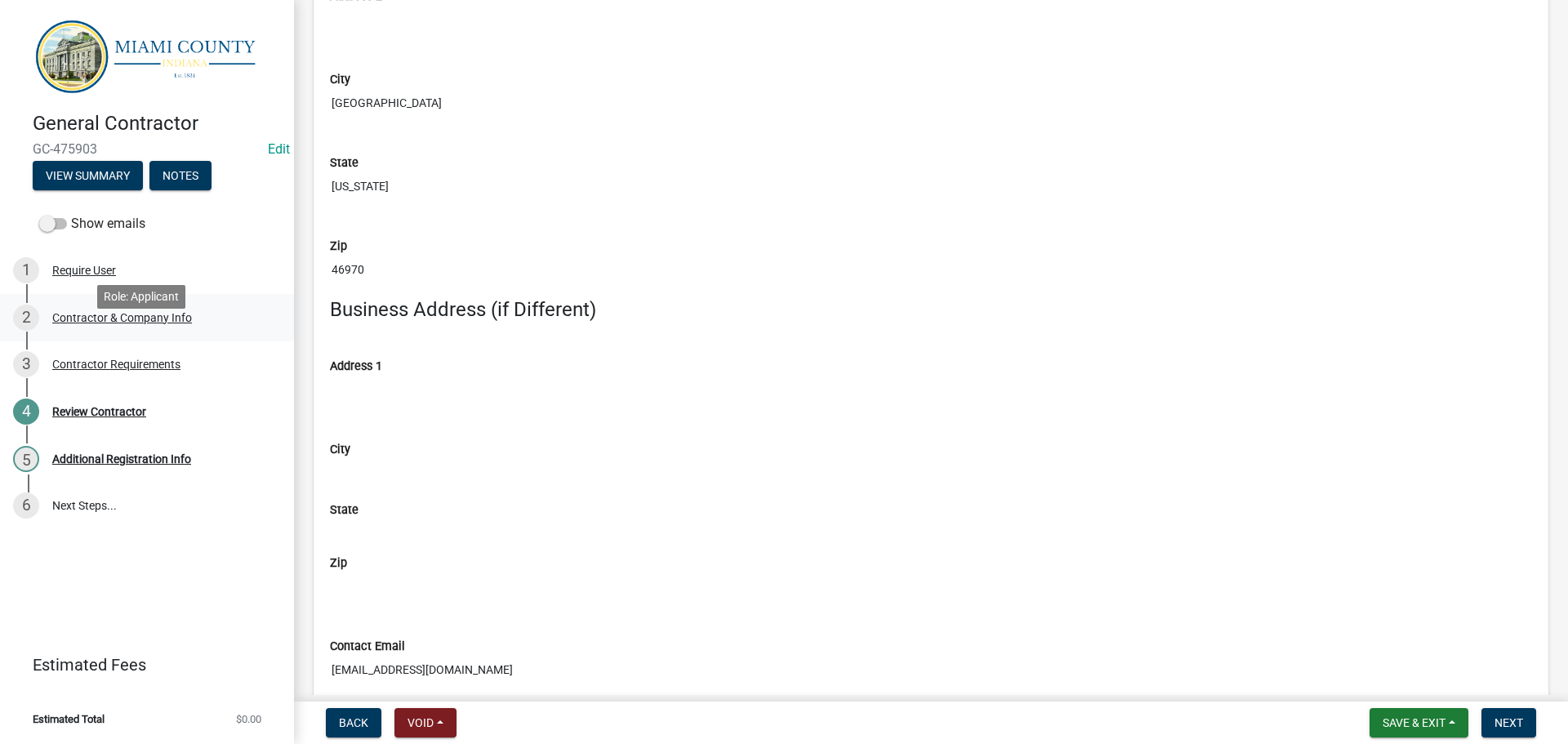
click at [159, 323] on div "Contractor & Company Info" at bounding box center [122, 317] width 140 height 12
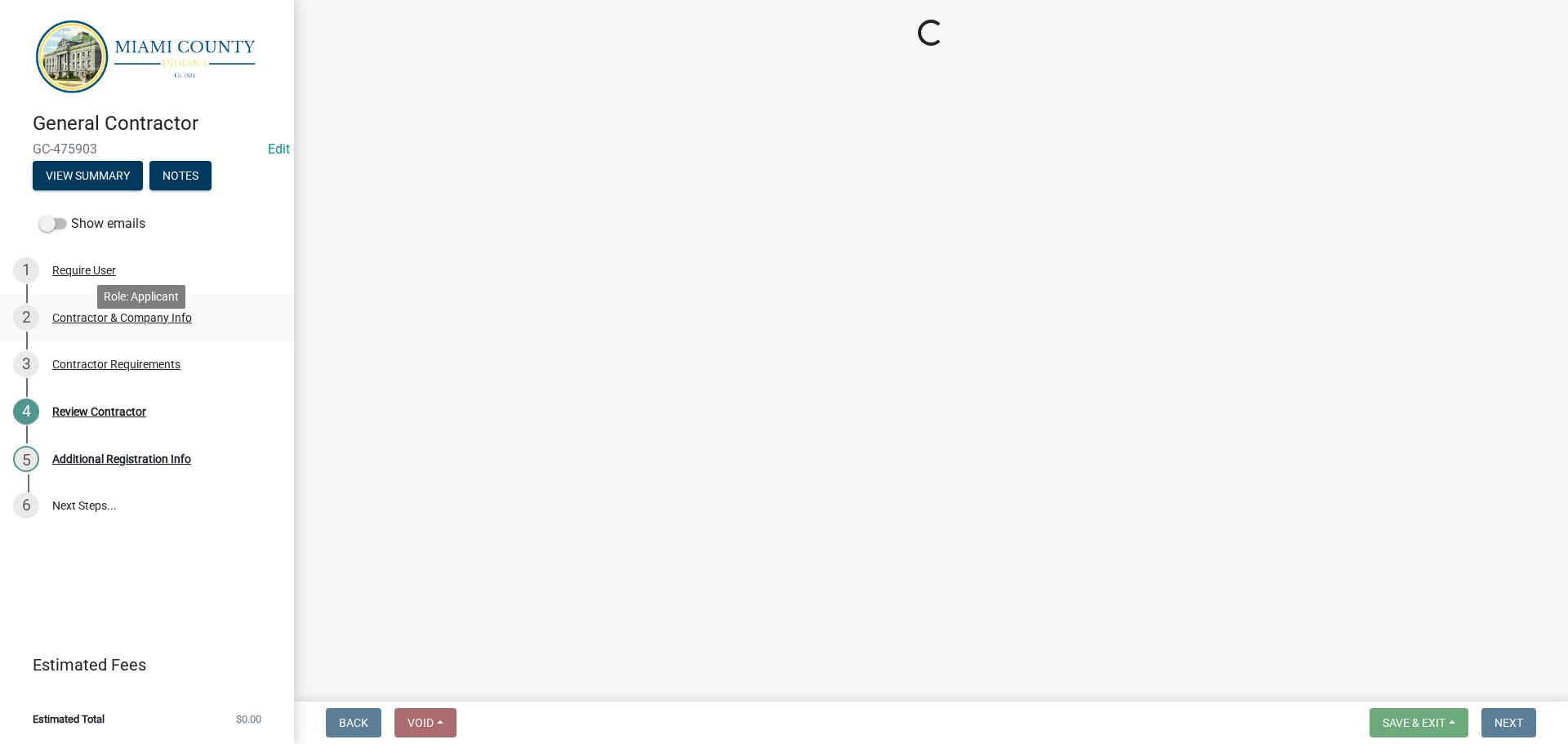
select select "IN"
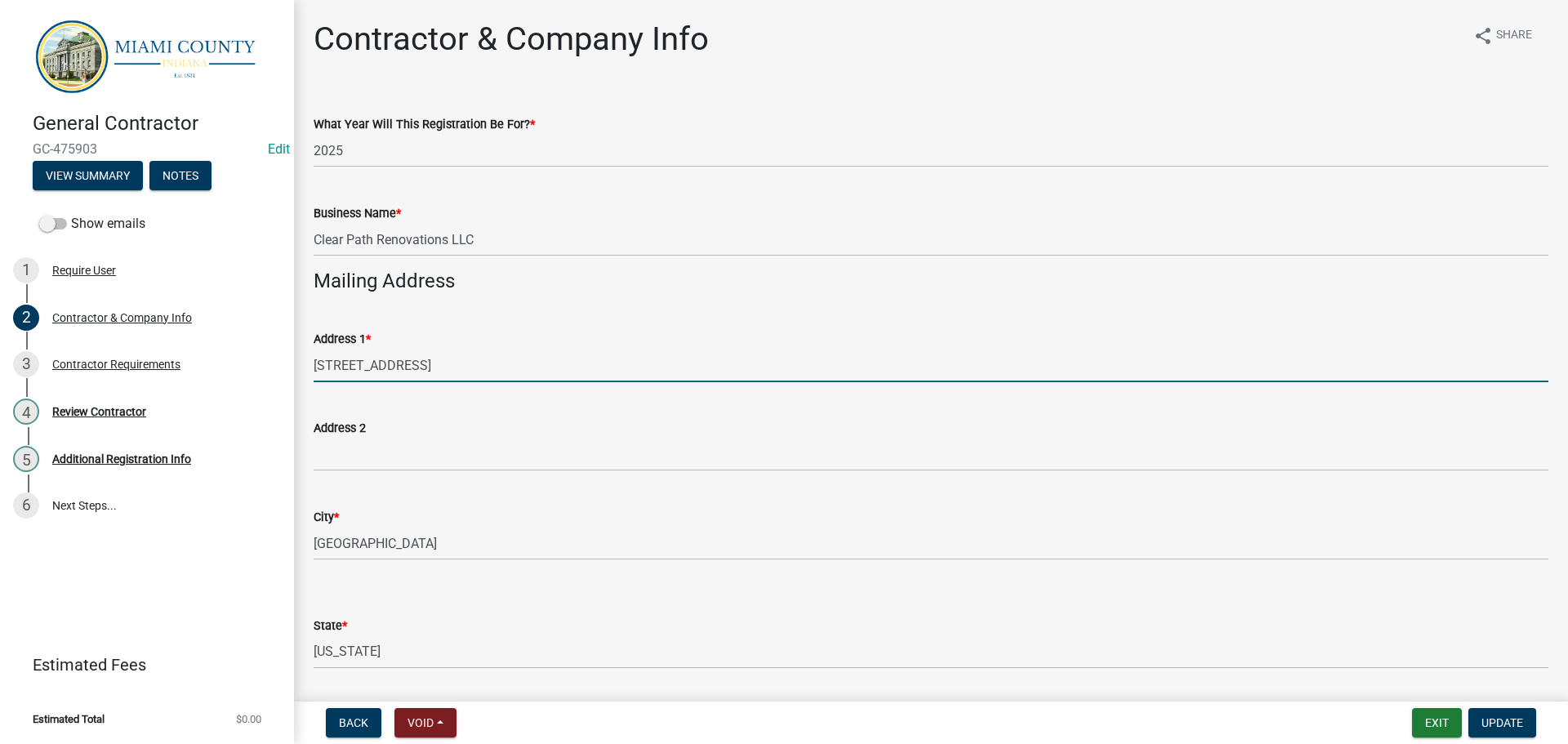
click at [353, 382] on input "[STREET_ADDRESS]" at bounding box center [931, 365] width 1235 height 34
click at [440, 382] on input "[STREET_ADDRESS]" at bounding box center [931, 365] width 1235 height 34
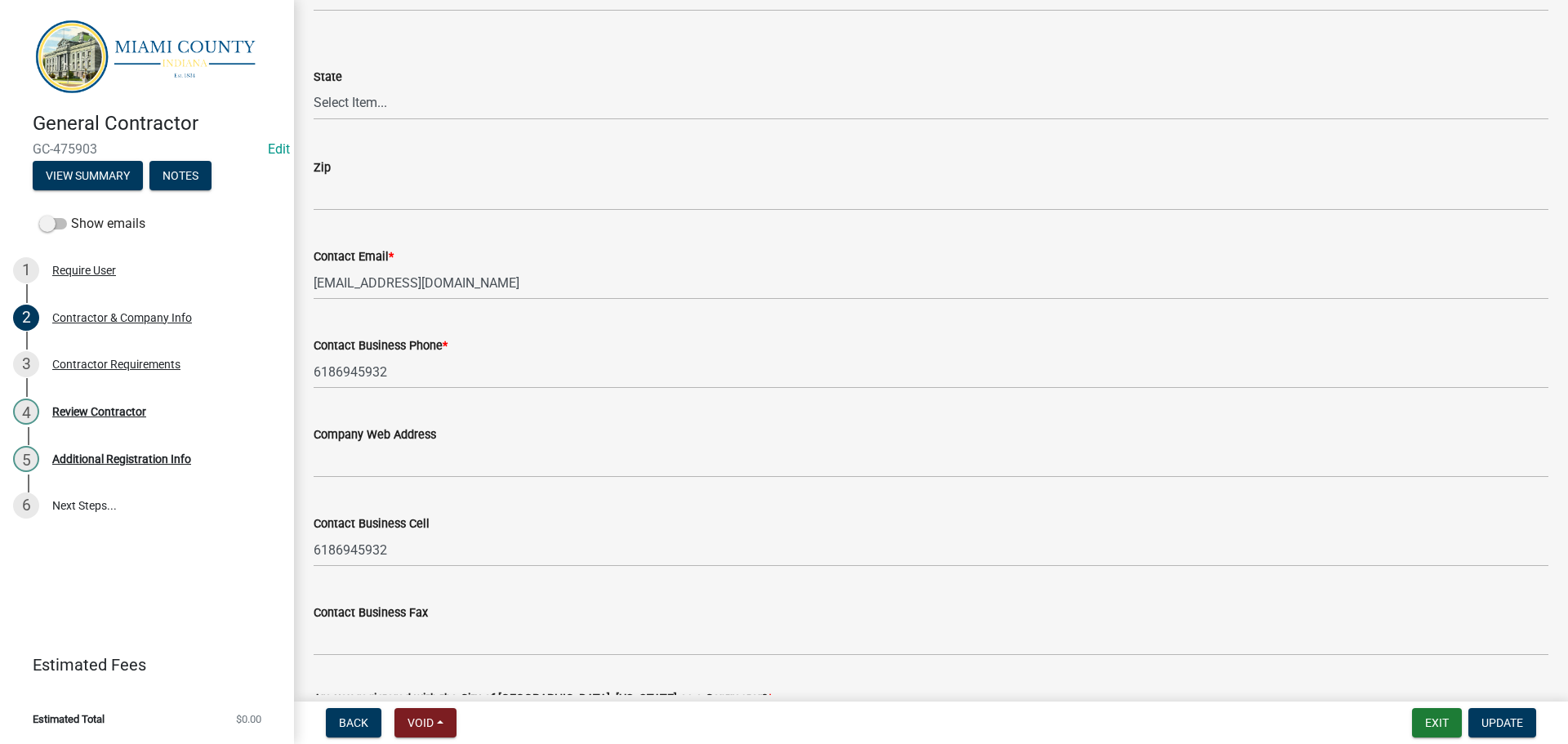
scroll to position [1062, 0]
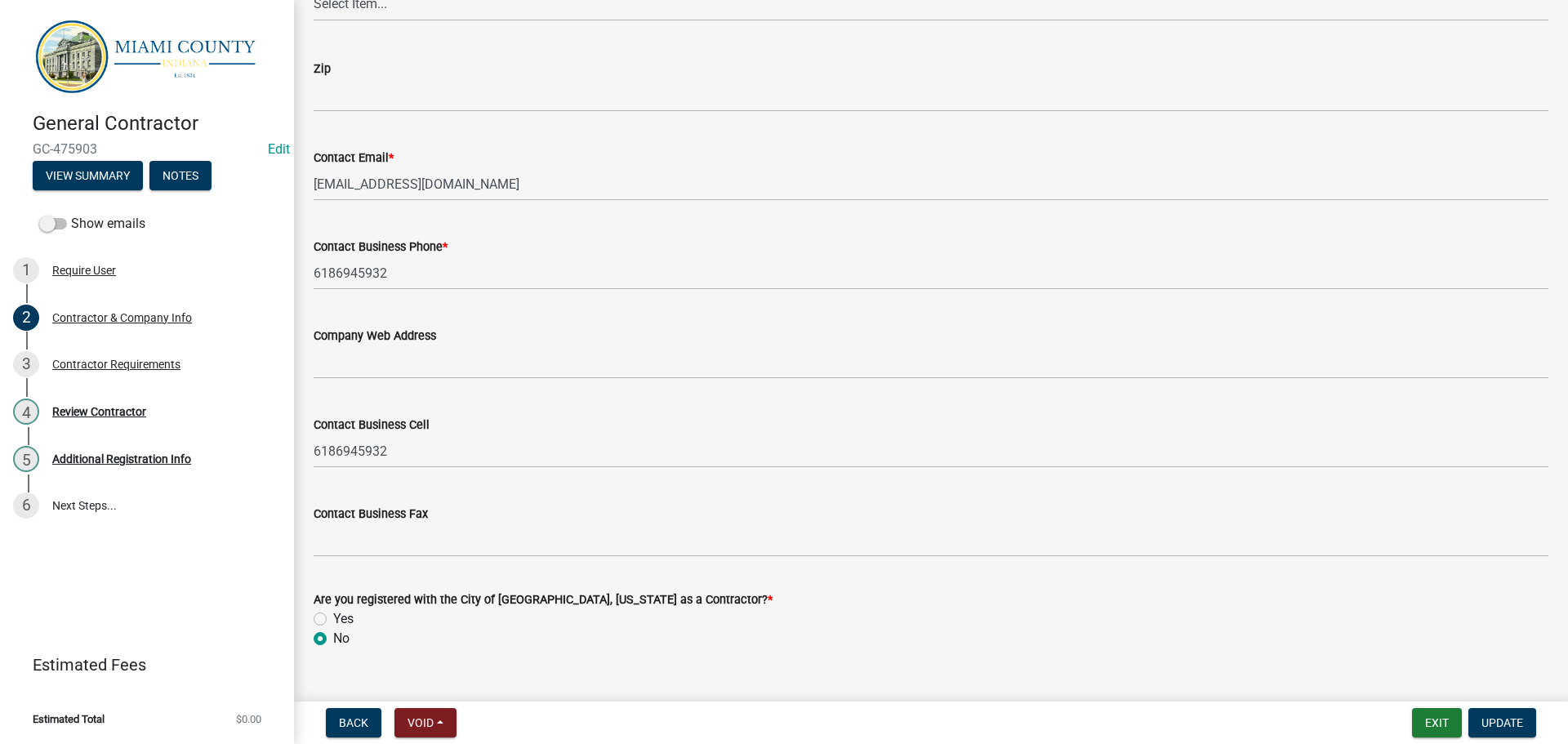
type input "[STREET_ADDRESS]"
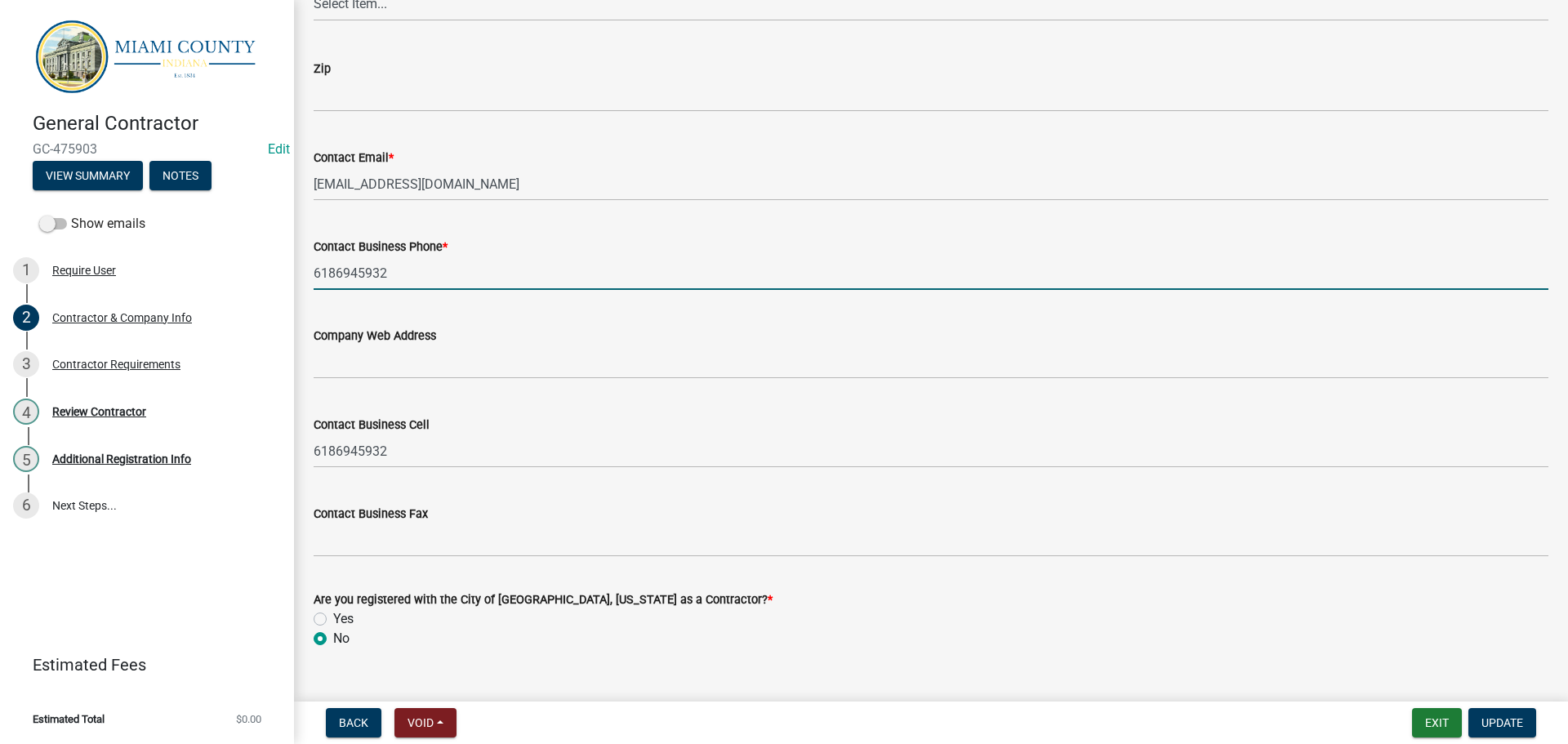
click at [344, 290] on input "6186945932" at bounding box center [931, 274] width 1235 height 34
click at [372, 290] on input "618-6945932" at bounding box center [931, 274] width 1235 height 34
type input "[PHONE_NUMBER]"
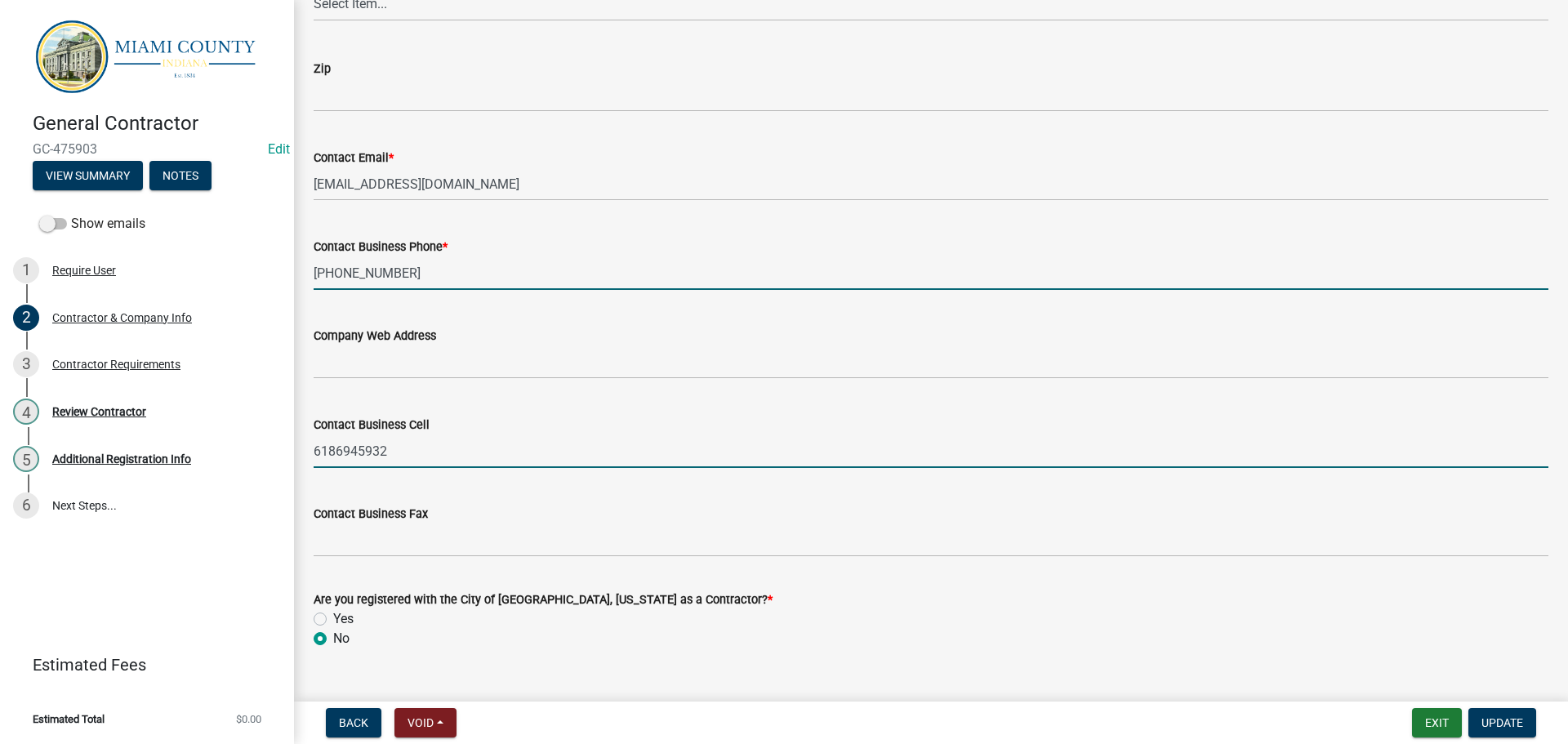
click at [340, 468] on input "6186945932" at bounding box center [931, 452] width 1235 height 34
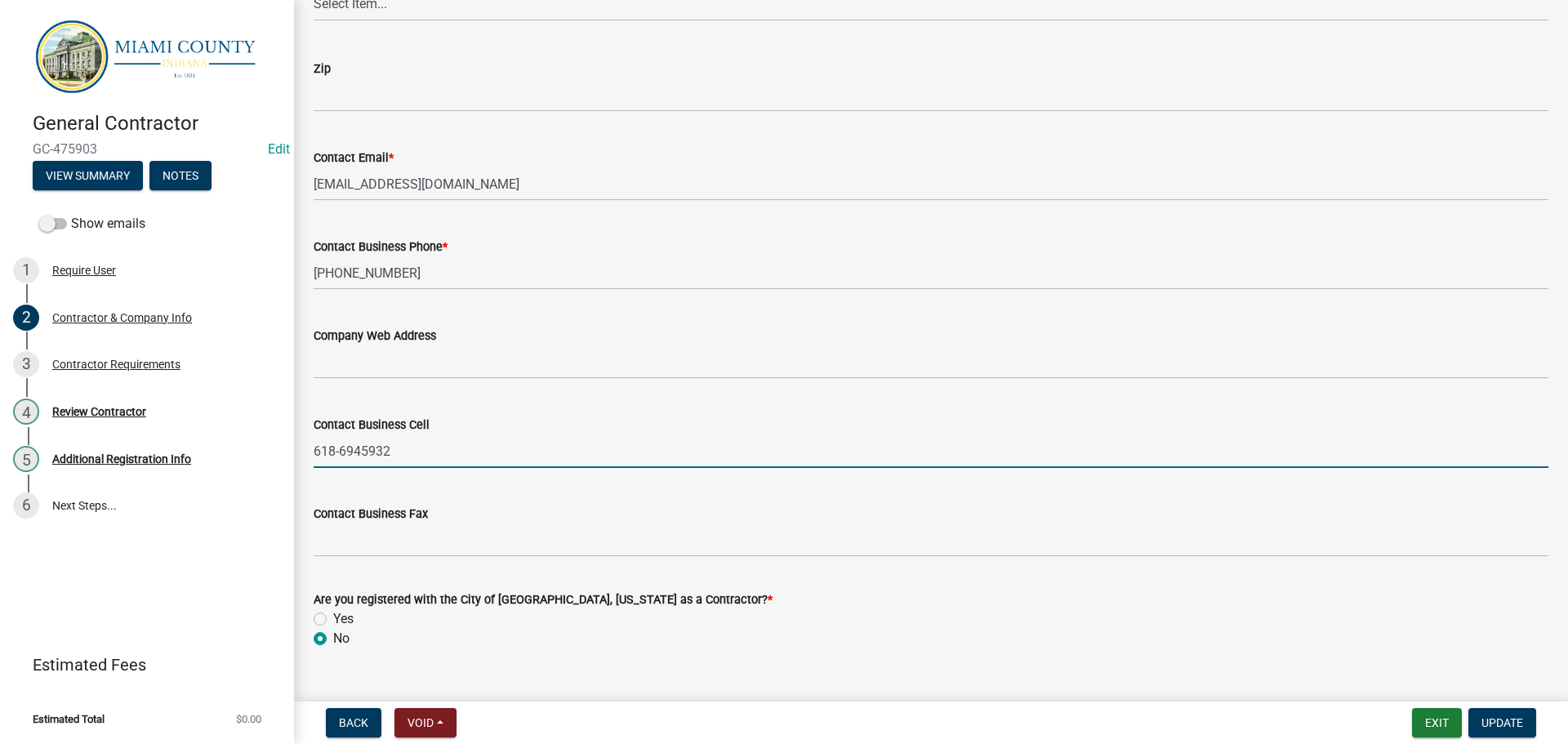
click at [367, 468] on input "618-6945932" at bounding box center [931, 452] width 1235 height 34
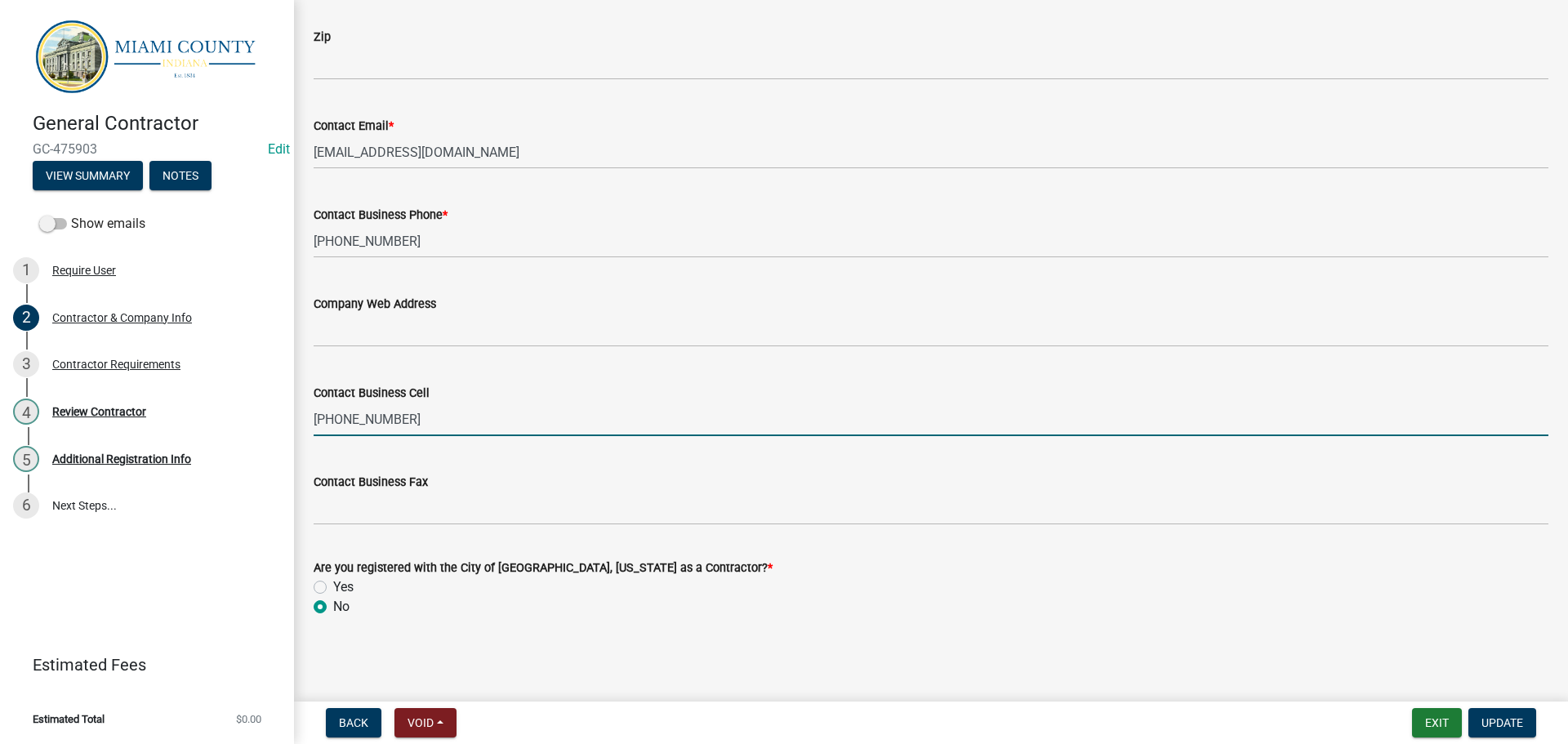
scroll to position [1307, 0]
type input "[PHONE_NUMBER]"
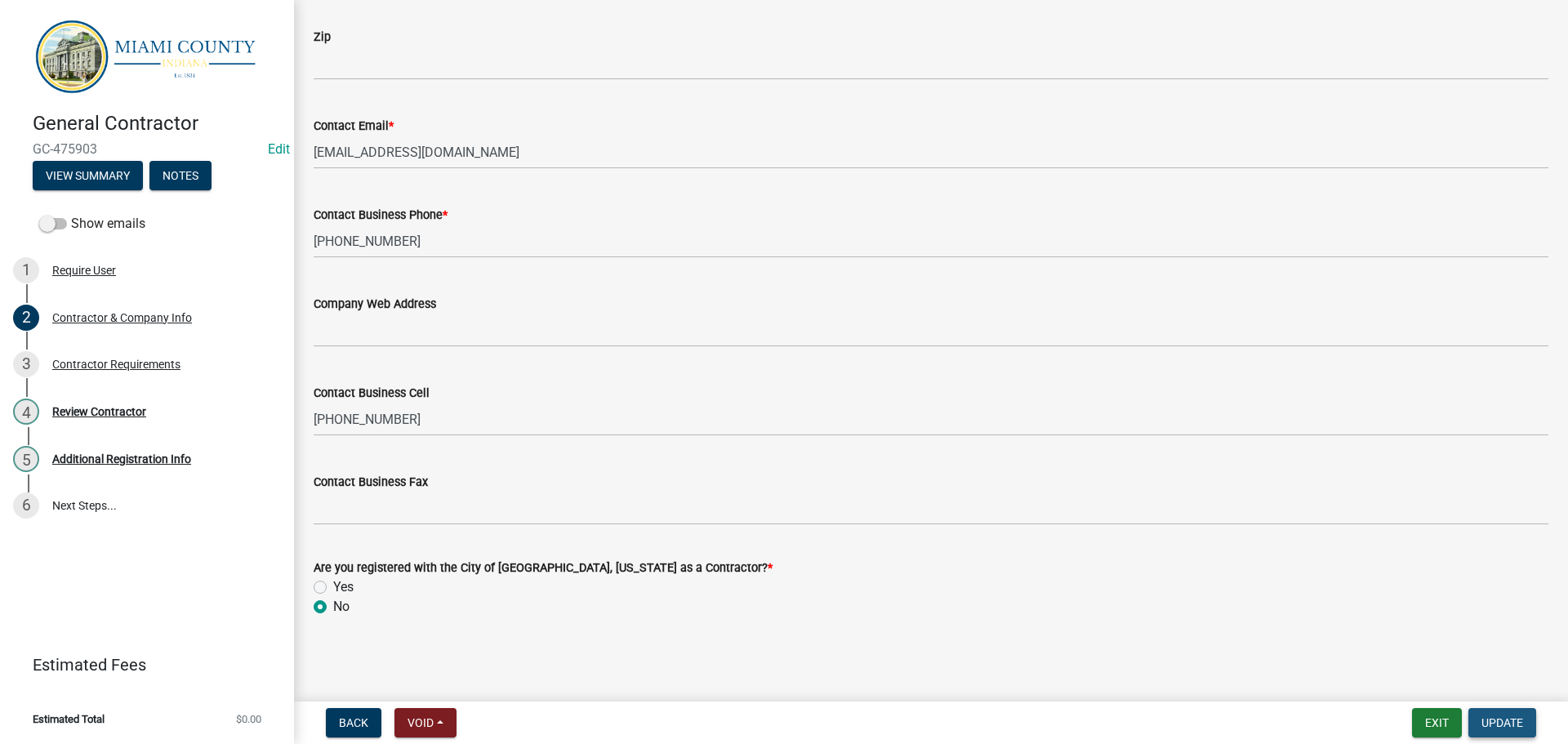
click at [1516, 716] on span "Update" at bounding box center [1502, 723] width 42 height 13
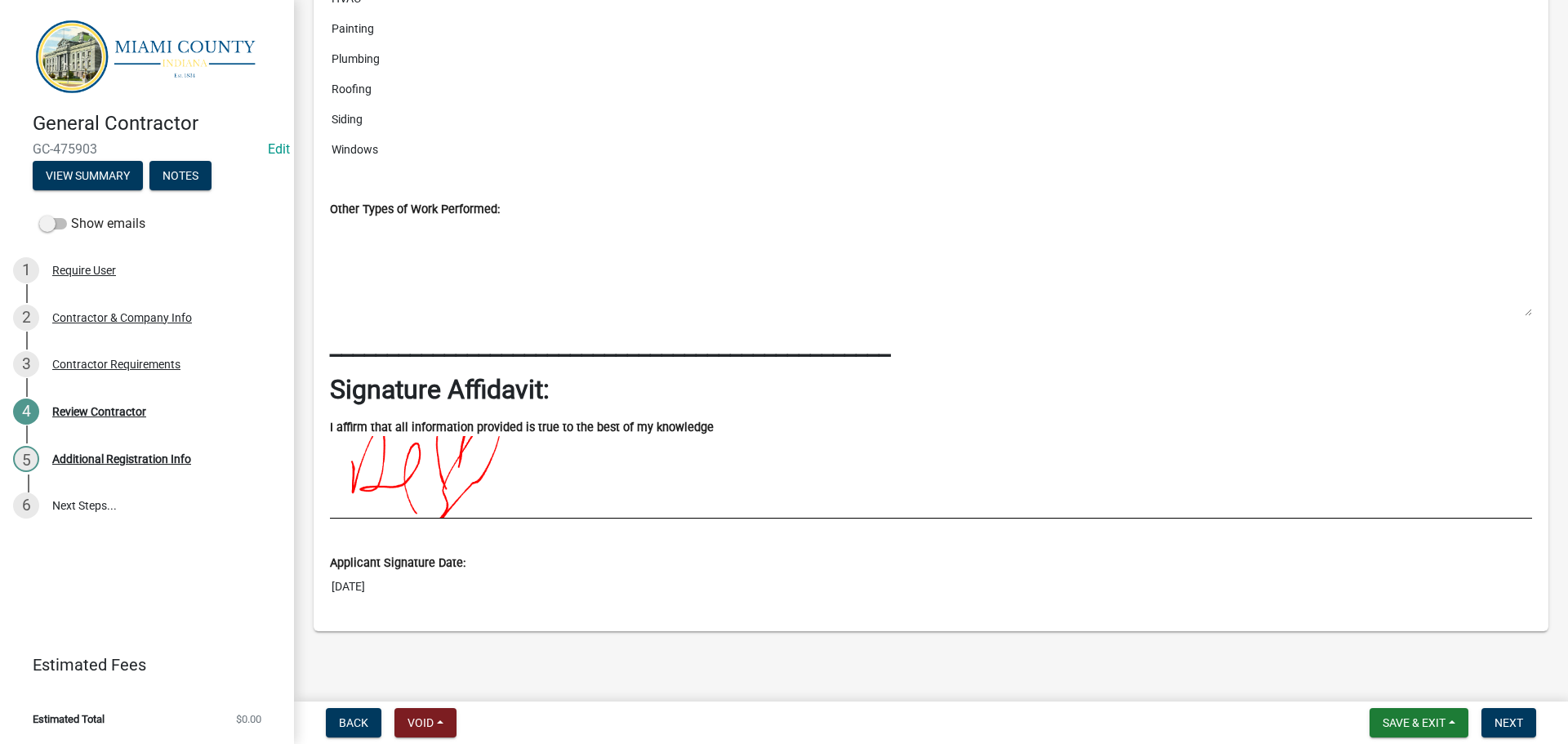
scroll to position [3135, 0]
click at [1513, 717] on span "Next" at bounding box center [1508, 723] width 29 height 13
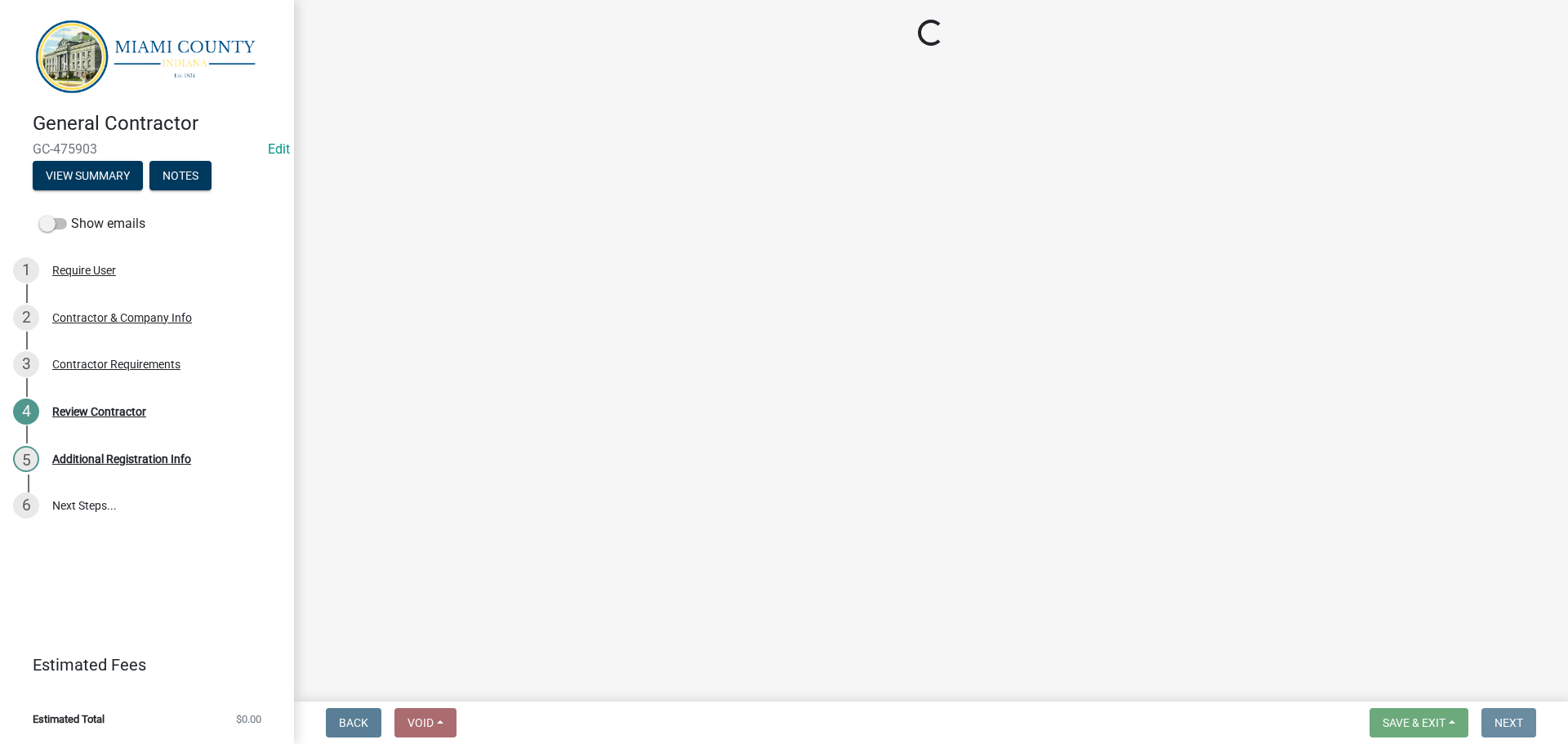
scroll to position [0, 0]
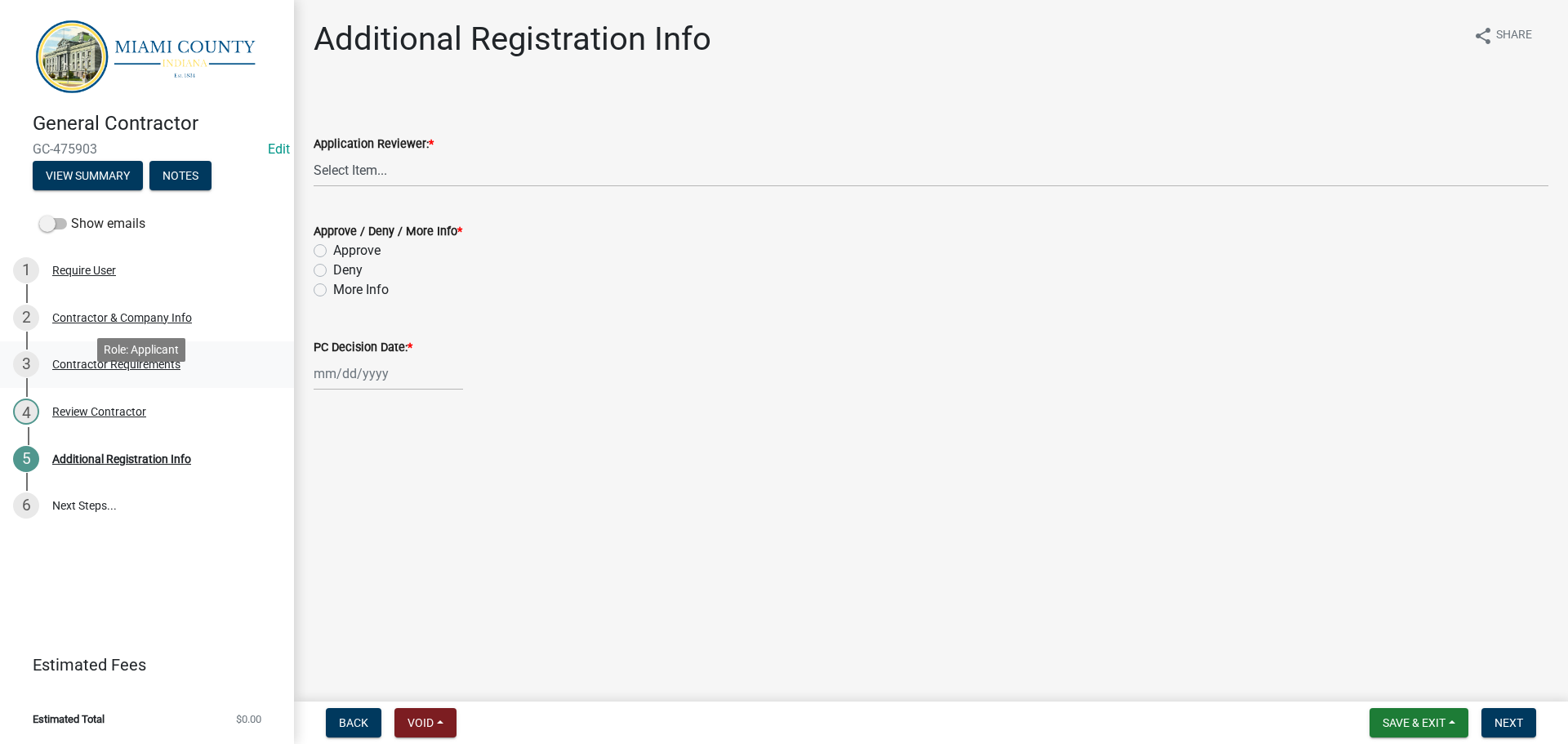
click at [147, 370] on div "Contractor Requirements" at bounding box center [117, 364] width 128 height 12
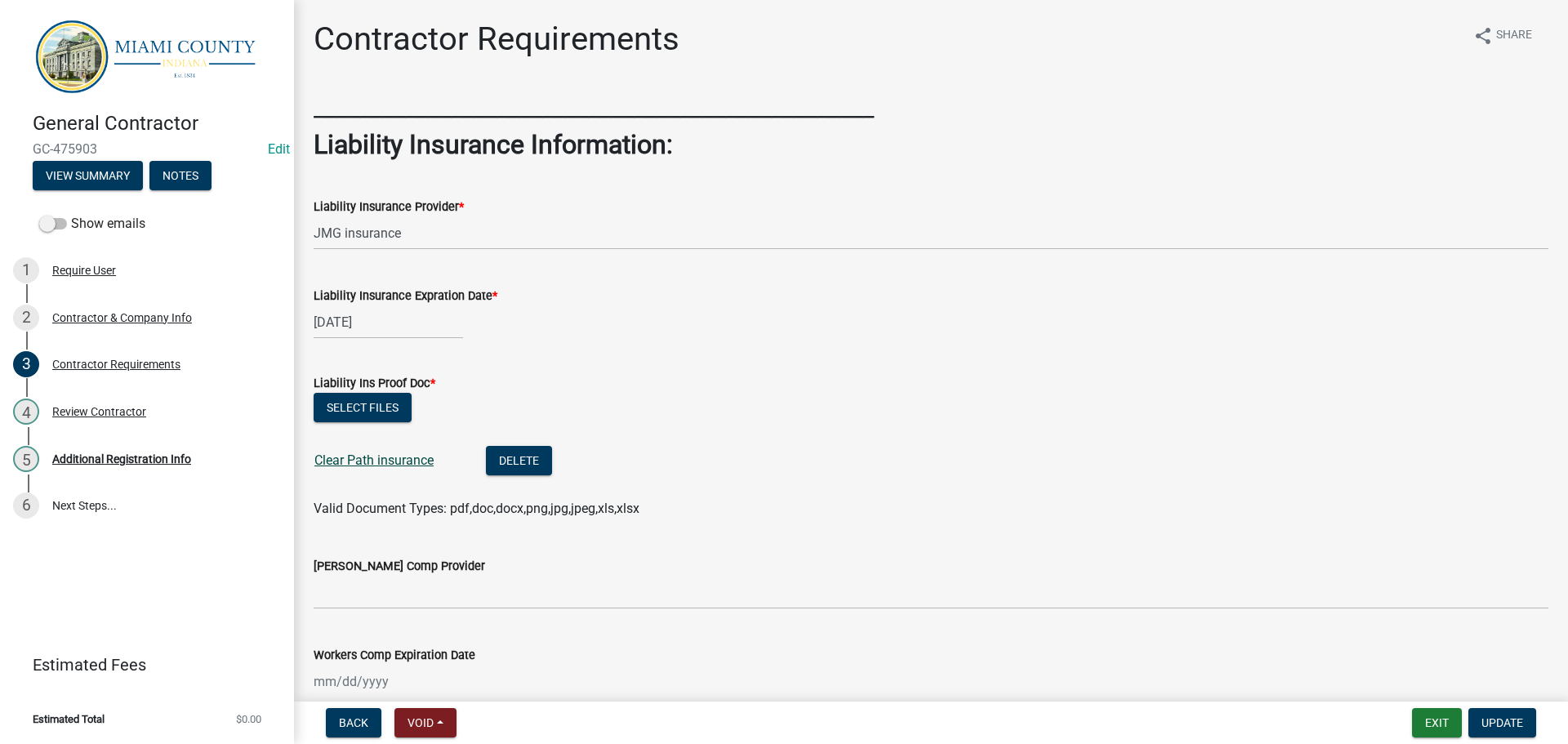
click at [421, 468] on link "Clear Path insurance" at bounding box center [374, 460] width 119 height 15
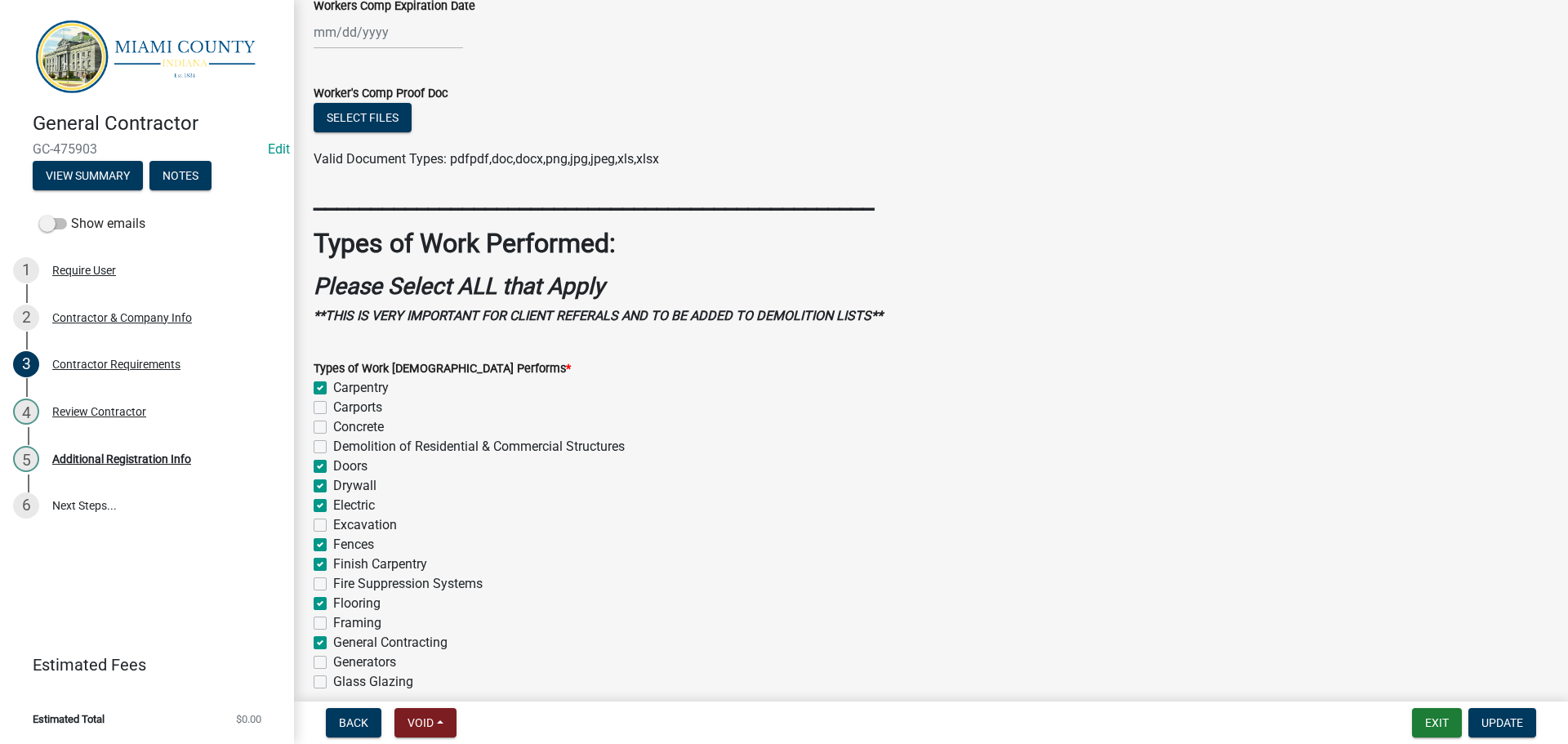
scroll to position [534, 0]
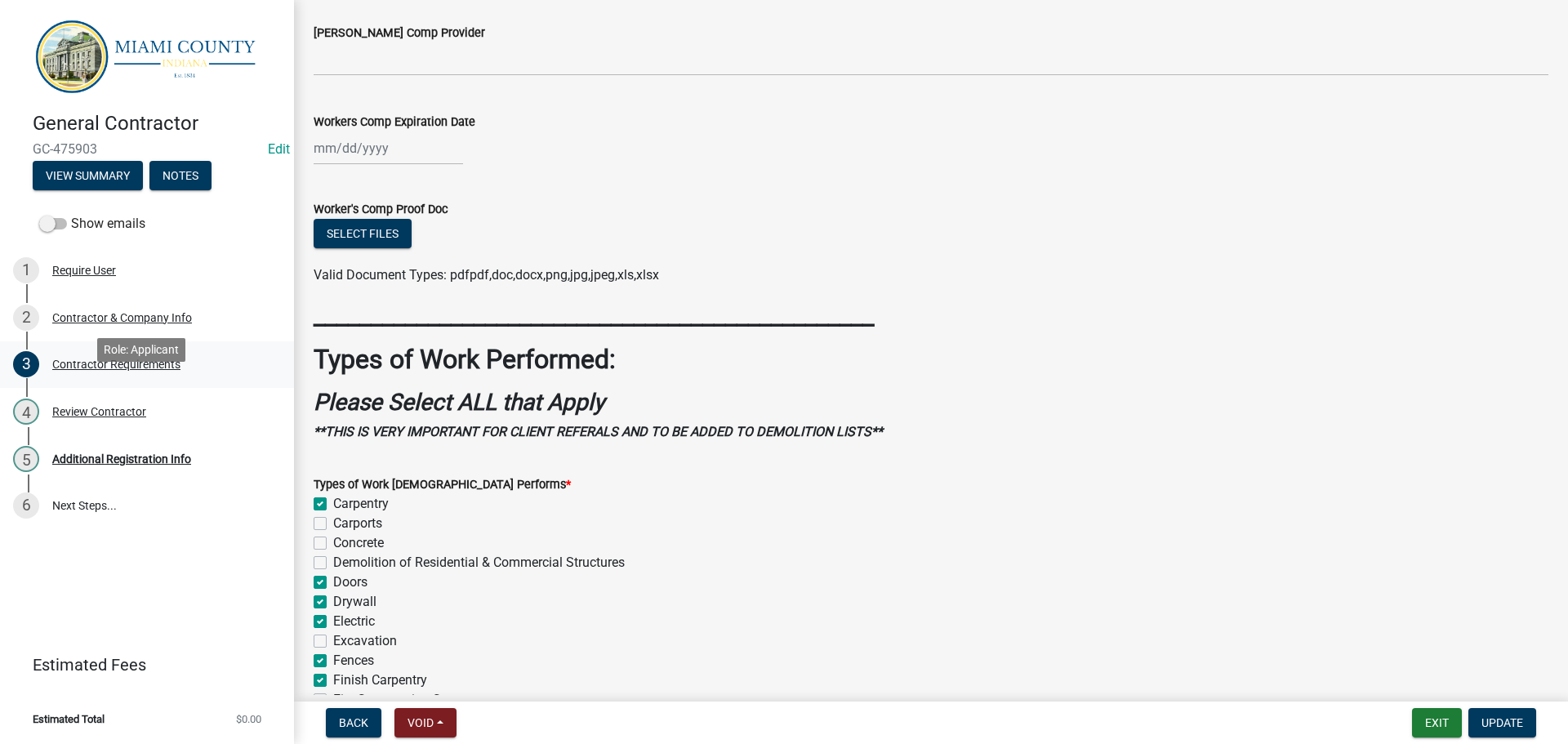
click at [146, 370] on div "Contractor Requirements" at bounding box center [117, 364] width 128 height 12
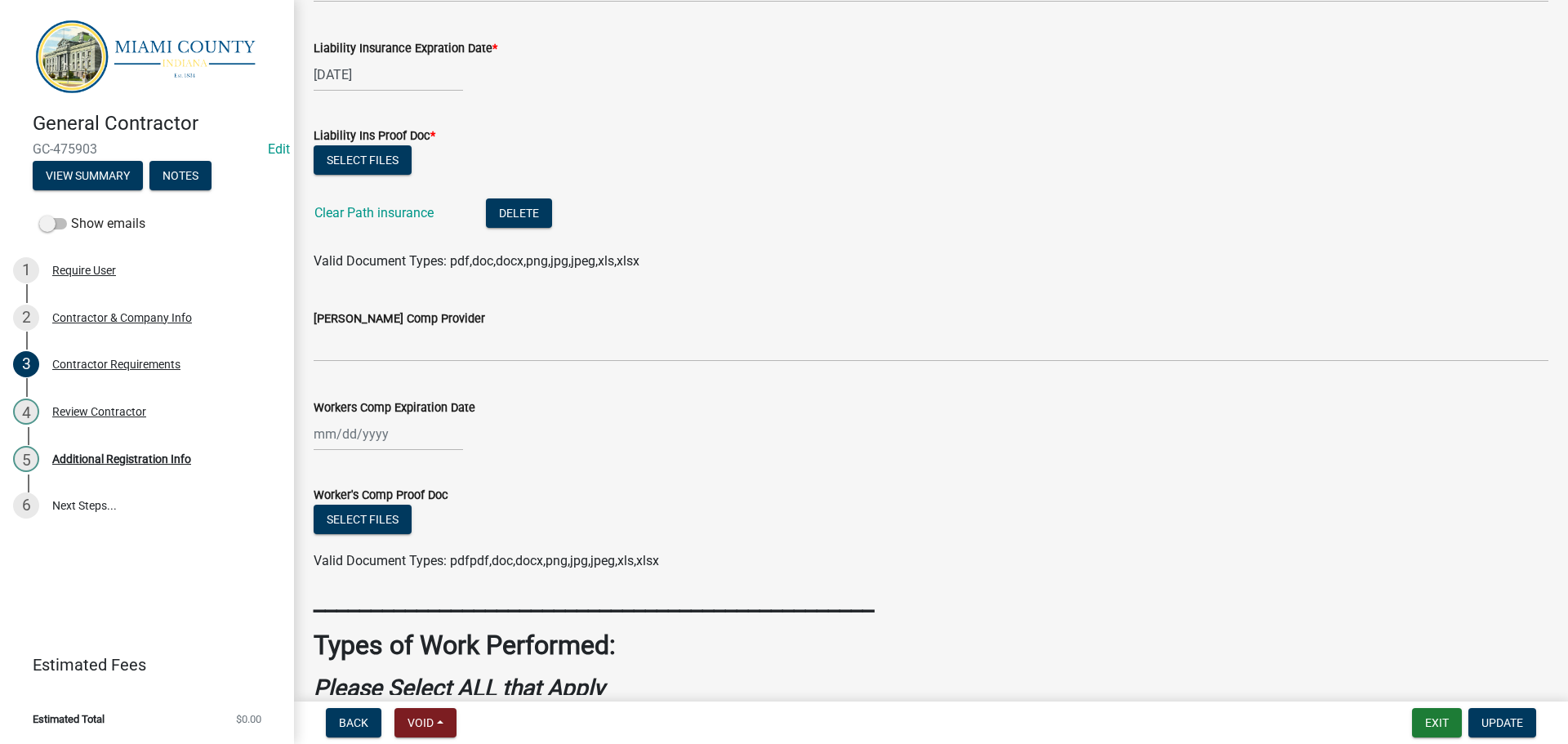
scroll to position [0, 0]
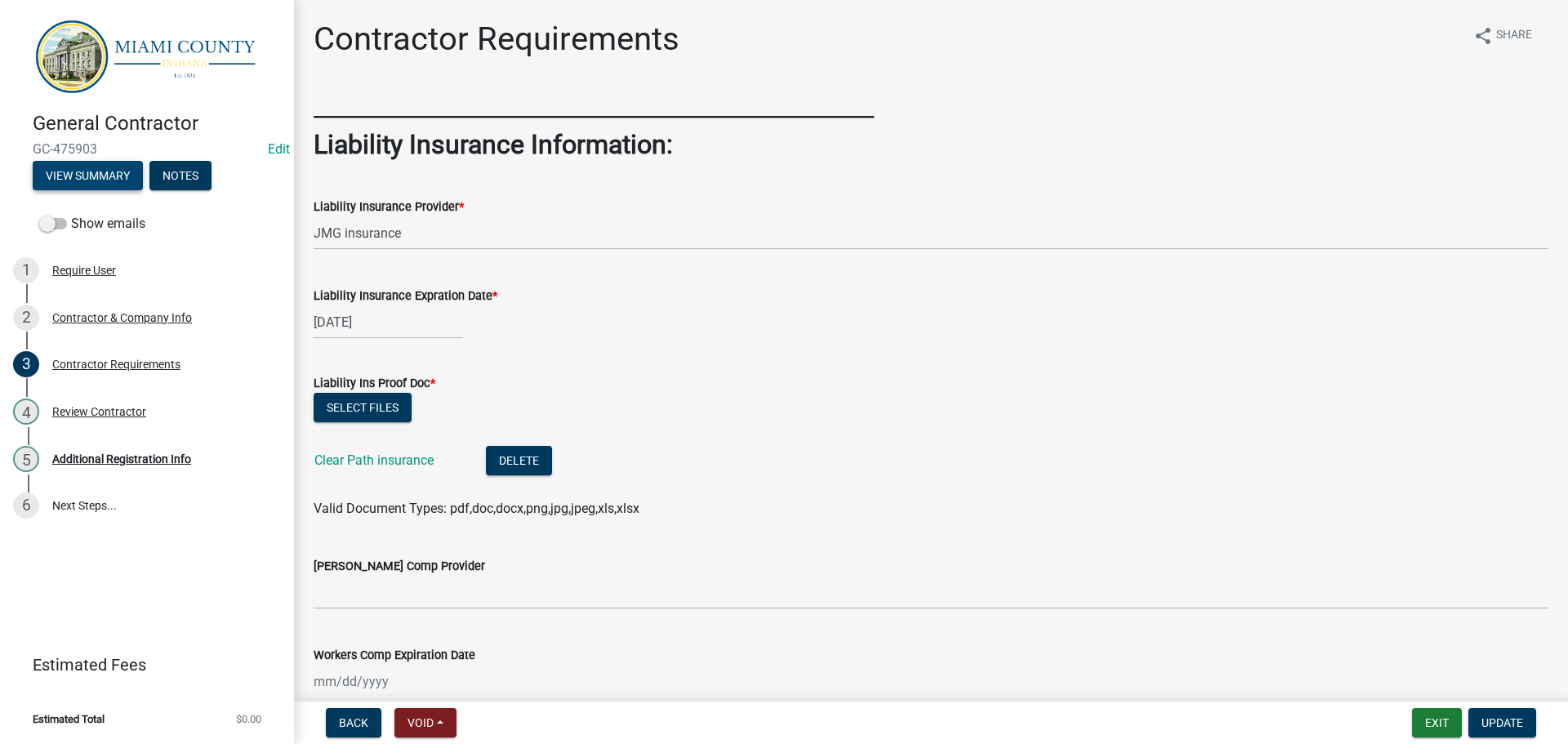
click at [107, 189] on button "View Summary" at bounding box center [88, 176] width 110 height 29
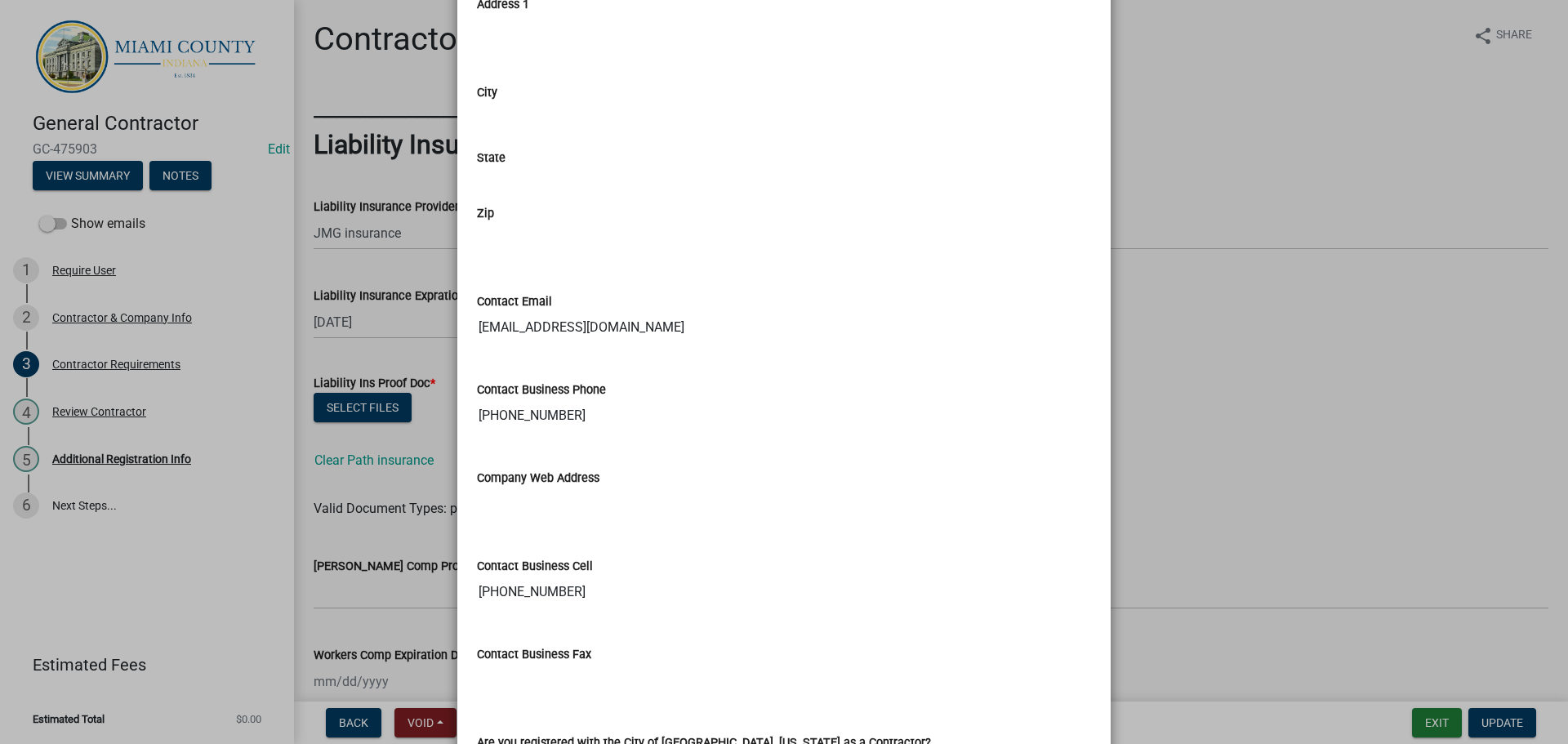
scroll to position [1225, 0]
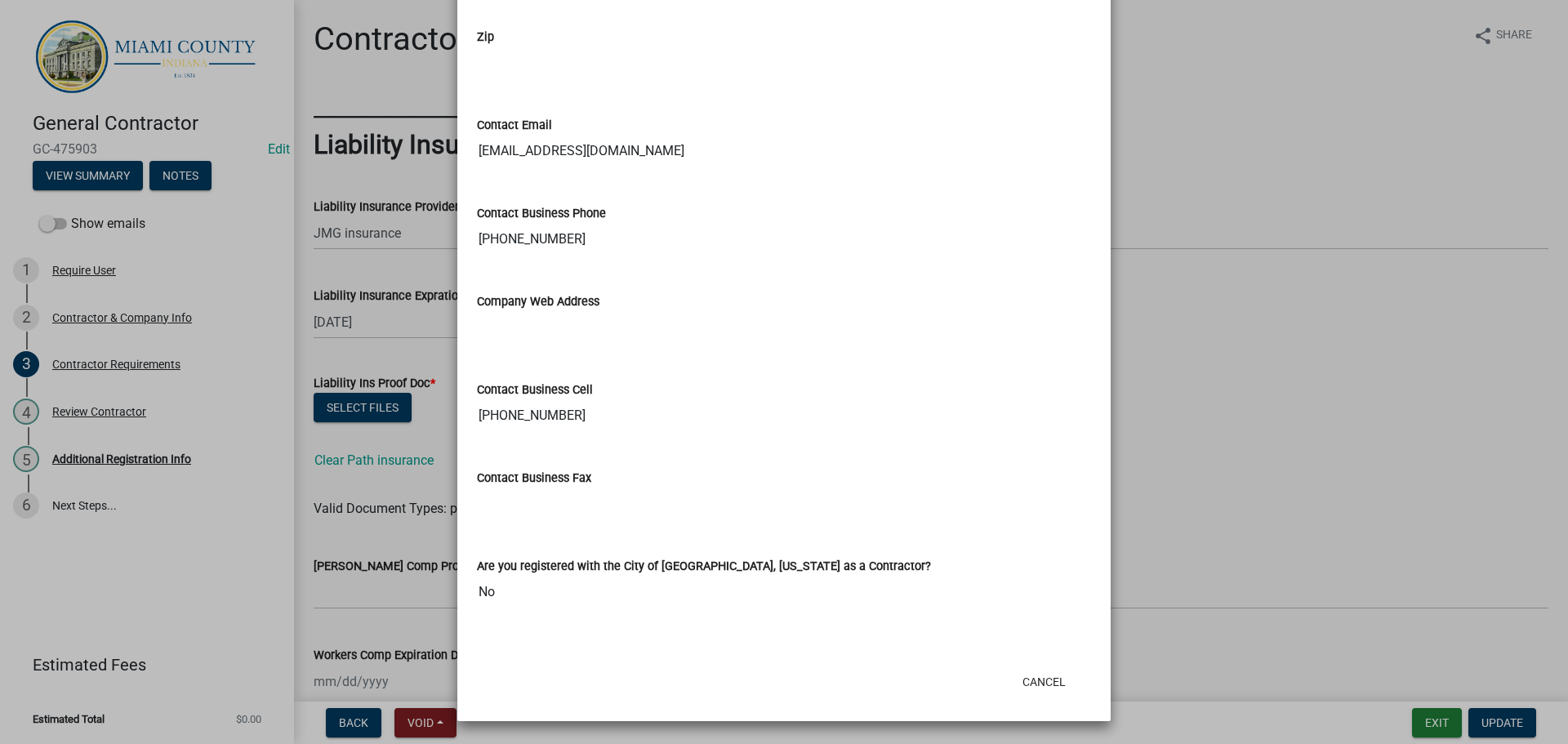
drag, startPoint x: 683, startPoint y: 148, endPoint x: 476, endPoint y: 162, distance: 207.5
click at [477, 162] on input "[EMAIL_ADDRESS][DOMAIN_NAME]" at bounding box center [783, 151] width 614 height 33
click at [1290, 367] on ngb-modal-window "Summary × Printer Friendly Contractor & Company Info Contractor Requirements No…" at bounding box center [784, 372] width 1568 height 744
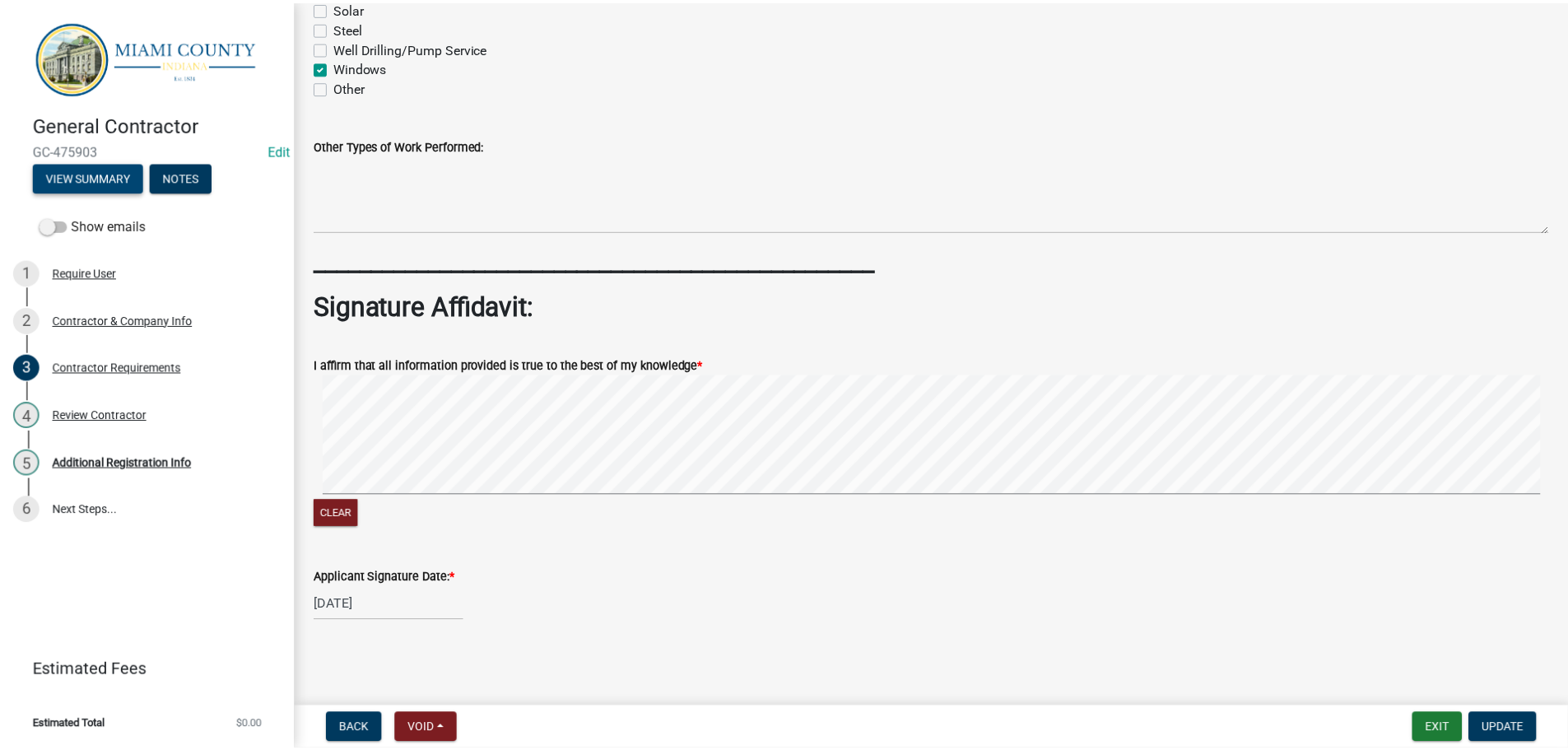
scroll to position [1855, 0]
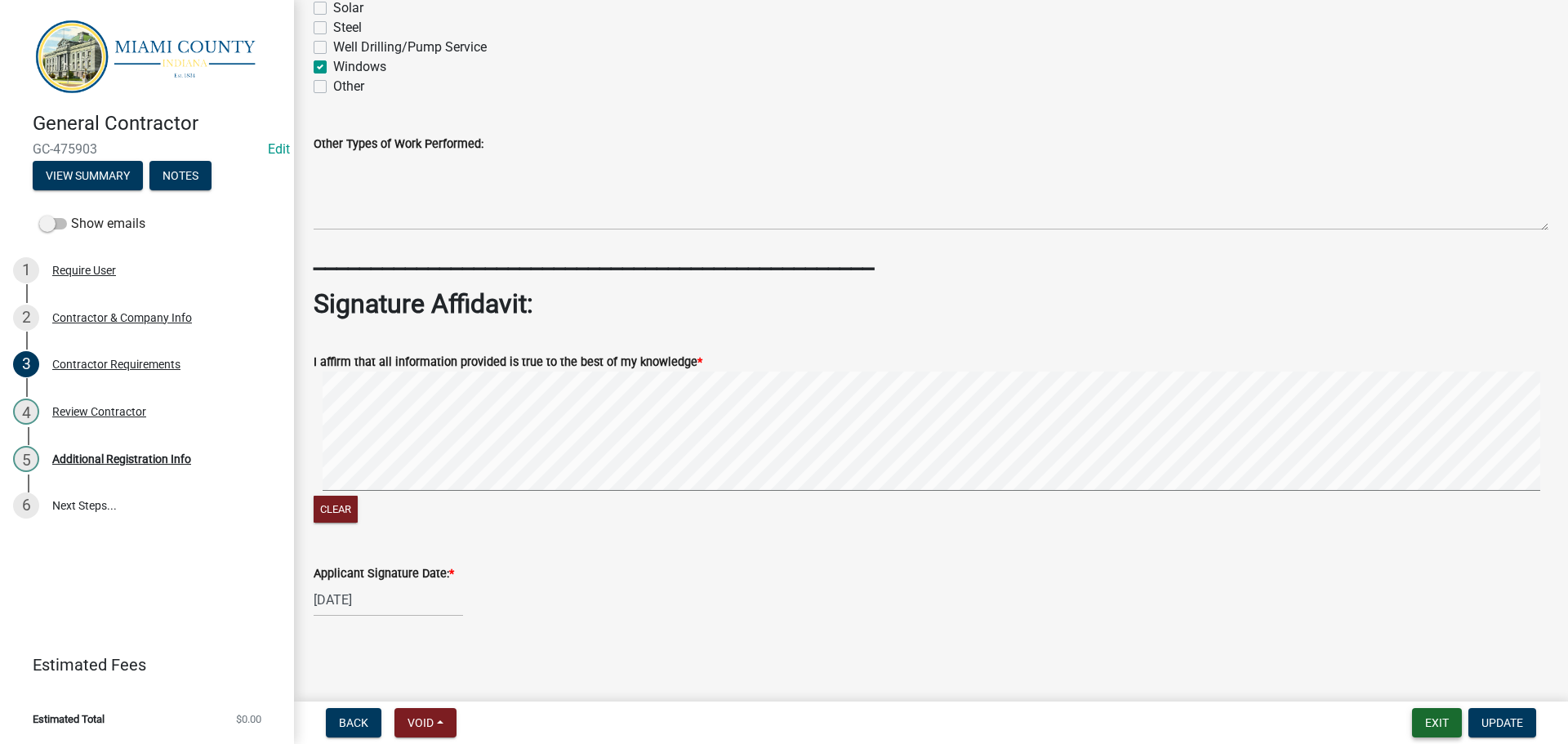
click at [1420, 718] on button "Exit" at bounding box center [1437, 723] width 50 height 29
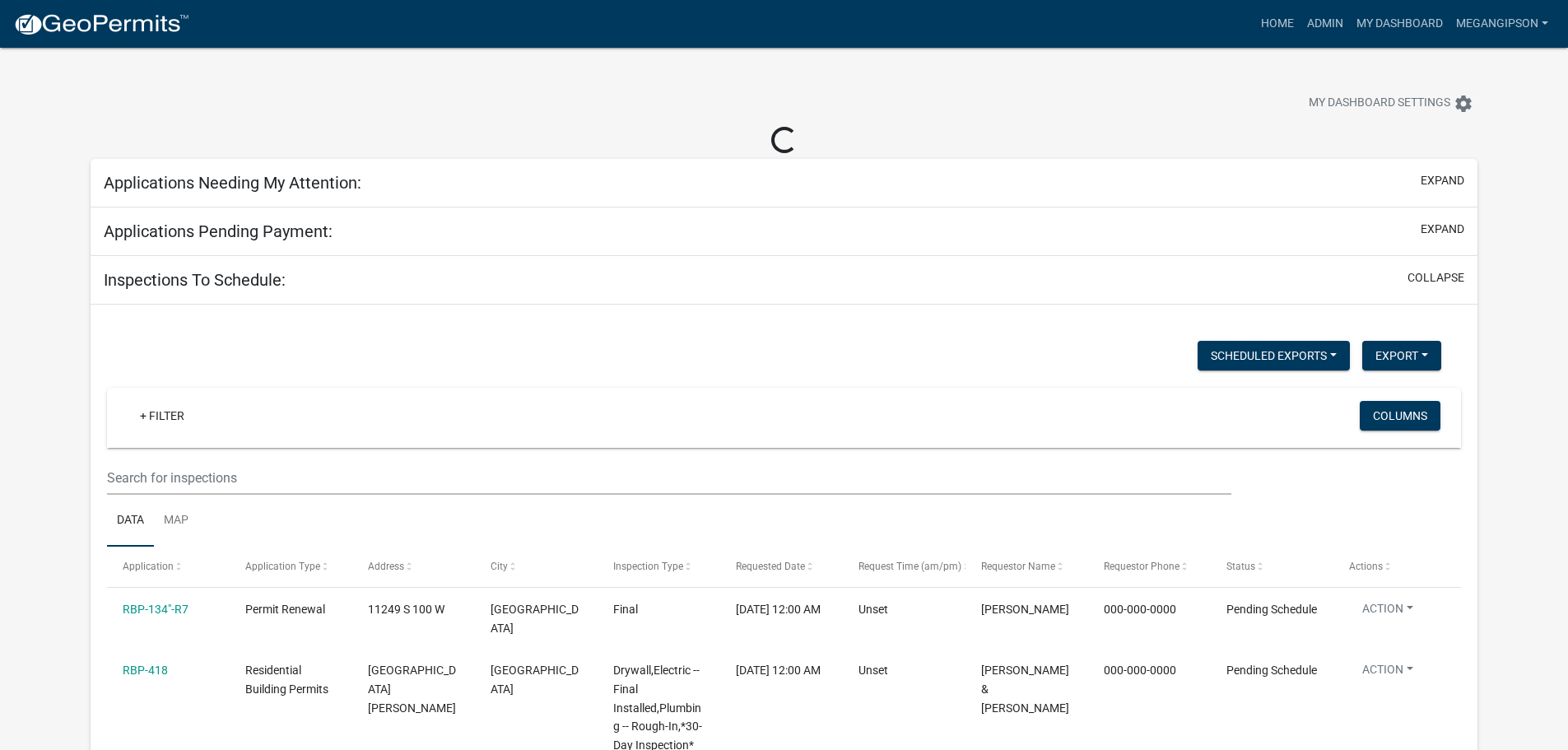
select select "3: 100"
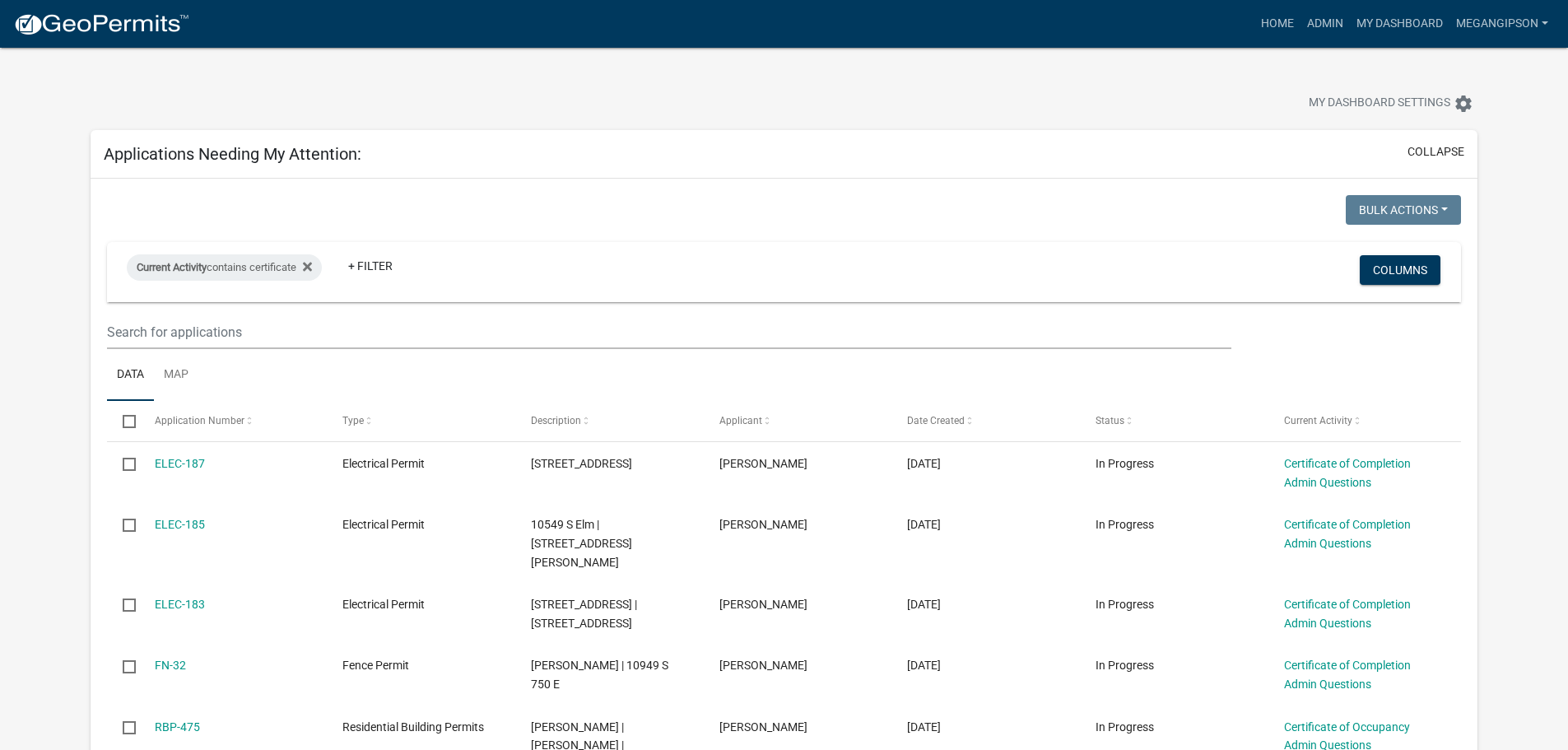
click at [579, 114] on div at bounding box center [489, 105] width 824 height 36
